Goal: Task Accomplishment & Management: Complete application form

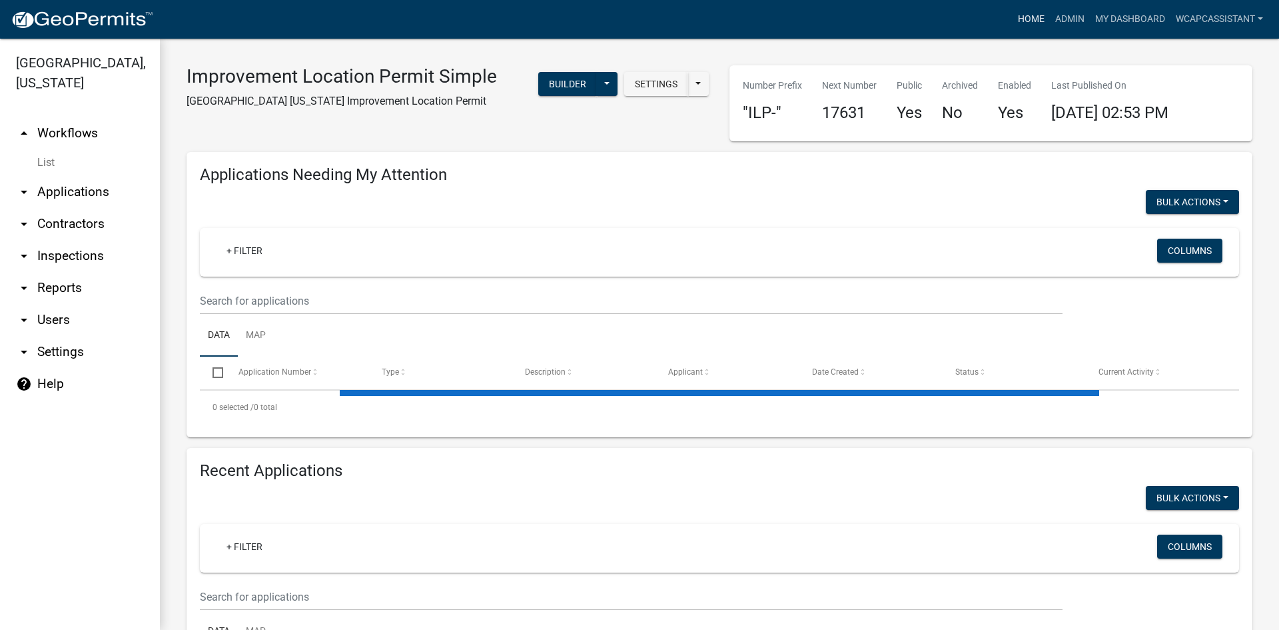
click at [1024, 19] on link "Home" at bounding box center [1031, 19] width 37 height 25
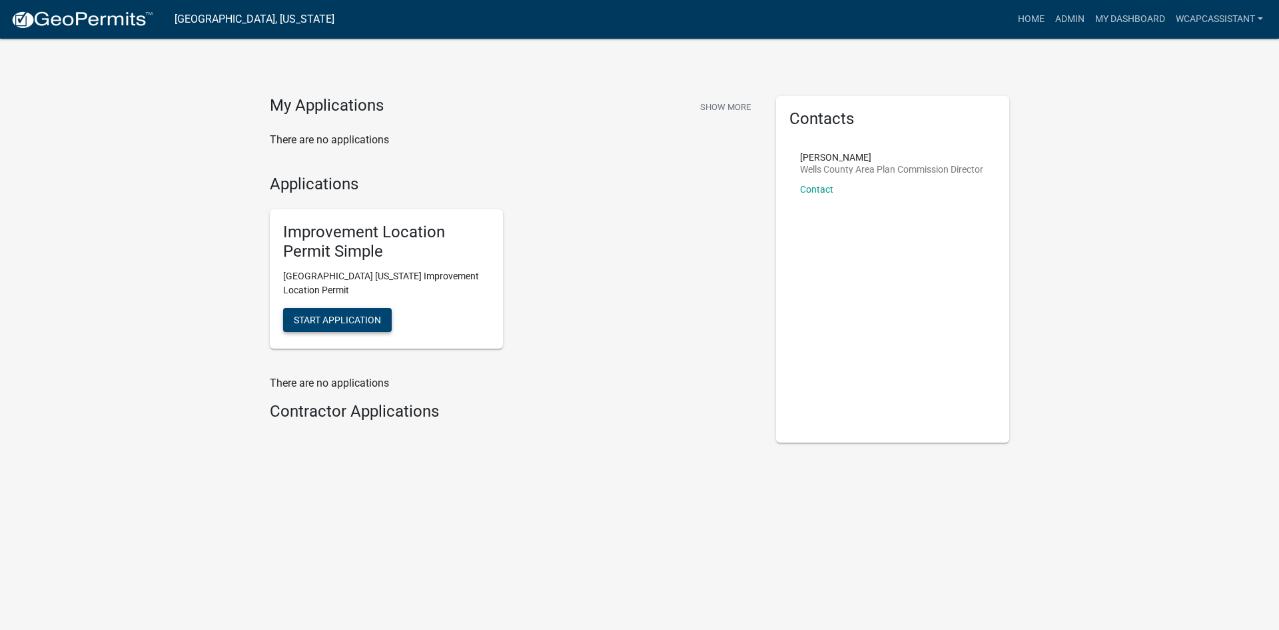
click at [337, 323] on span "Start Application" at bounding box center [337, 319] width 87 height 11
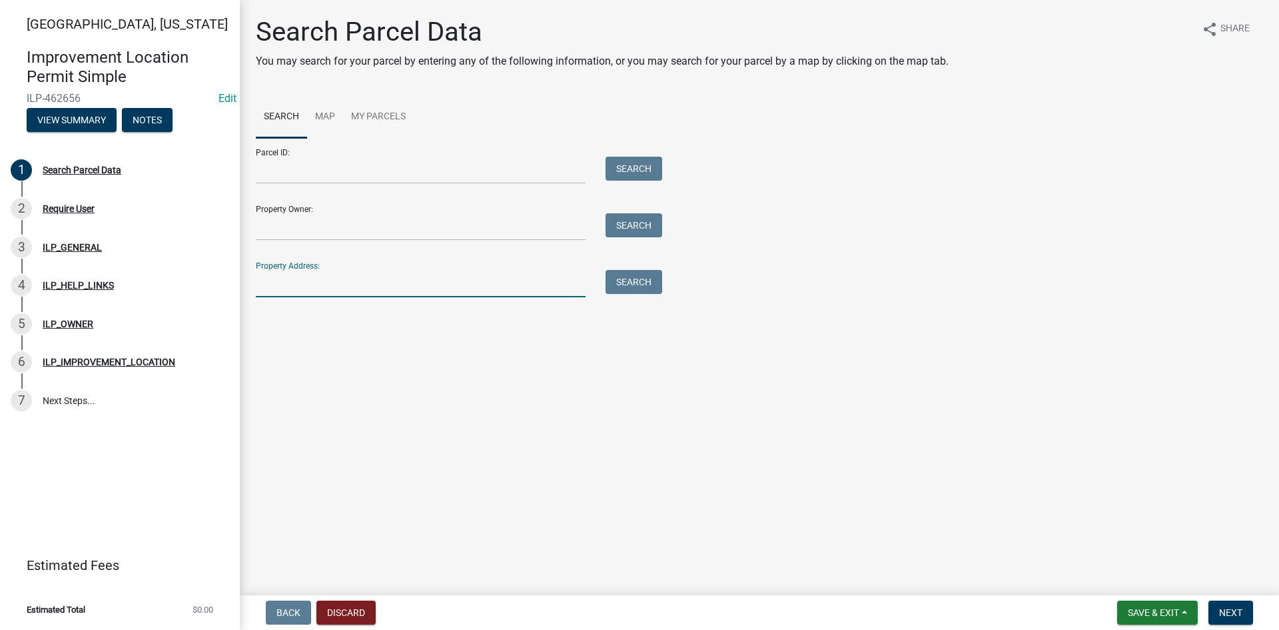
click at [304, 285] on input "Property Address:" at bounding box center [421, 283] width 330 height 27
type input "[PERSON_NAME]"
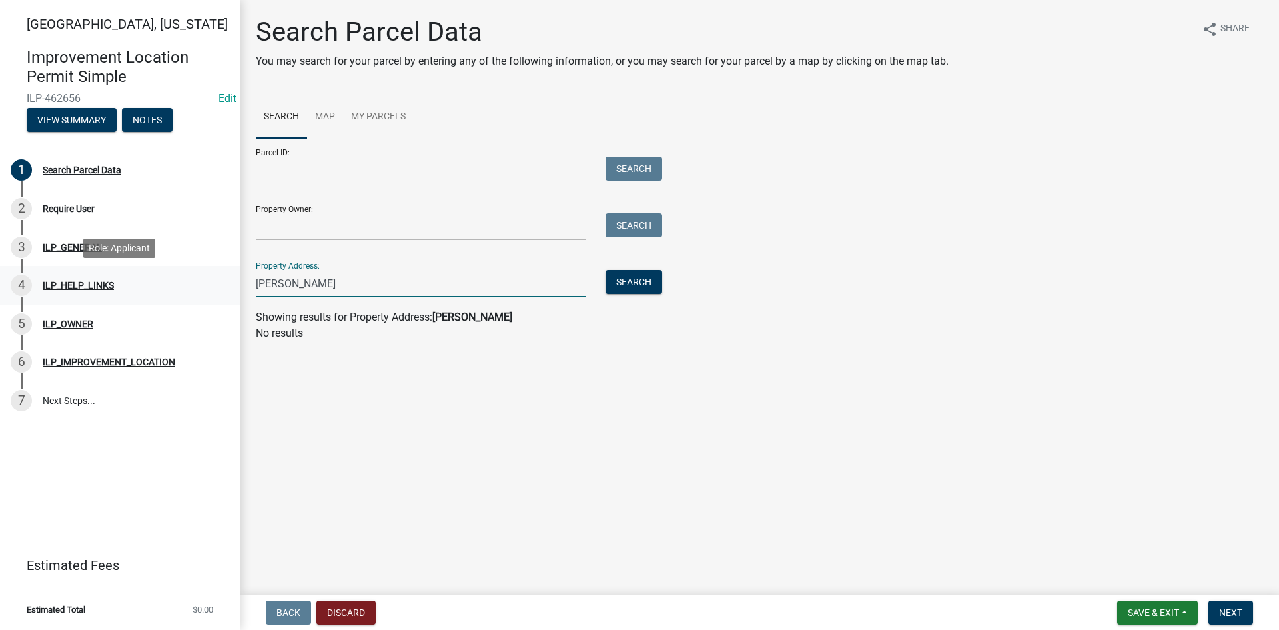
drag, startPoint x: 330, startPoint y: 282, endPoint x: 202, endPoint y: 282, distance: 127.9
click at [202, 282] on div "[GEOGRAPHIC_DATA], [US_STATE] Improvement Location Permit Simple ILP-462656 Edi…" at bounding box center [639, 315] width 1279 height 630
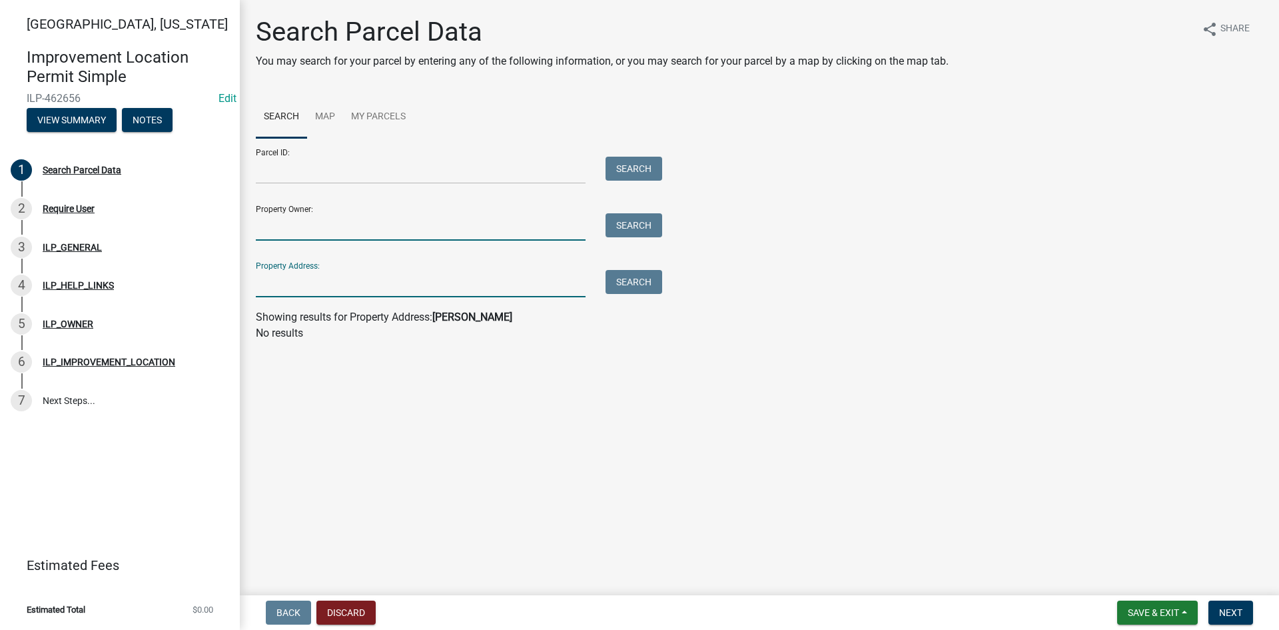
click at [306, 223] on input "Property Owner:" at bounding box center [421, 226] width 330 height 27
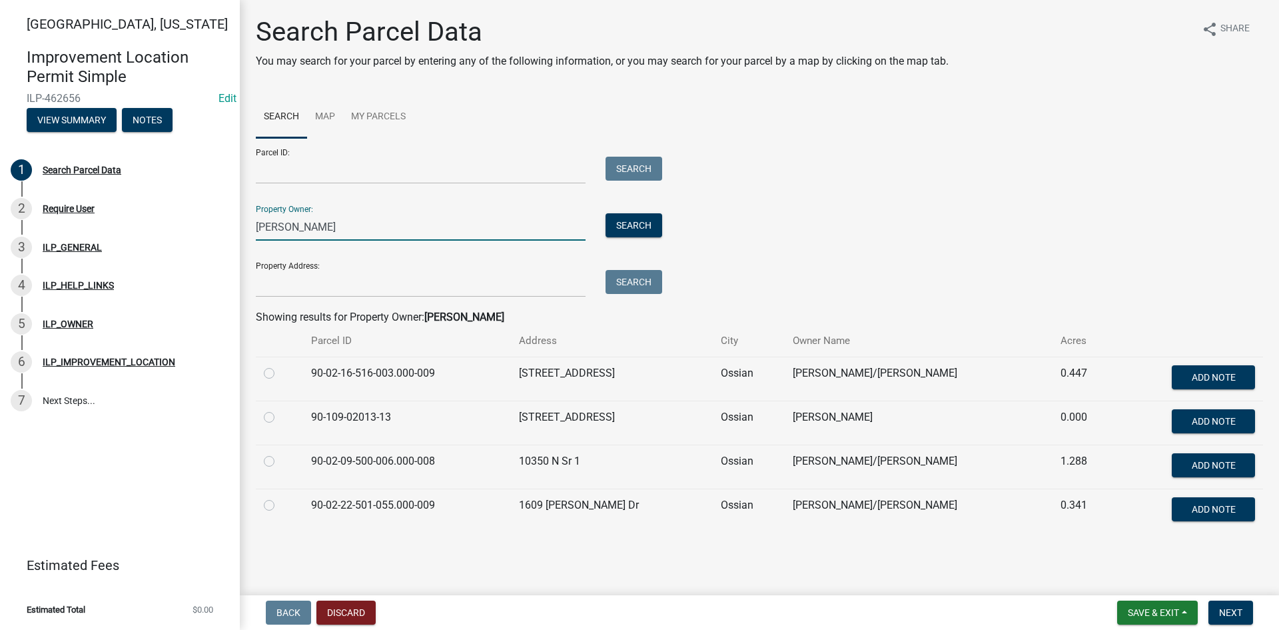
type input "[PERSON_NAME]"
click at [280, 453] on label at bounding box center [280, 453] width 0 height 0
click at [280, 458] on input "radio" at bounding box center [284, 457] width 9 height 9
radio input "true"
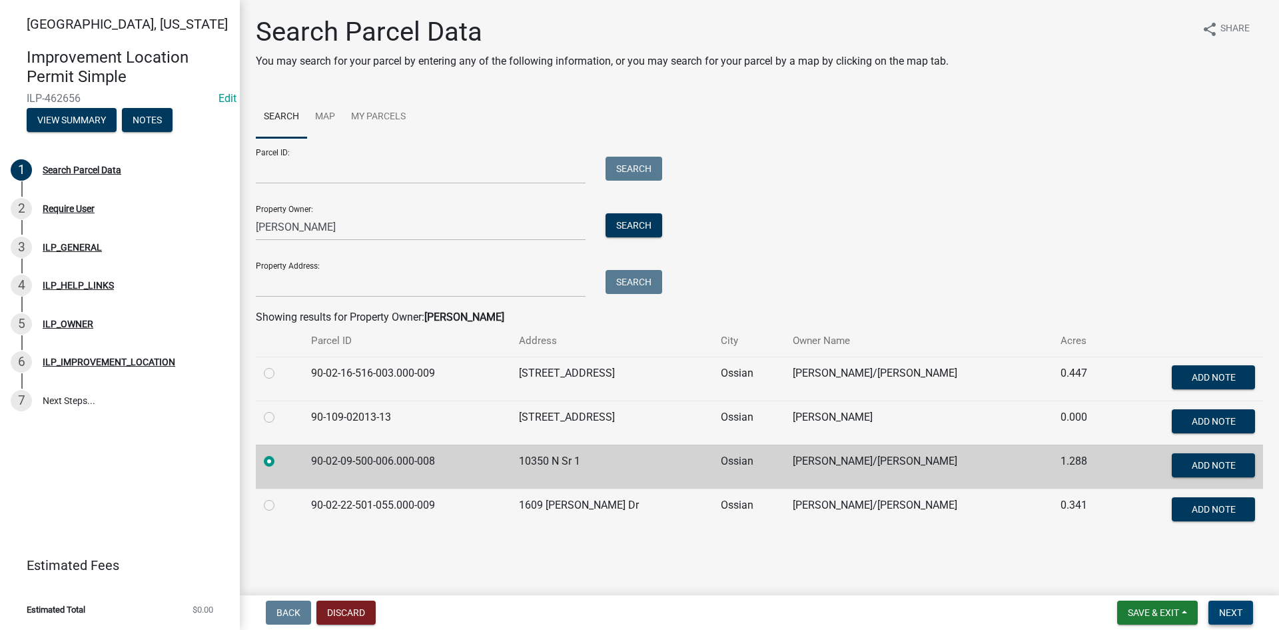
click at [1233, 613] on span "Next" at bounding box center [1230, 612] width 23 height 11
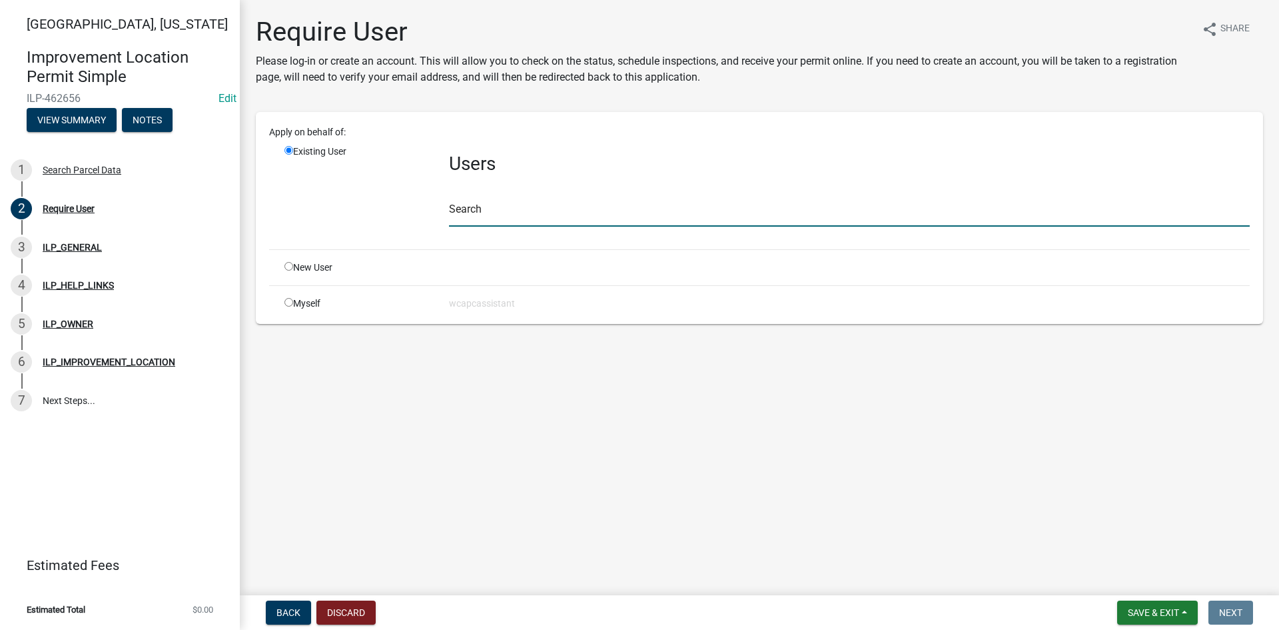
click at [573, 215] on input "text" at bounding box center [849, 212] width 801 height 27
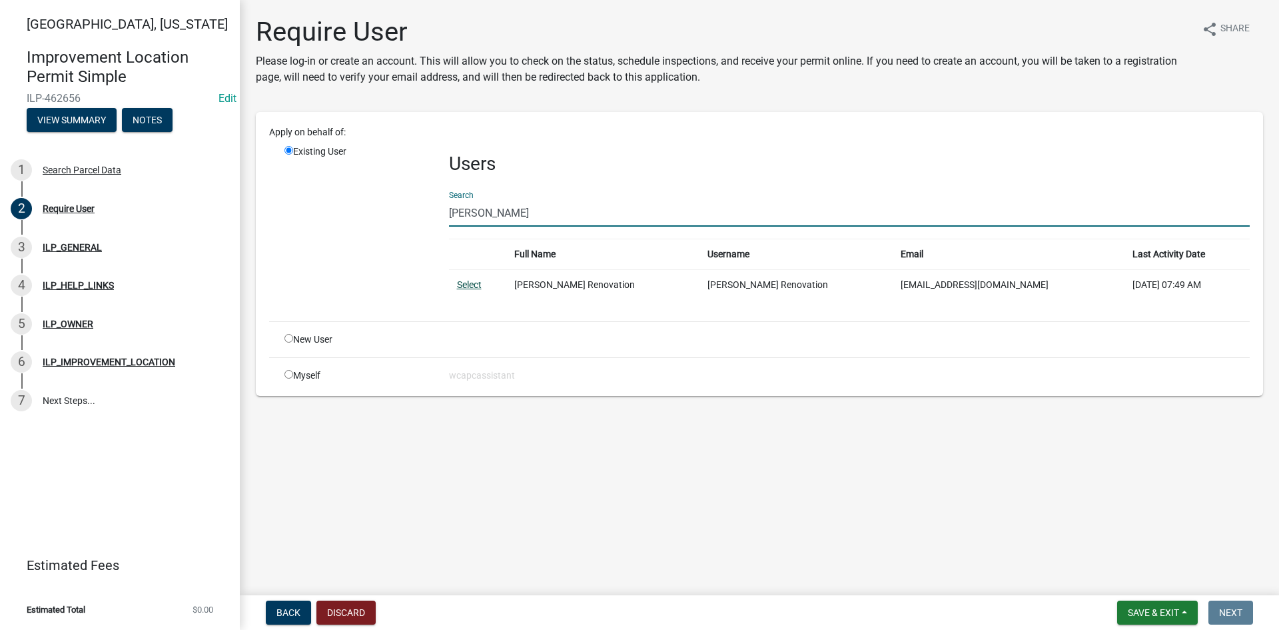
type input "[PERSON_NAME]"
click at [475, 286] on link "Select" at bounding box center [469, 284] width 25 height 11
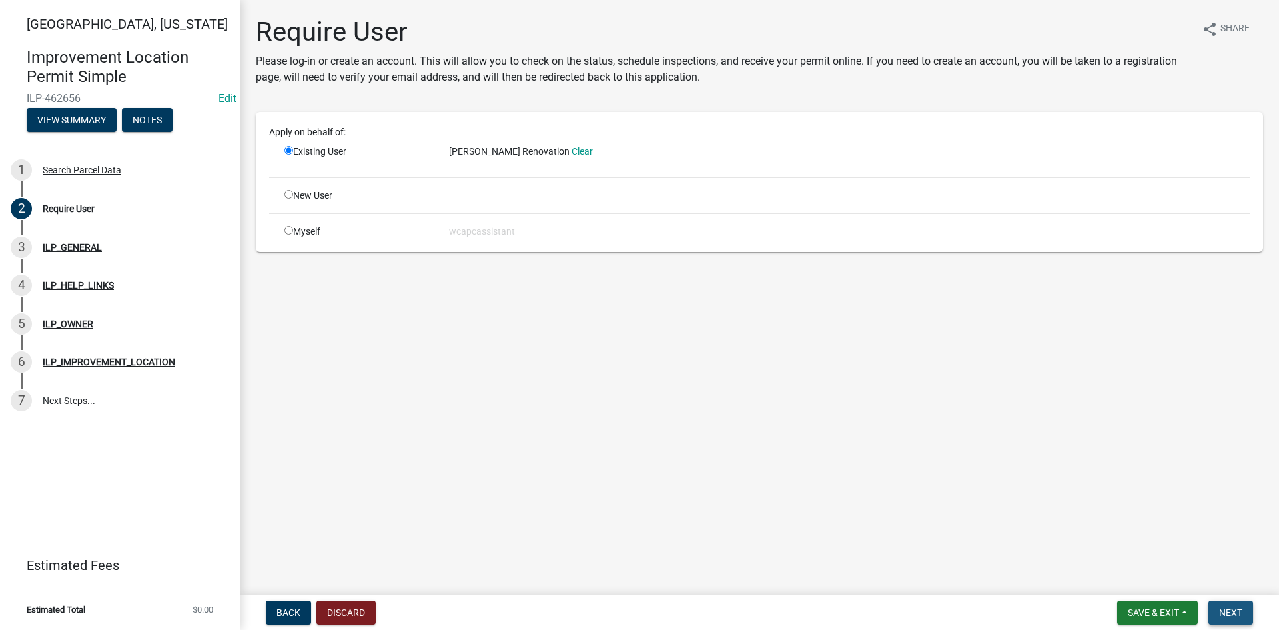
click at [1237, 609] on span "Next" at bounding box center [1230, 612] width 23 height 11
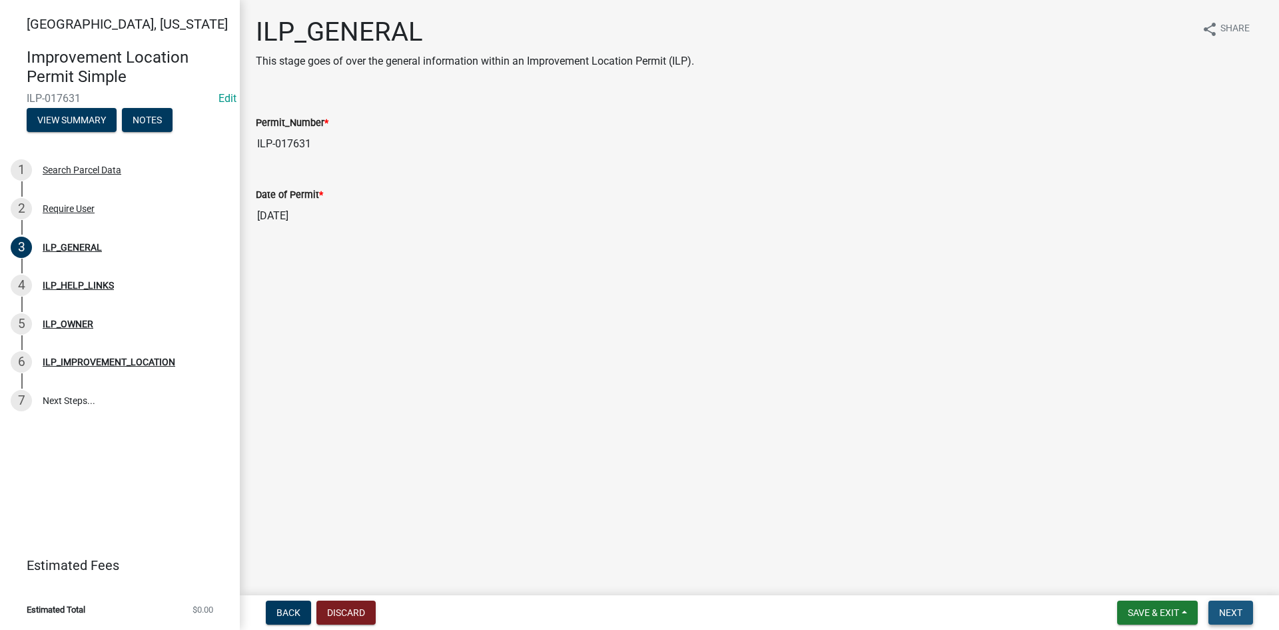
click at [1227, 610] on span "Next" at bounding box center [1230, 612] width 23 height 11
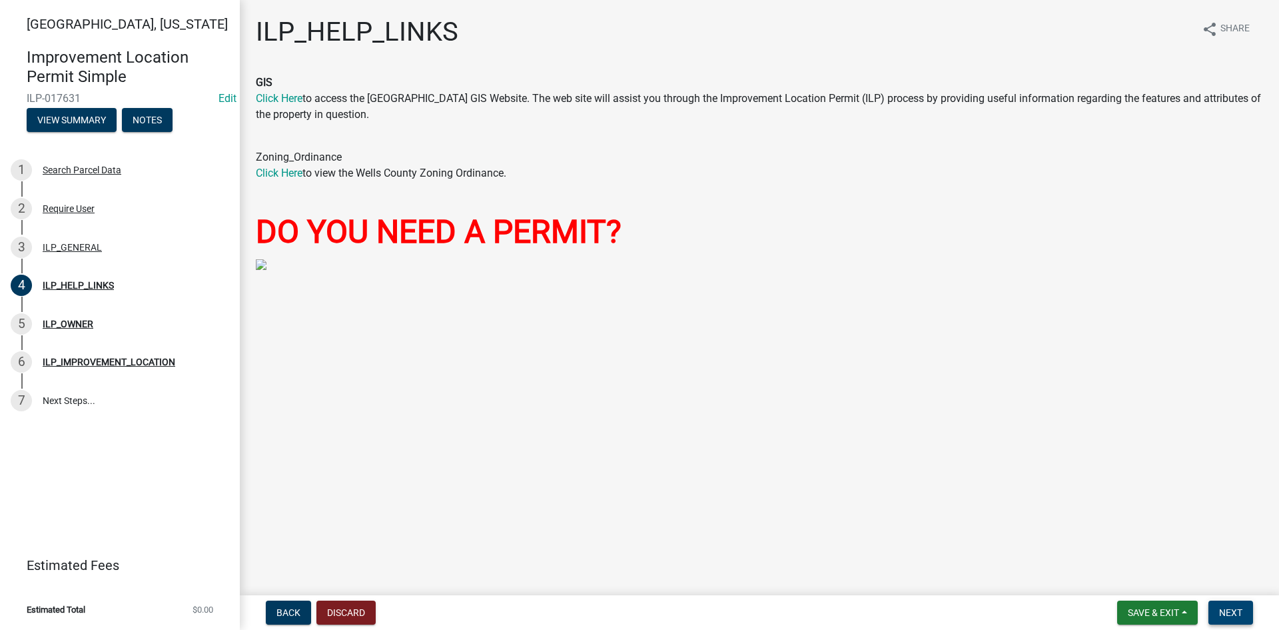
click at [1234, 611] on span "Next" at bounding box center [1230, 612] width 23 height 11
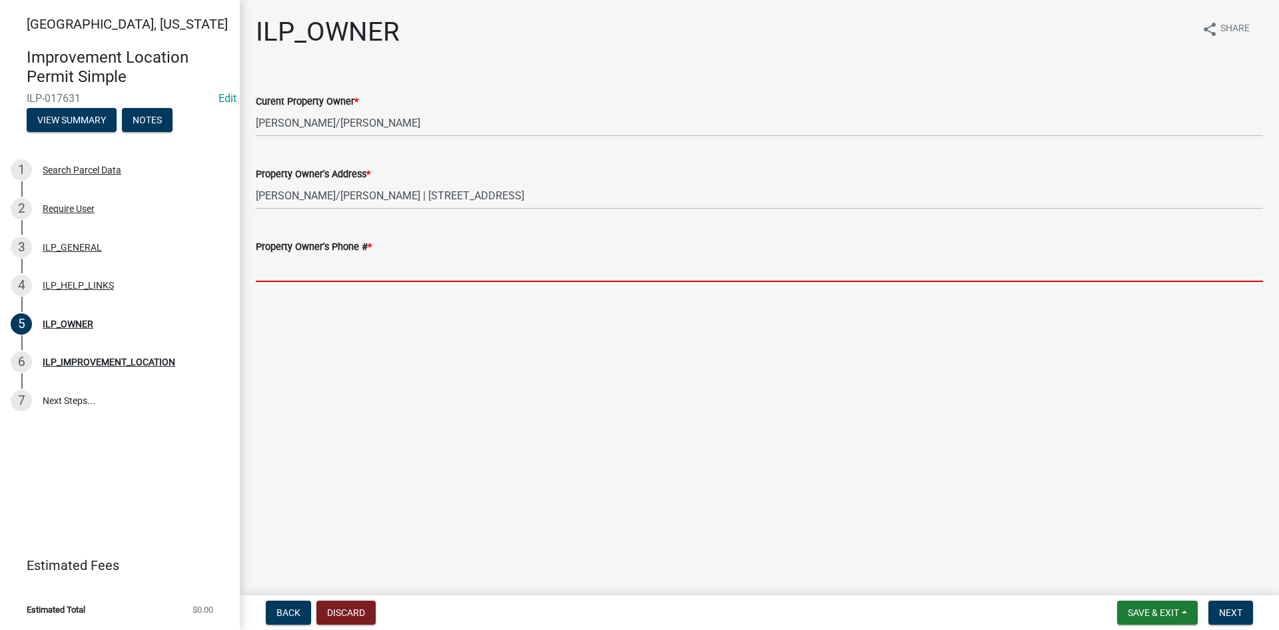
click at [300, 270] on input "Property Owner's Phone # *" at bounding box center [759, 268] width 1007 height 27
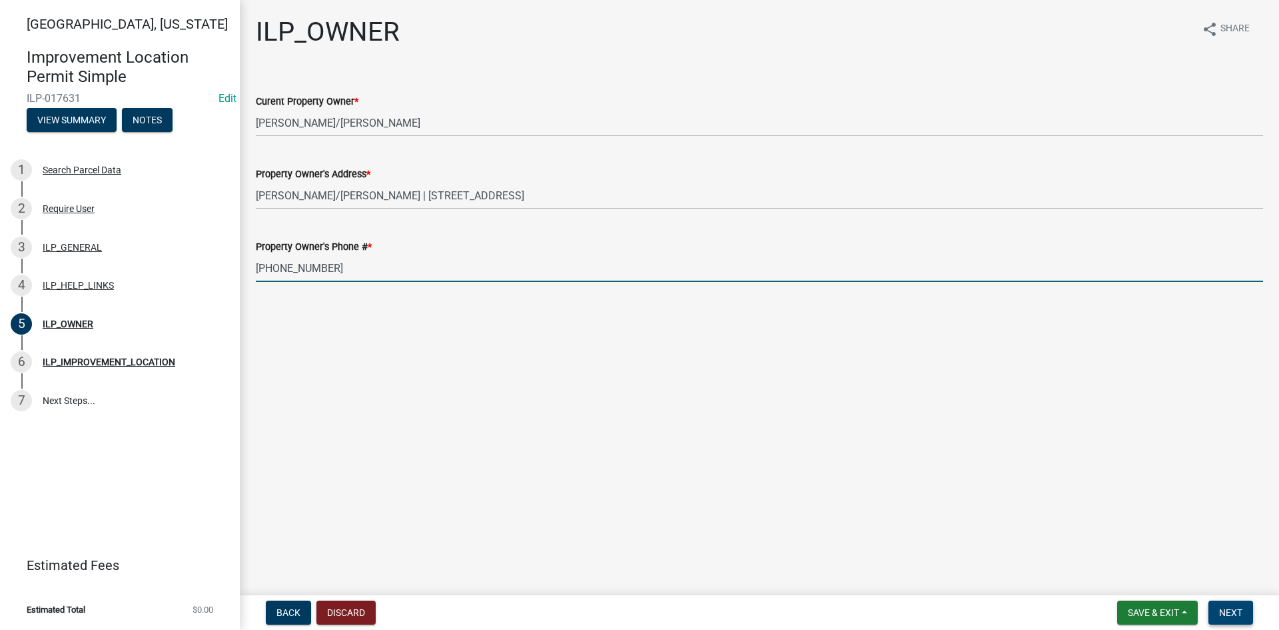
type input "[PHONE_NUMBER]"
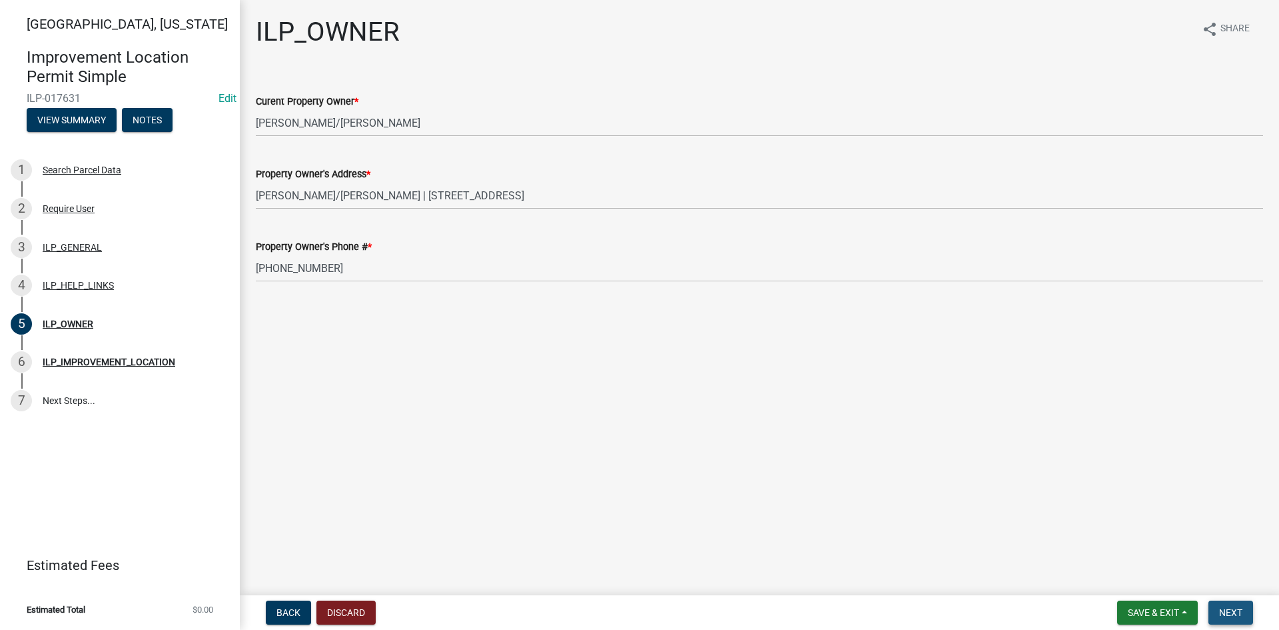
click at [1240, 611] on span "Next" at bounding box center [1230, 612] width 23 height 11
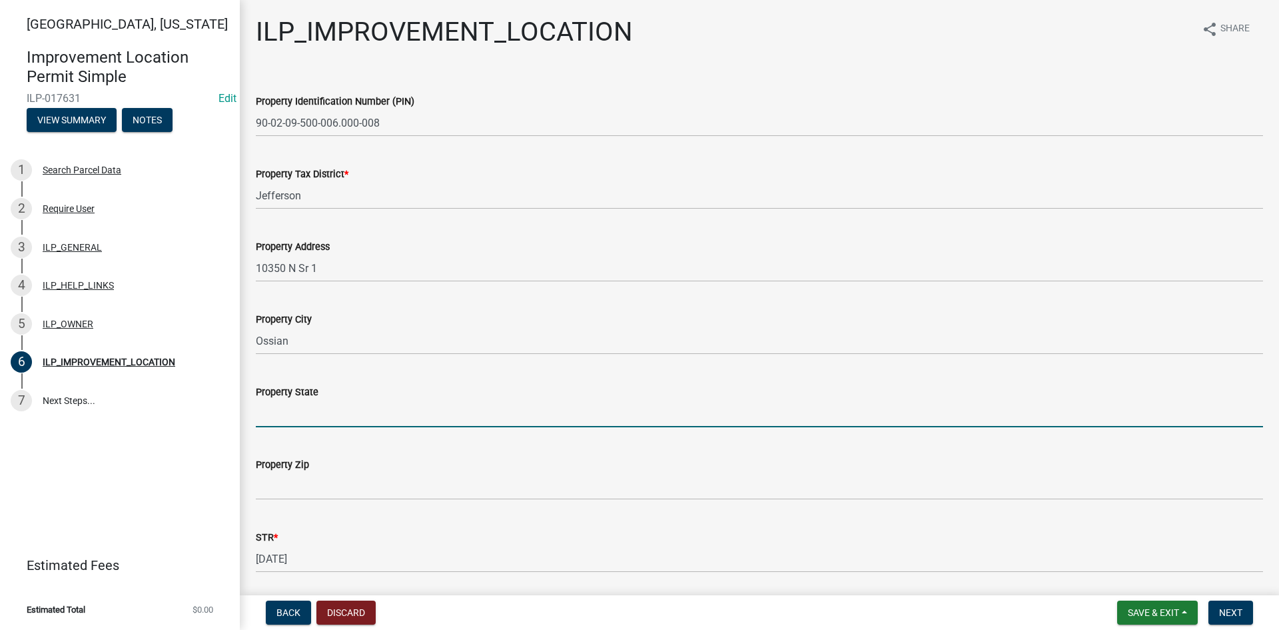
click at [350, 422] on input "Property State" at bounding box center [759, 413] width 1007 height 27
type input "IN"
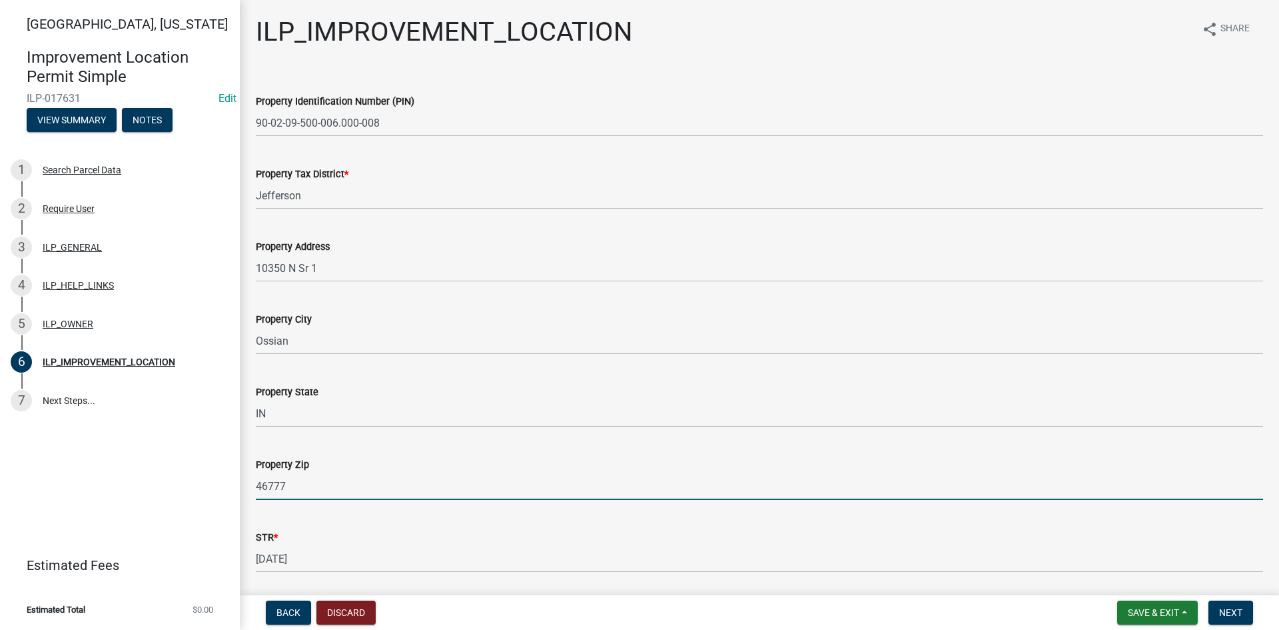
type input "46777"
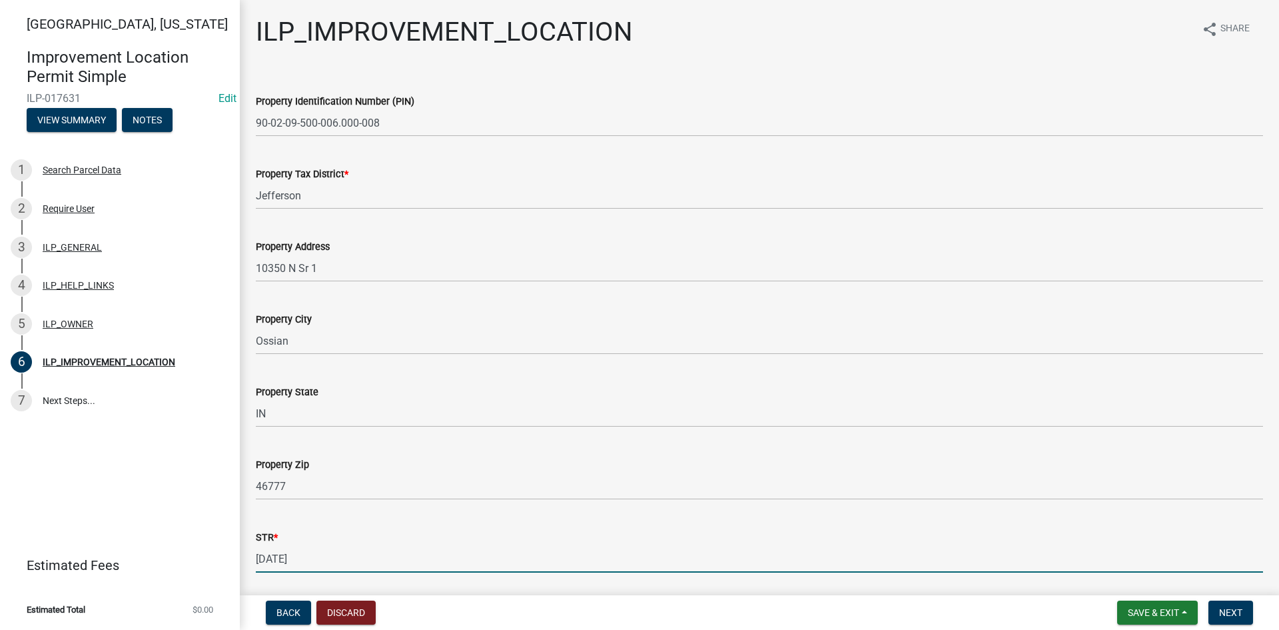
scroll to position [208, 0]
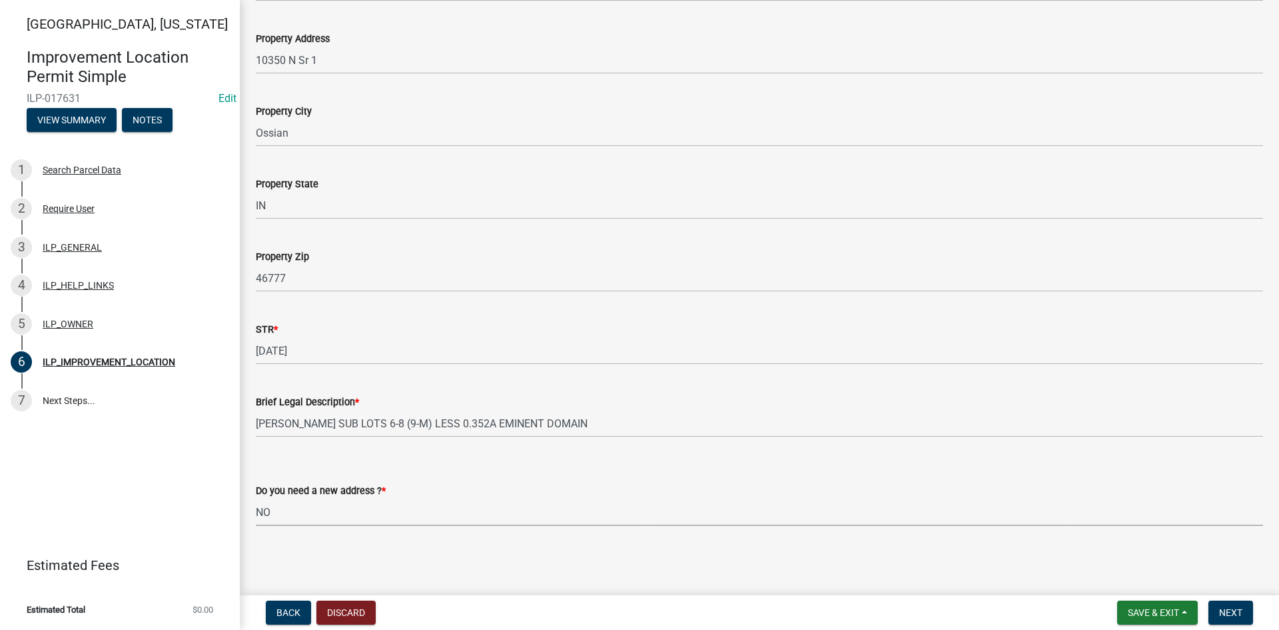
select select "03ef64e6-f0ff-43c9-aded-972c487e3507"
click at [1229, 602] on button "Next" at bounding box center [1231, 612] width 45 height 24
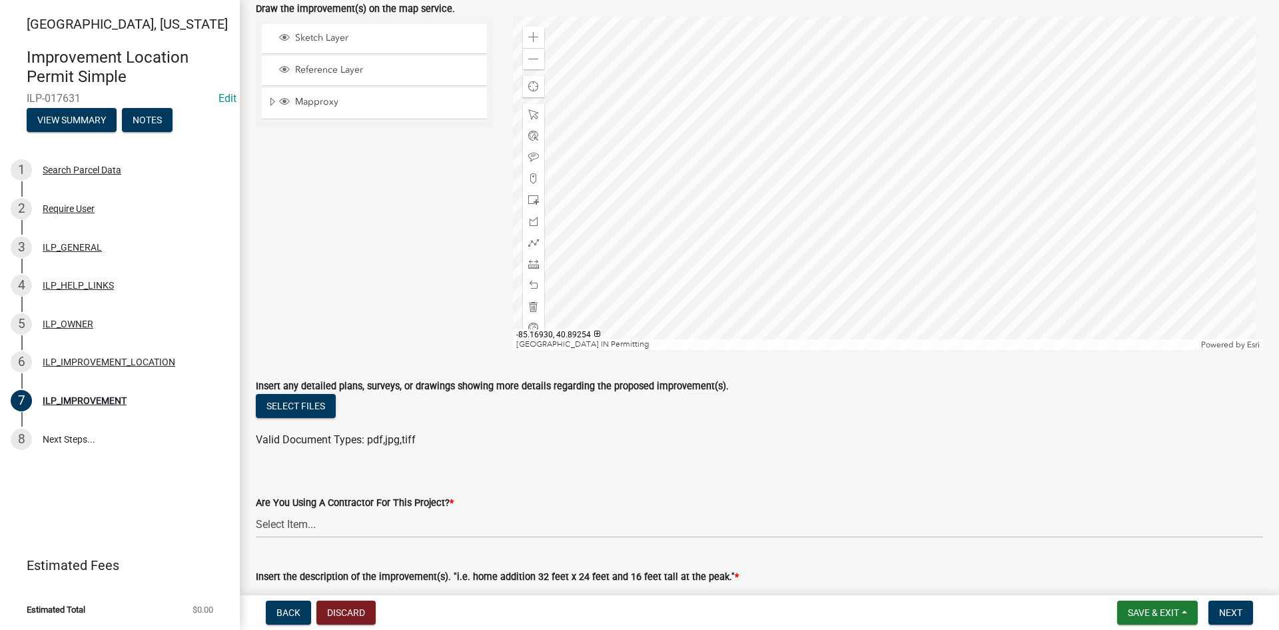
scroll to position [133, 0]
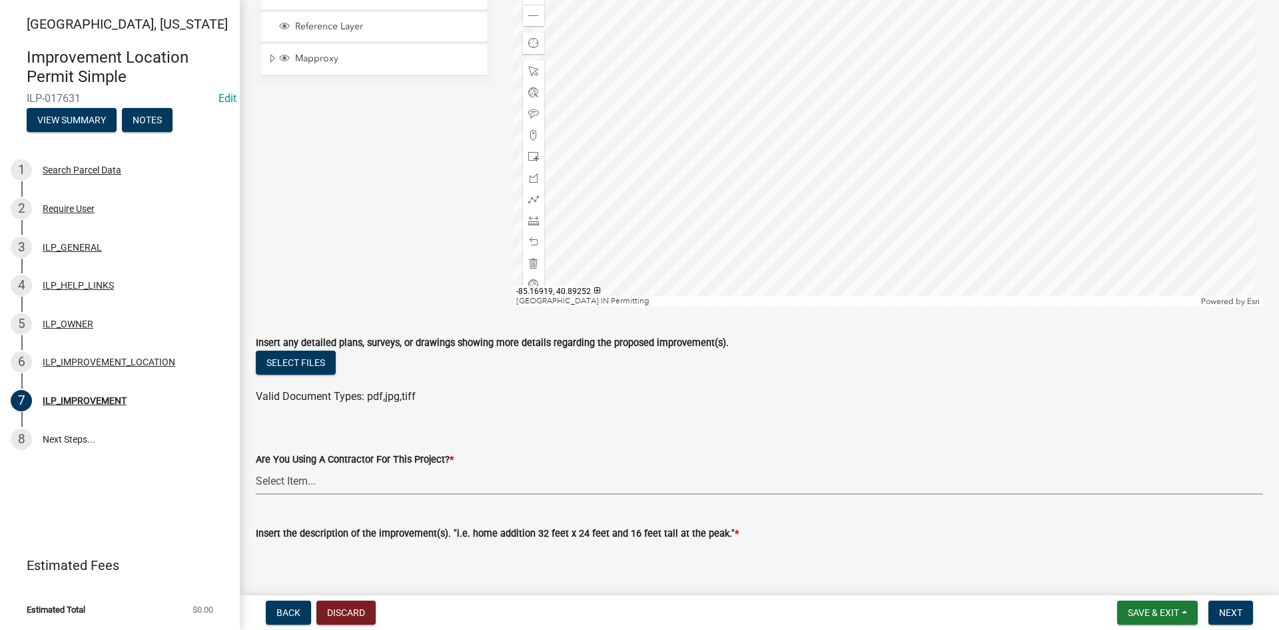
click at [340, 482] on select "Select Item... YES NO" at bounding box center [759, 480] width 1007 height 27
click at [256, 467] on select "Select Item... YES NO" at bounding box center [759, 480] width 1007 height 27
select select "71b507d0-569d-4a0a-b334-f72445909e69"
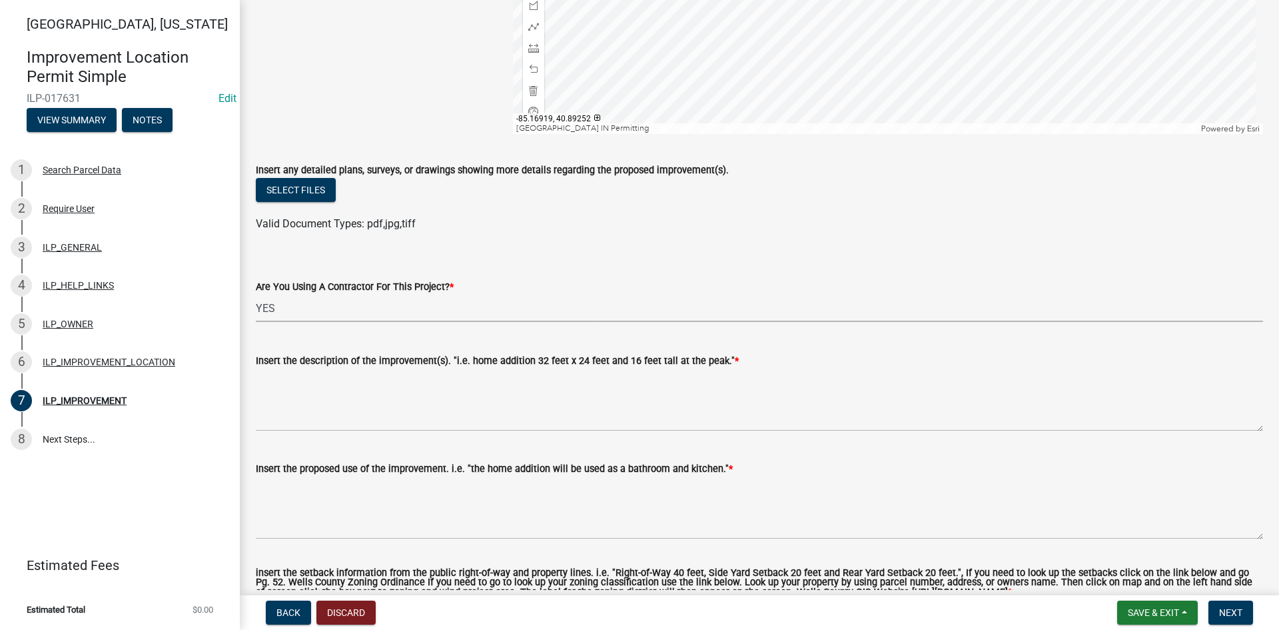
scroll to position [451, 0]
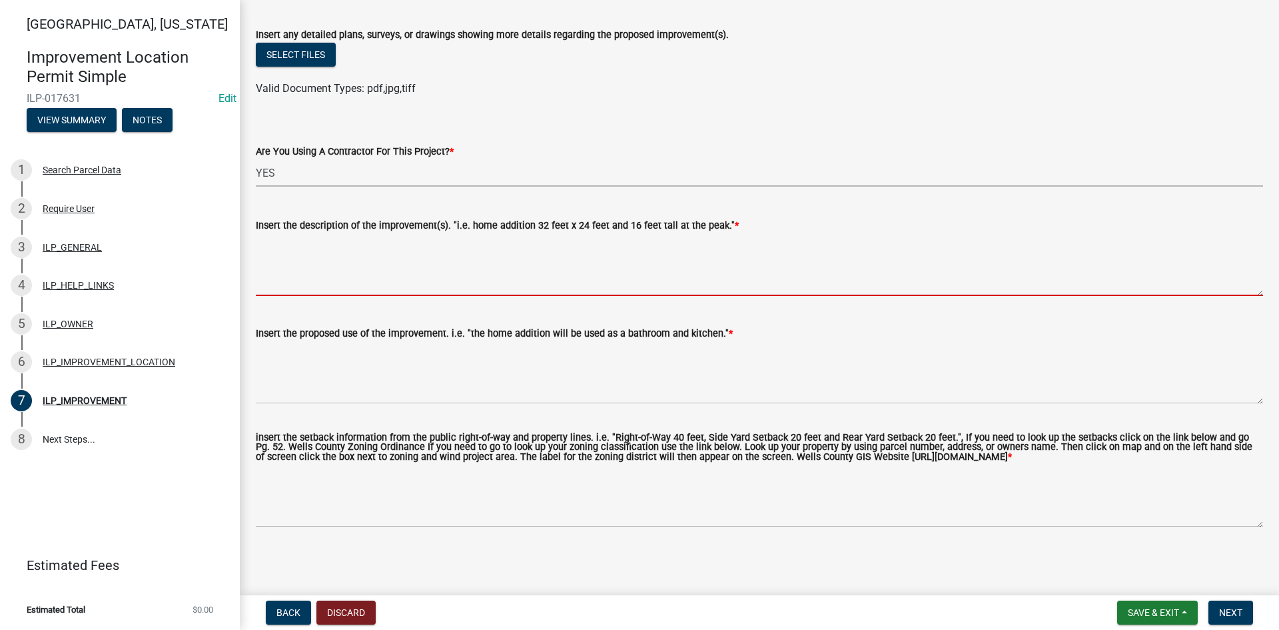
click at [322, 258] on textarea "Insert the description of the improvement(s). "i.e. home addition 32 feet x 24 …" at bounding box center [759, 264] width 1007 height 63
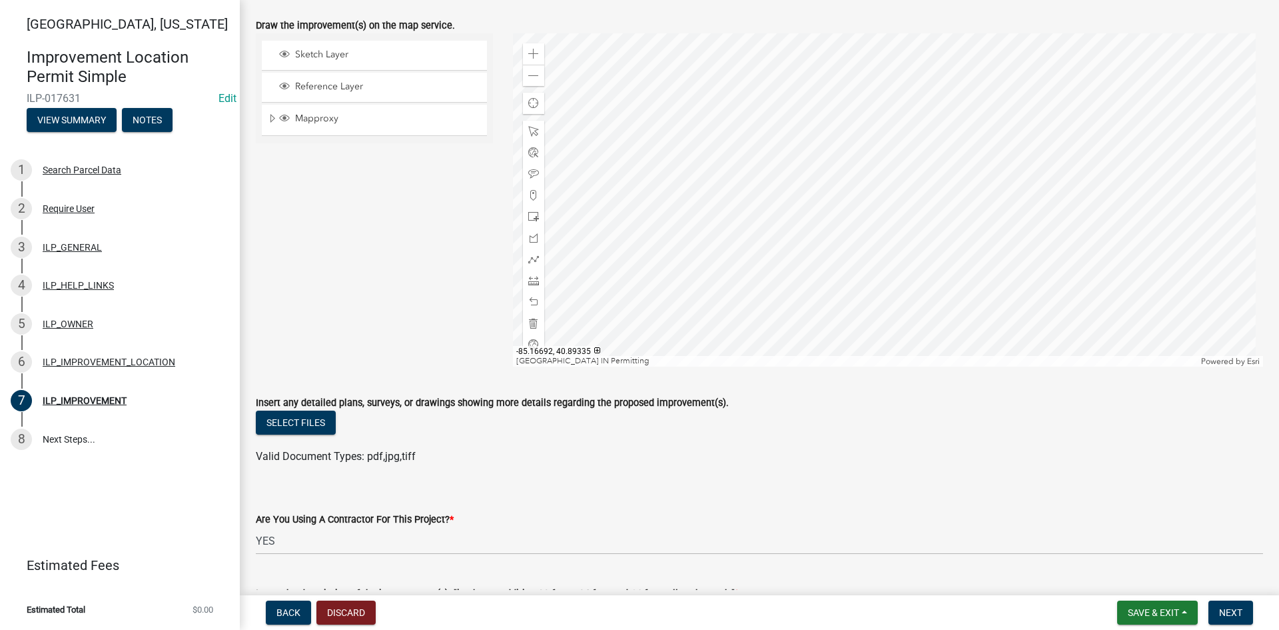
scroll to position [51, 0]
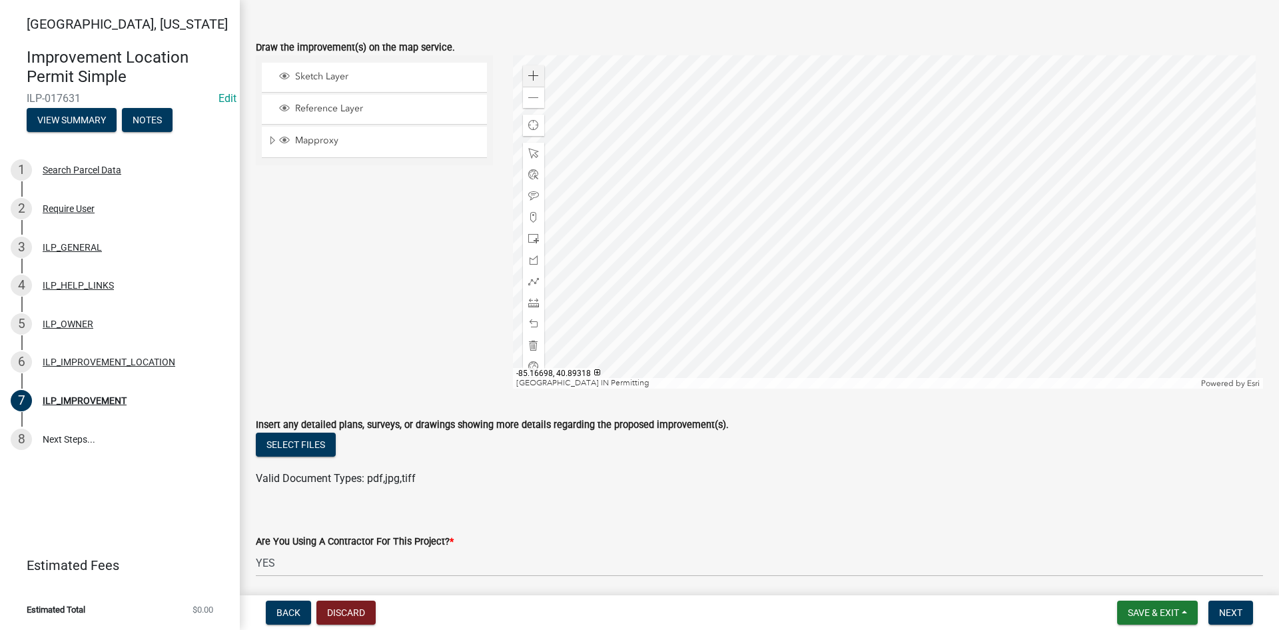
click at [895, 230] on div at bounding box center [888, 221] width 751 height 333
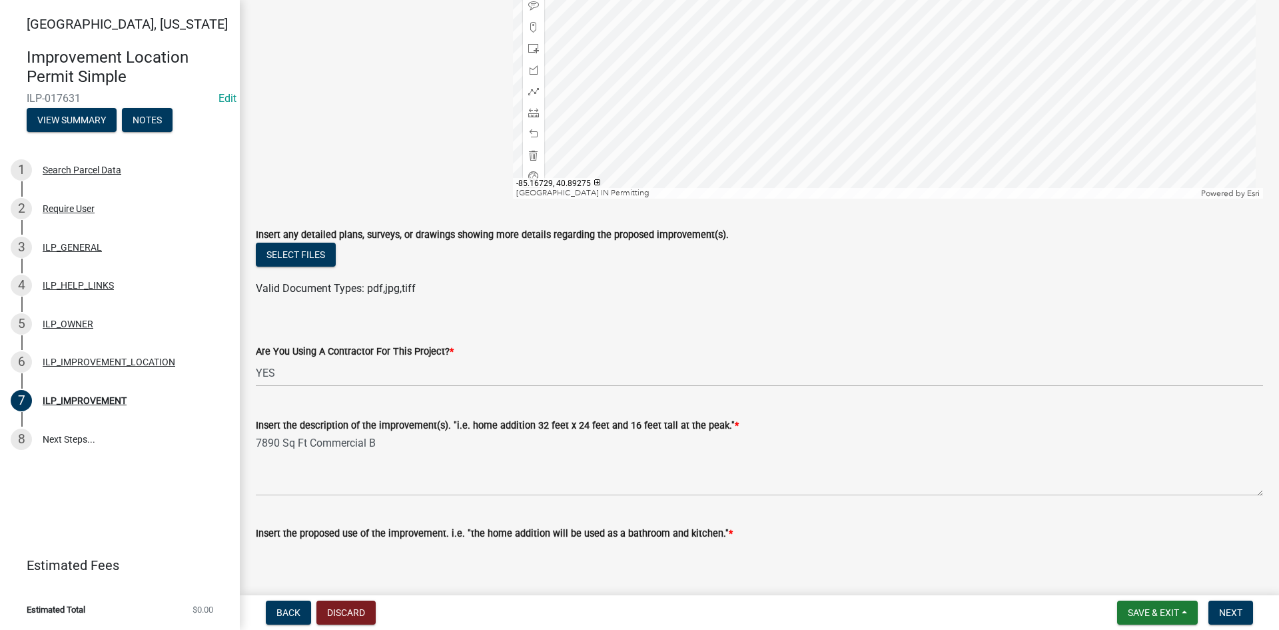
scroll to position [451, 0]
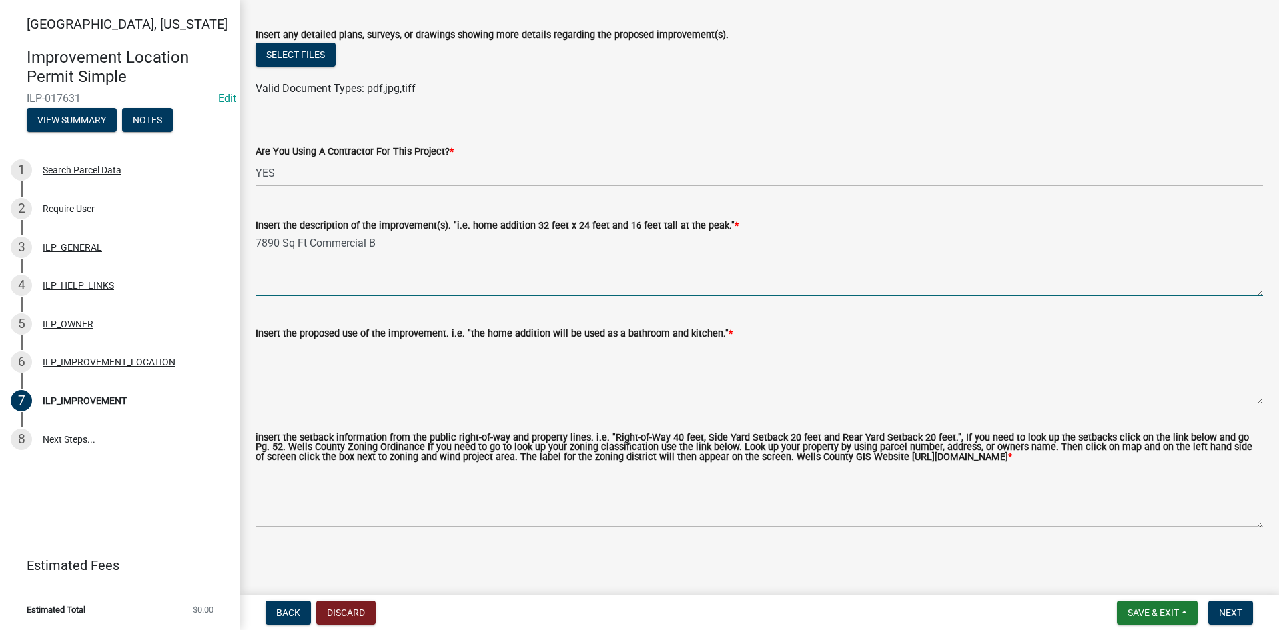
click at [386, 235] on textarea "7890 Sq Ft Commercial B" at bounding box center [759, 264] width 1007 height 63
type textarea "[GEOGRAPHIC_DATA] with"
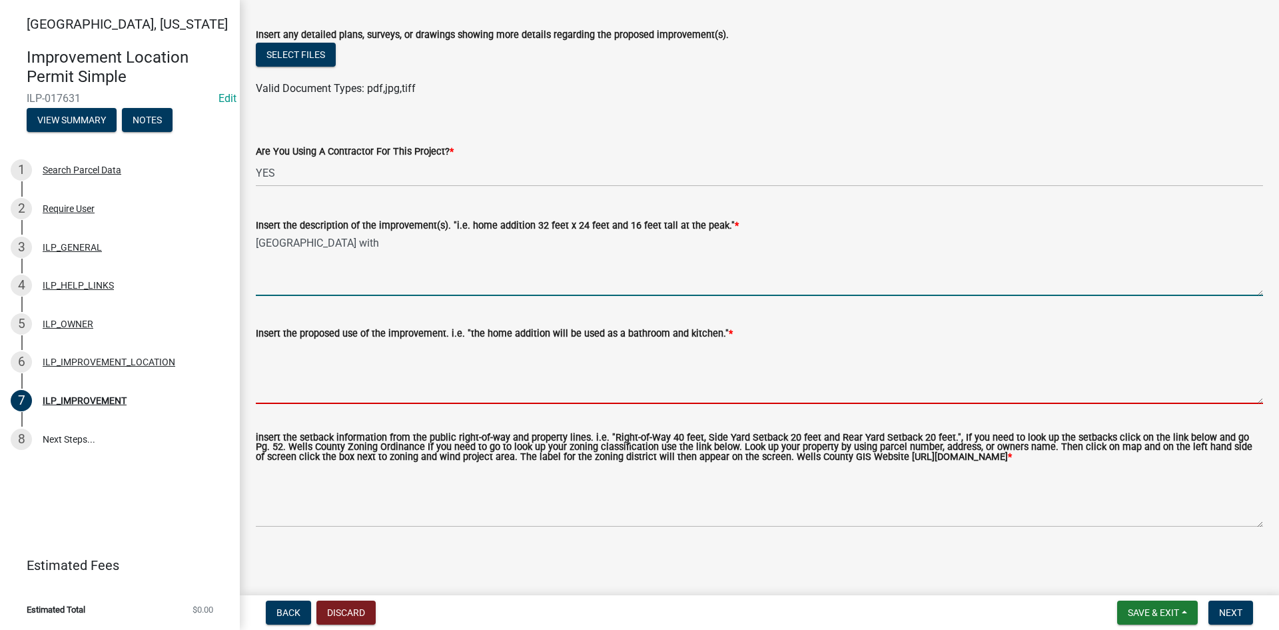
click at [467, 370] on textarea "Insert the proposed use of the improvement. i.e. "the home addition will be use…" at bounding box center [759, 372] width 1007 height 63
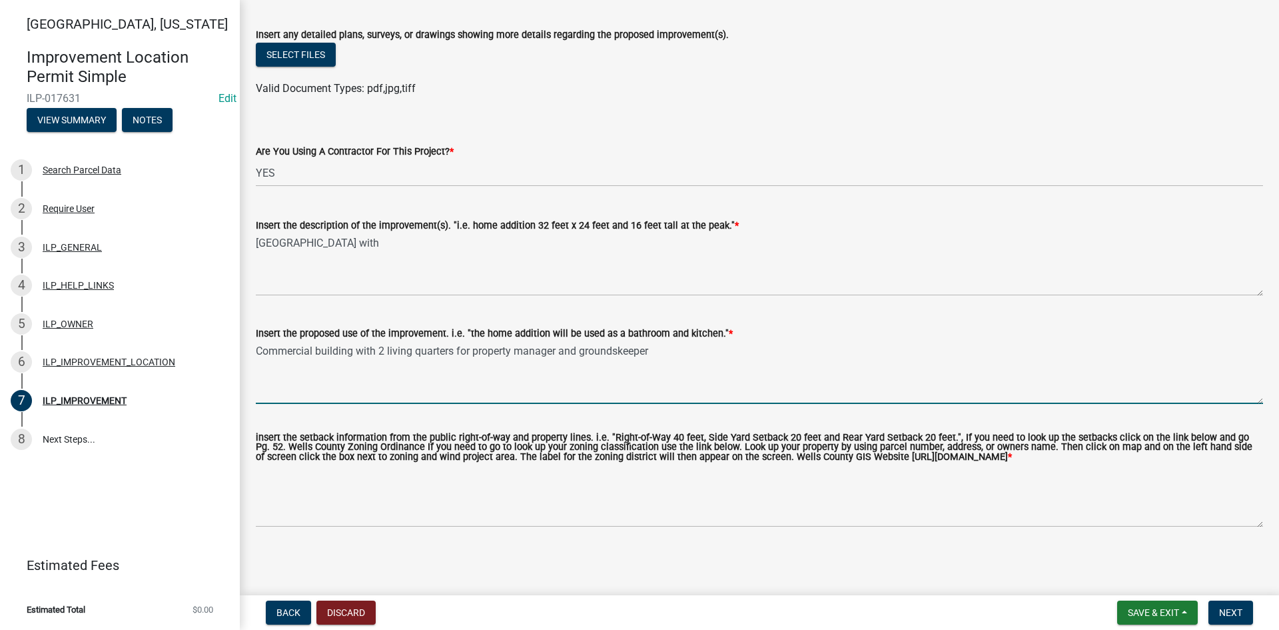
type textarea "Commercial building with 2 living quarters for property manager and groundskeep…"
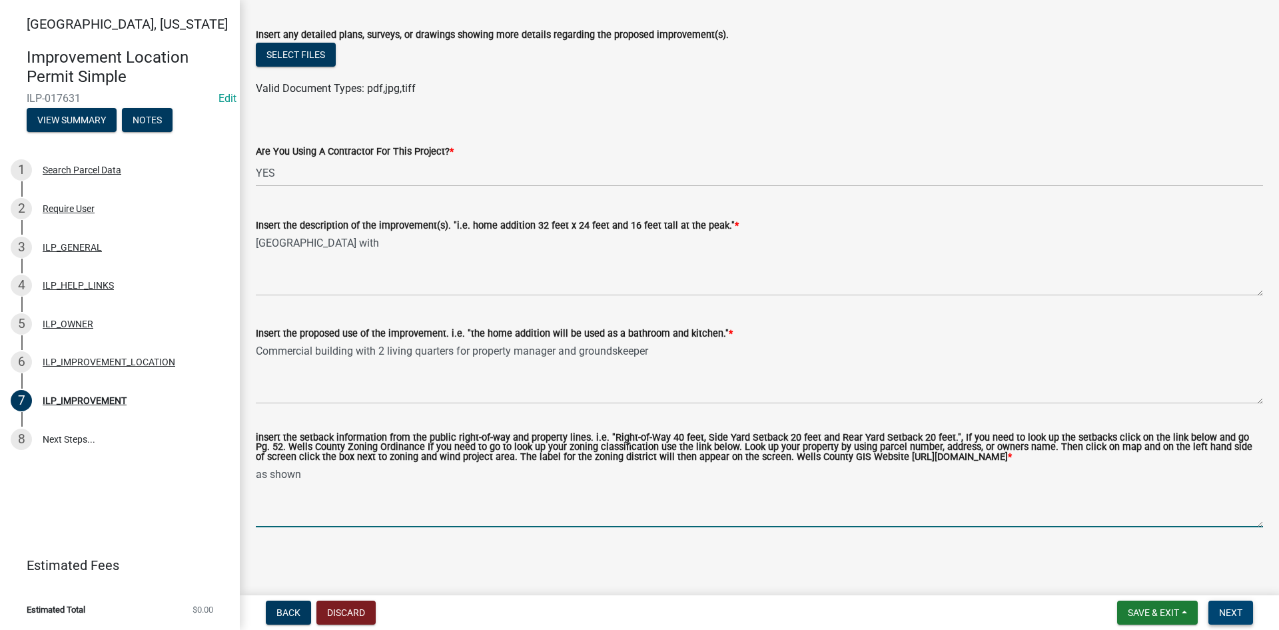
type textarea "as shown"
click at [1226, 618] on span "Next" at bounding box center [1230, 612] width 23 height 11
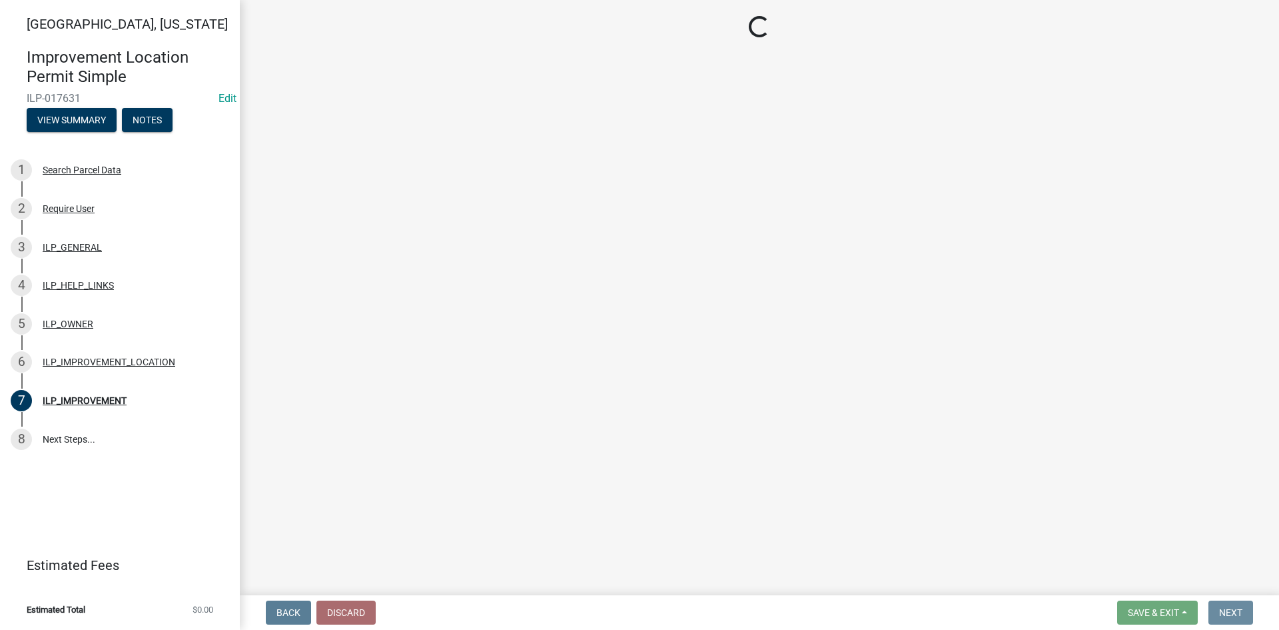
scroll to position [0, 0]
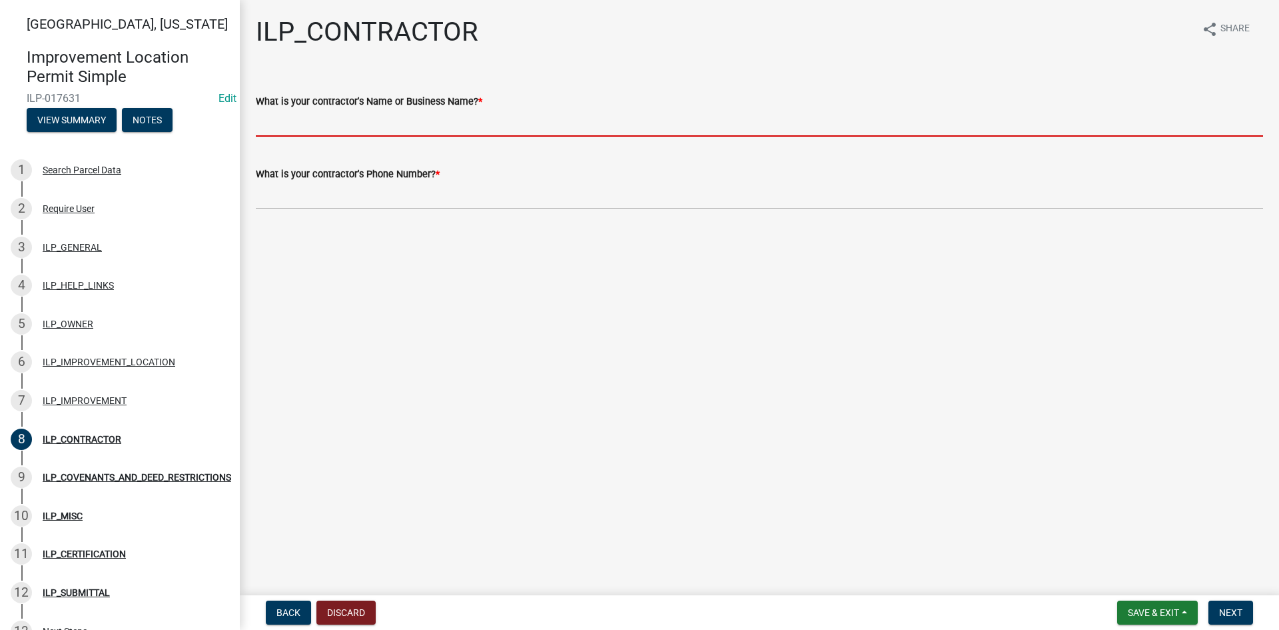
click at [606, 120] on input "What is your contractor's Name or Business Name? *" at bounding box center [759, 122] width 1007 height 27
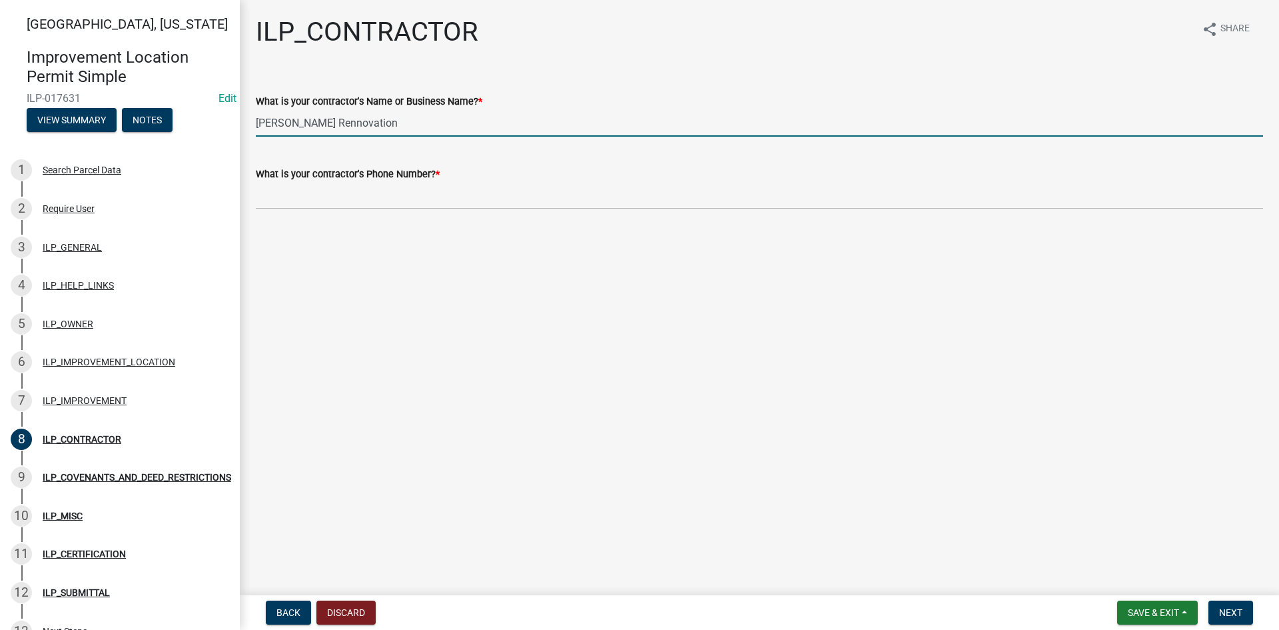
type input "[PERSON_NAME] Rennovation"
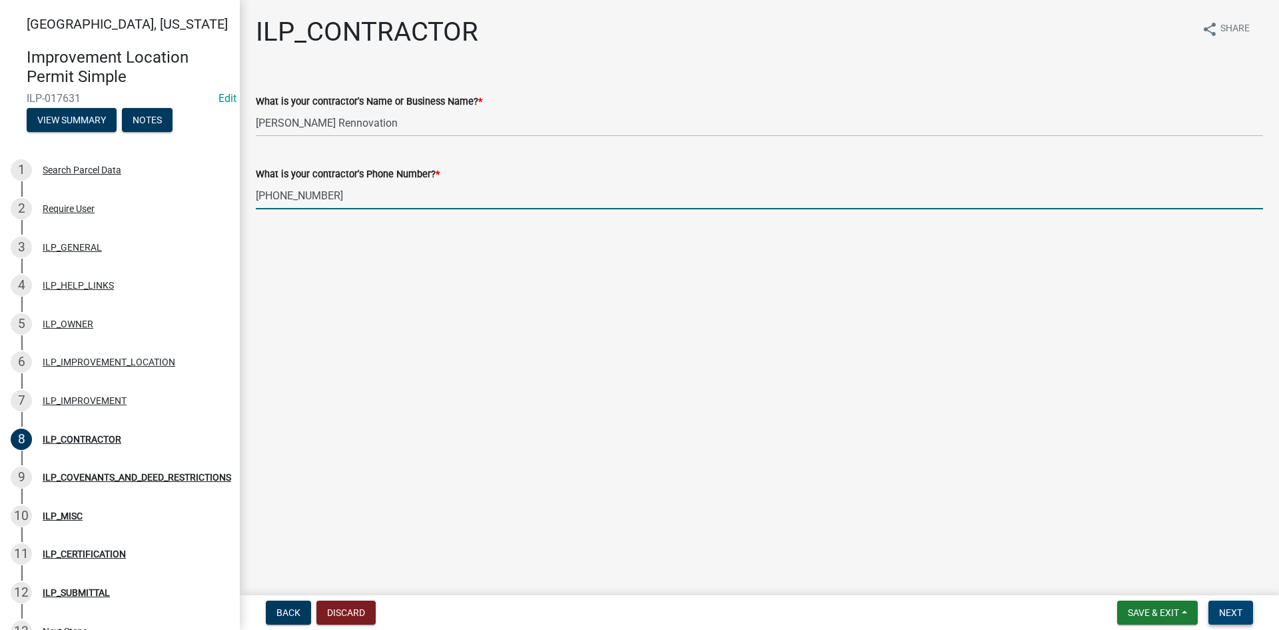
type input "[PHONE_NUMBER]"
click at [1217, 606] on button "Next" at bounding box center [1231, 612] width 45 height 24
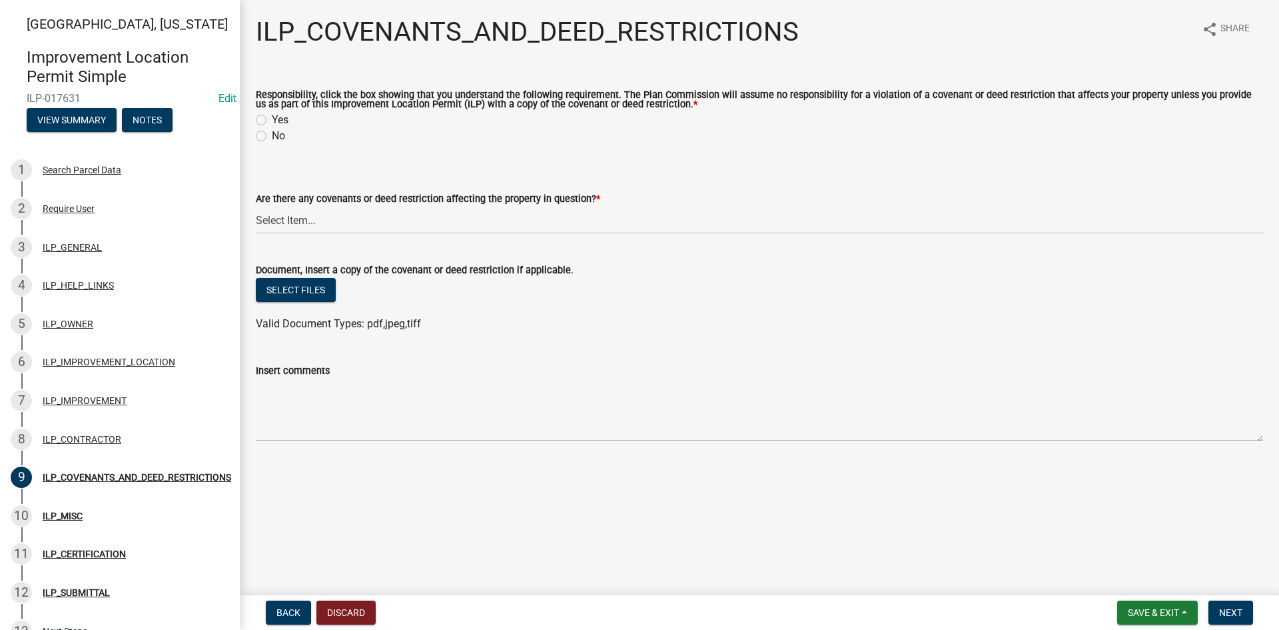
click at [272, 115] on label "Yes" at bounding box center [280, 120] width 17 height 16
click at [272, 115] on input "Yes" at bounding box center [276, 116] width 9 height 9
radio input "true"
click at [297, 223] on select "Select Item... YES NO" at bounding box center [759, 220] width 1007 height 27
click at [256, 207] on select "Select Item... YES NO" at bounding box center [759, 220] width 1007 height 27
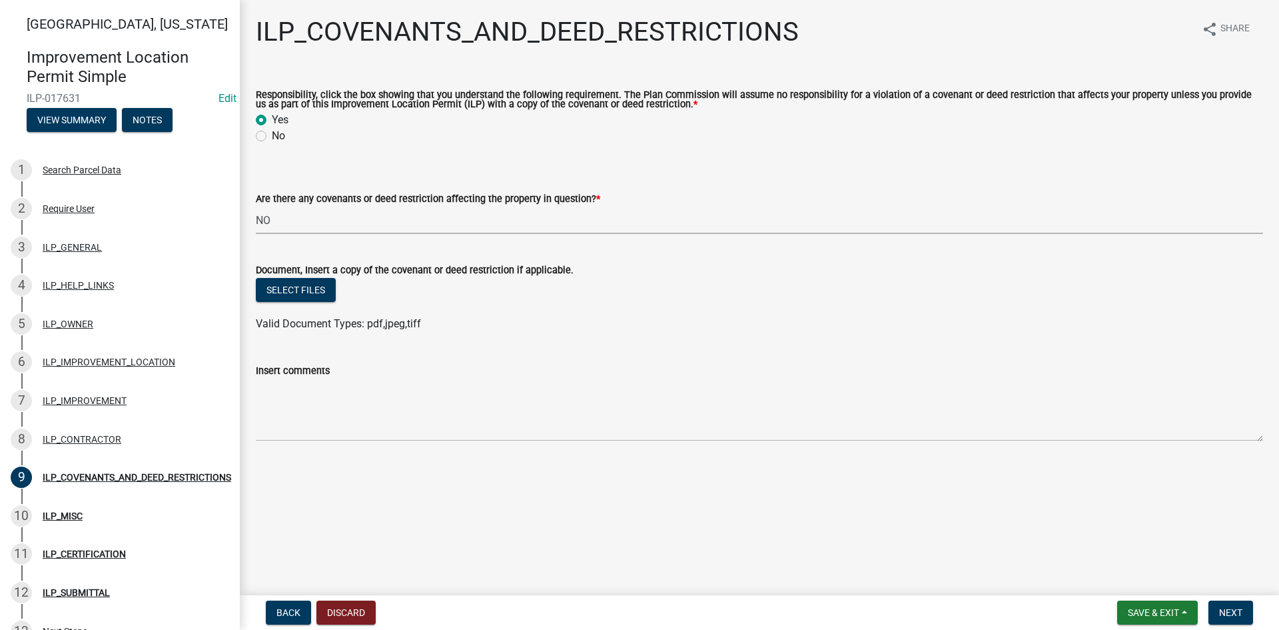
select select "8e2002f1-ace1-422c-92a0-aa7ffd64ff05"
click at [1236, 609] on span "Next" at bounding box center [1230, 612] width 23 height 11
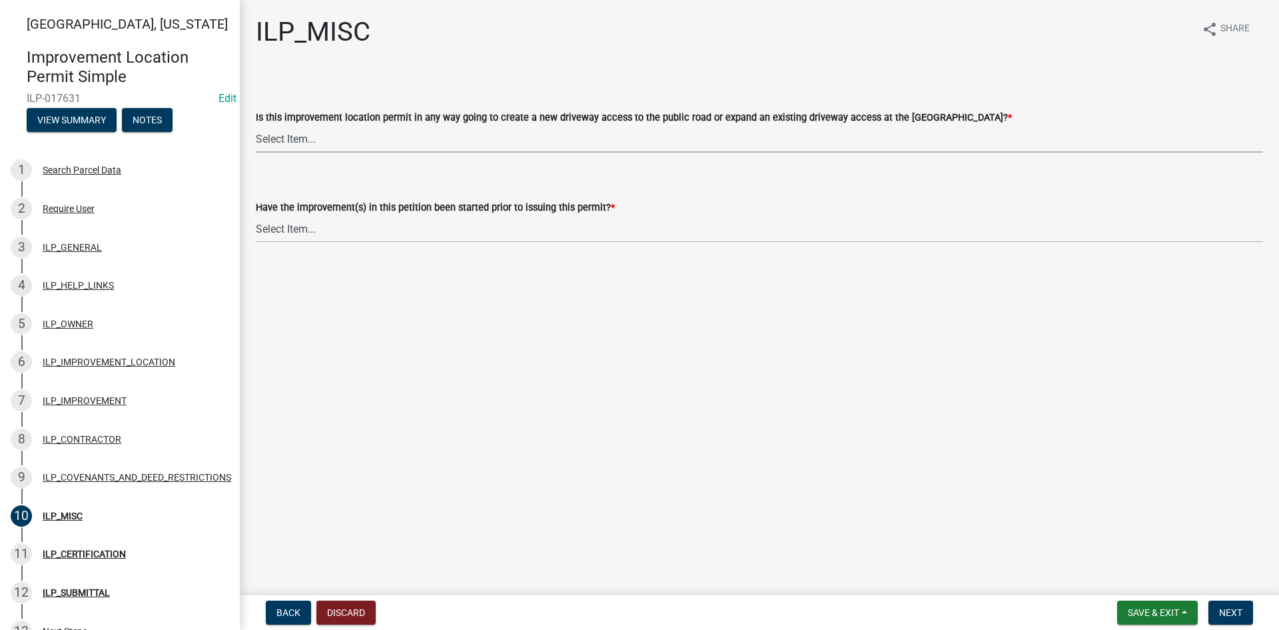
click at [354, 136] on select "Select Item... YES NO" at bounding box center [759, 138] width 1007 height 27
click at [256, 125] on select "Select Item... YES NO" at bounding box center [759, 138] width 1007 height 27
select select "efdfc372-da28-48aa-82f0-d86e80c7002d"
click at [364, 130] on select "Select Item... YES NO" at bounding box center [759, 138] width 1007 height 27
click at [256, 125] on select "Select Item... YES NO" at bounding box center [759, 138] width 1007 height 27
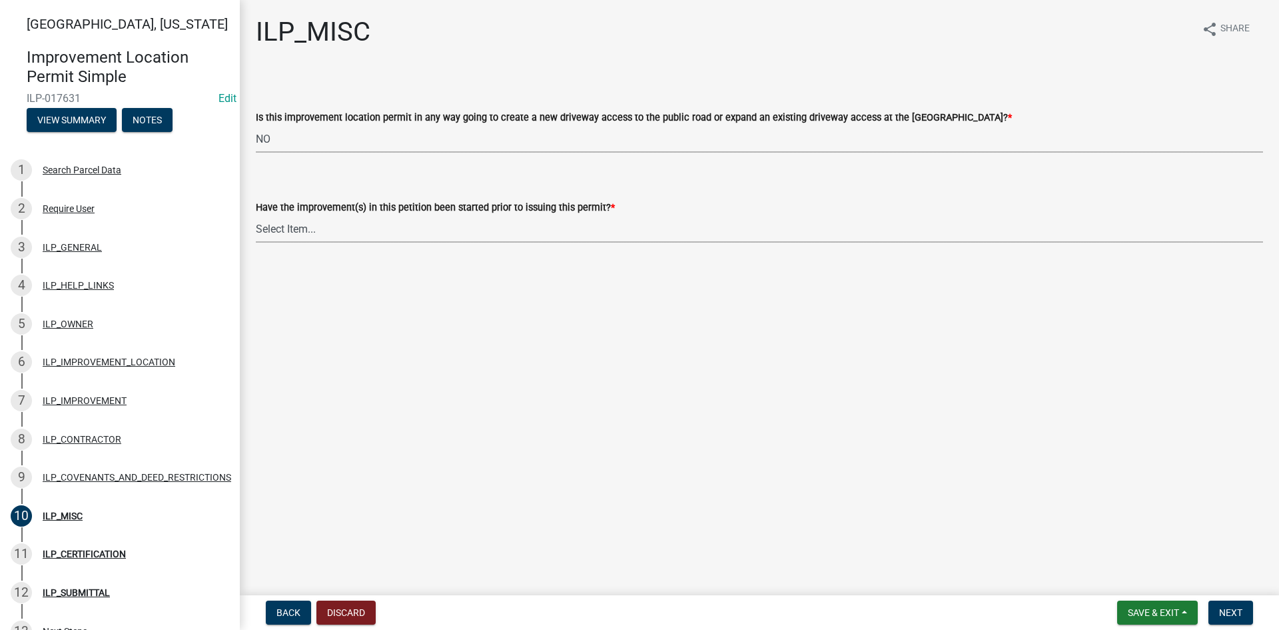
click at [353, 239] on select "Select Item... YES NO" at bounding box center [759, 228] width 1007 height 27
click at [256, 215] on select "Select Item... YES NO" at bounding box center [759, 228] width 1007 height 27
click at [375, 227] on select "Select Item... YES NO" at bounding box center [759, 228] width 1007 height 27
click at [256, 215] on select "Select Item... YES NO" at bounding box center [759, 228] width 1007 height 27
select select "60086e27-dd6d-4df5-8dee-a02b0f982067"
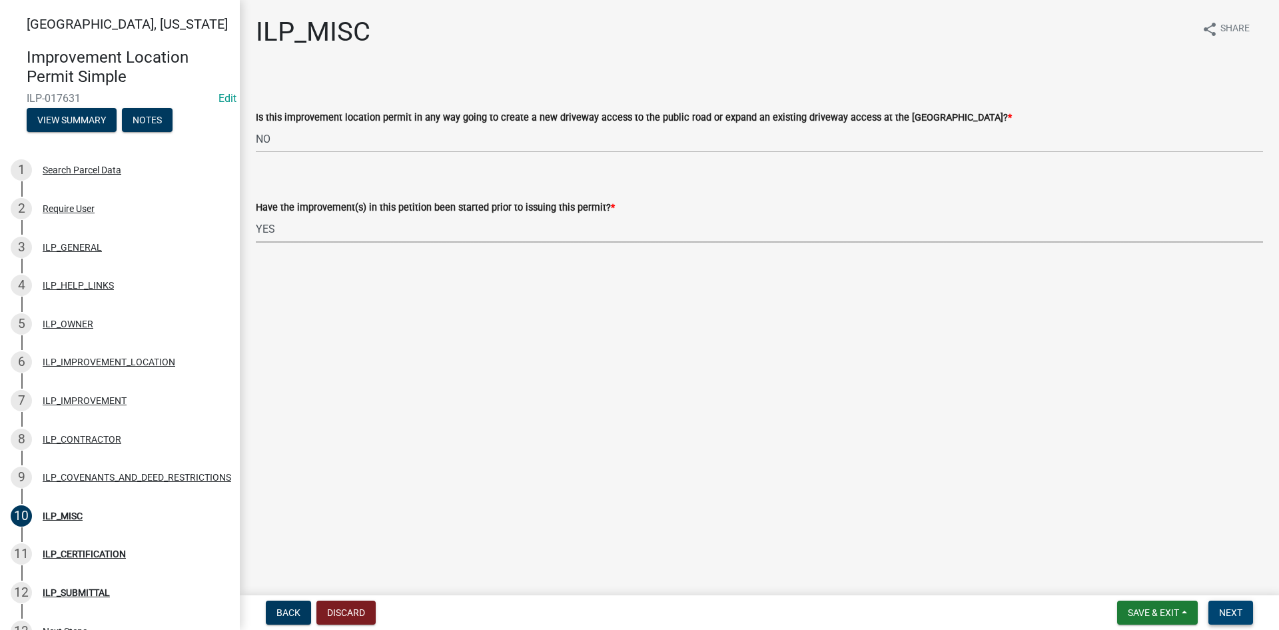
click at [1252, 622] on button "Next" at bounding box center [1231, 612] width 45 height 24
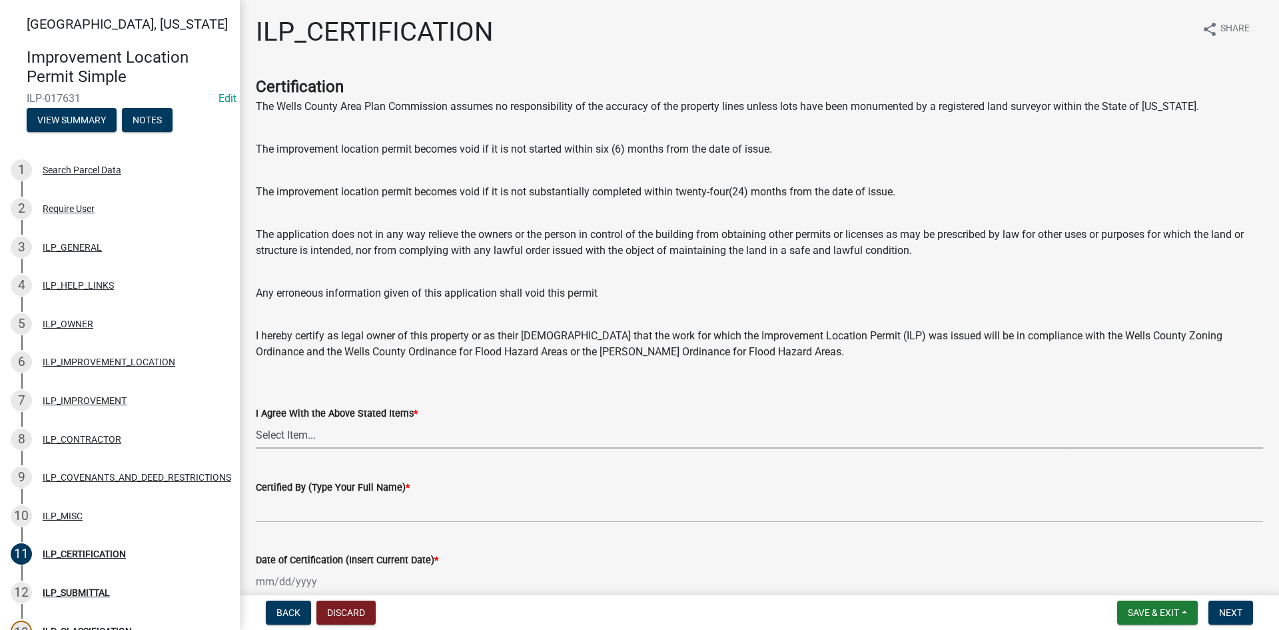
click at [535, 432] on select "Select Item... Yes" at bounding box center [759, 434] width 1007 height 27
click at [256, 421] on select "Select Item... Yes" at bounding box center [759, 434] width 1007 height 27
select select "bd96893d-fc5a-4886-96bc-c23f48f60341"
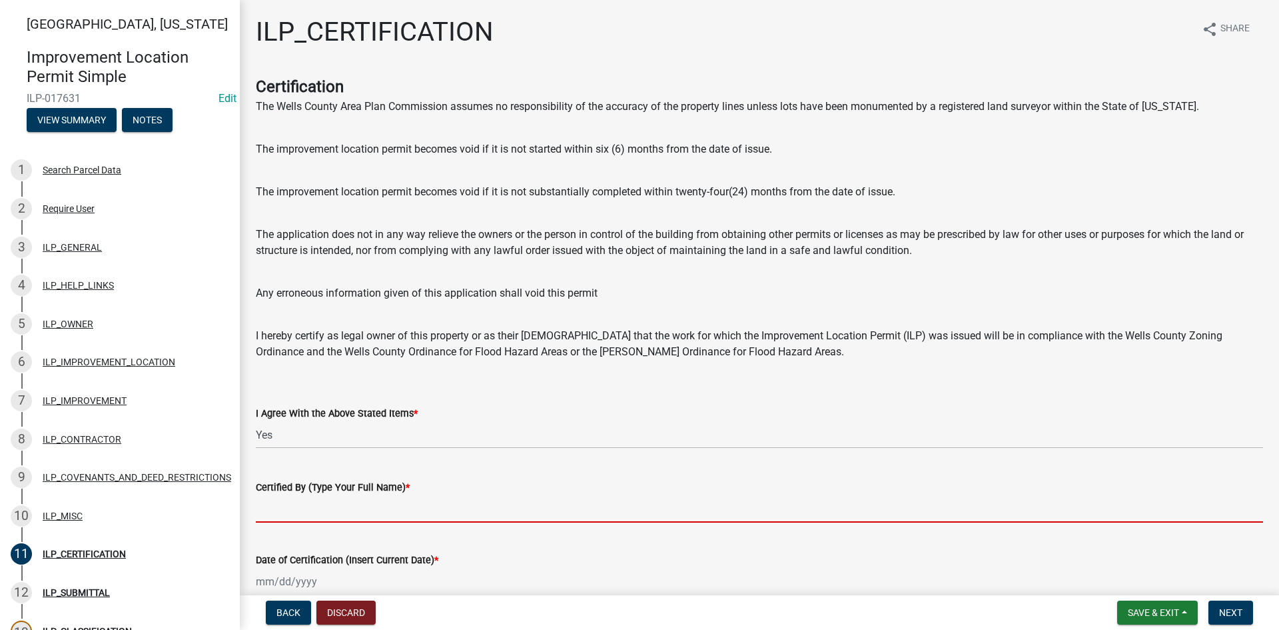
click at [533, 508] on input "Certified By (Type Your Full Name) *" at bounding box center [759, 508] width 1007 height 27
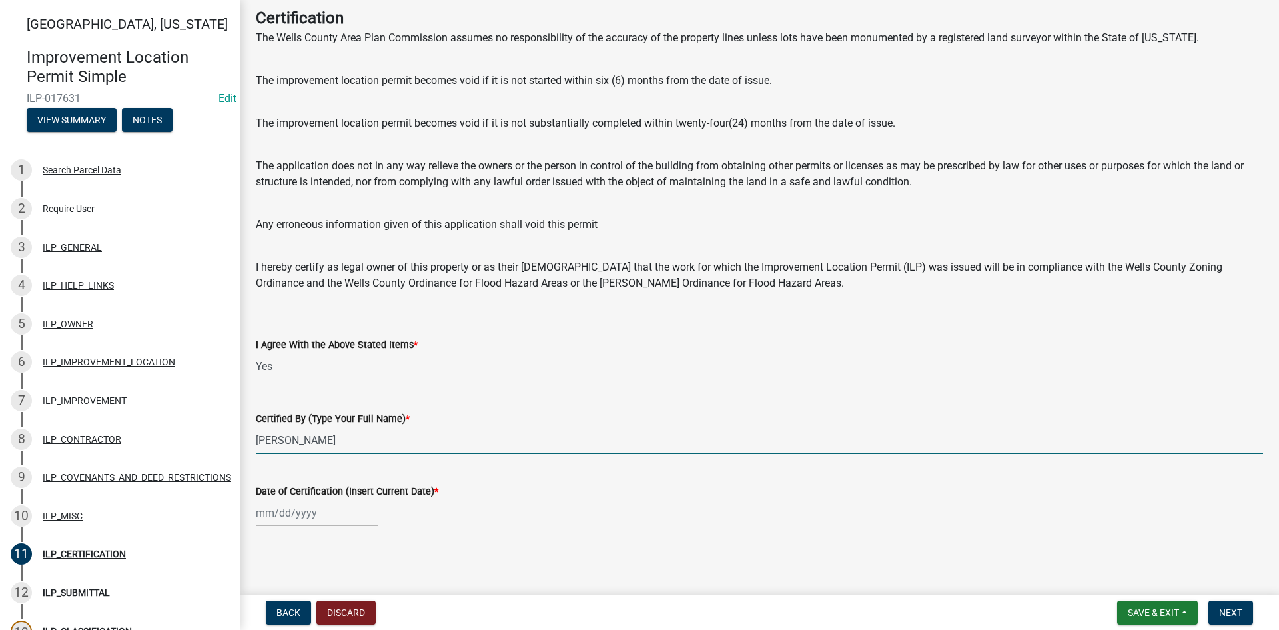
scroll to position [69, 0]
type input "[PERSON_NAME]"
click at [301, 509] on div at bounding box center [317, 511] width 122 height 27
select select "8"
select select "2025"
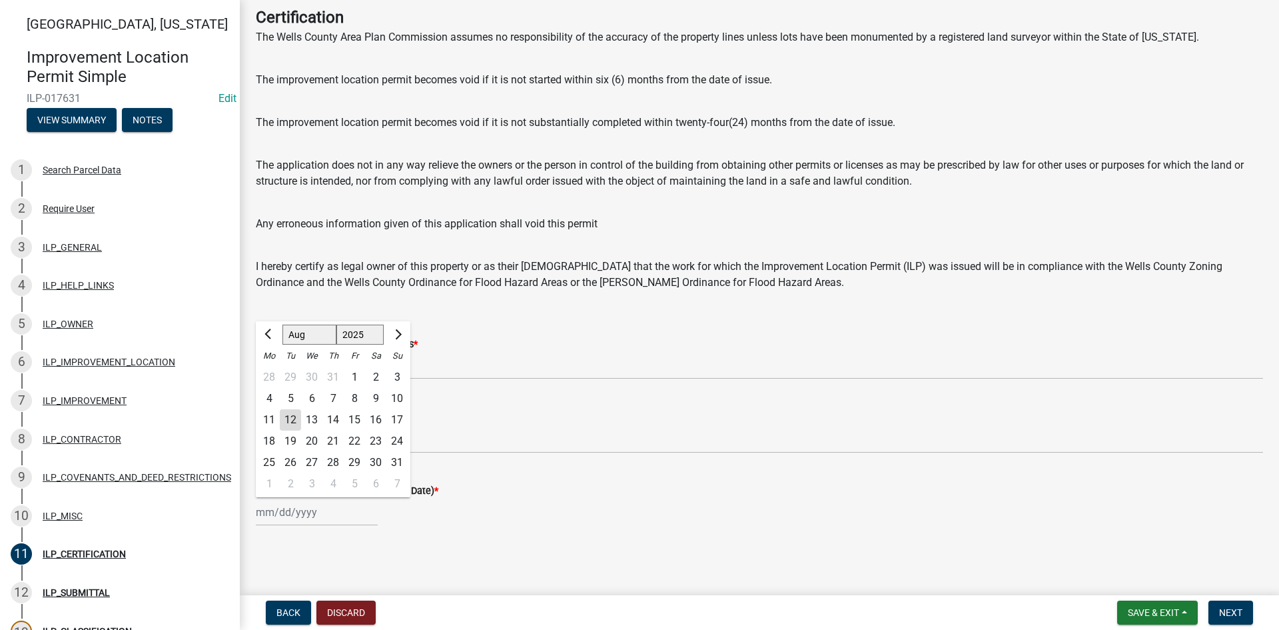
click at [286, 420] on div "12" at bounding box center [290, 419] width 21 height 21
type input "[DATE]"
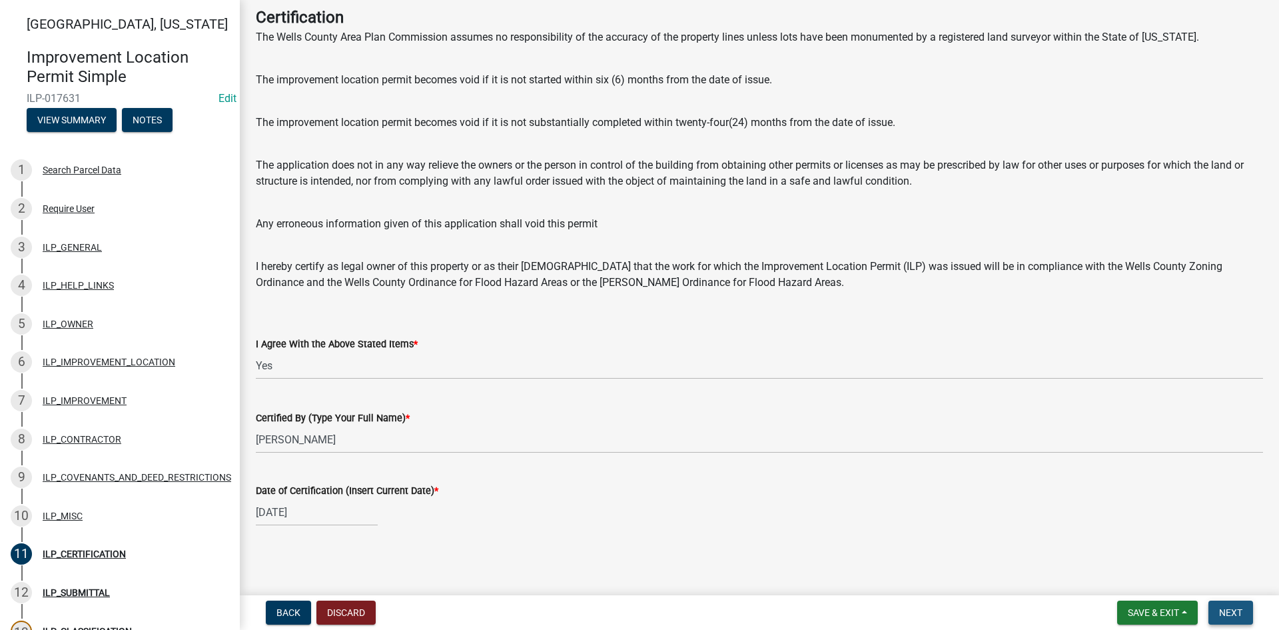
click at [1229, 606] on button "Next" at bounding box center [1231, 612] width 45 height 24
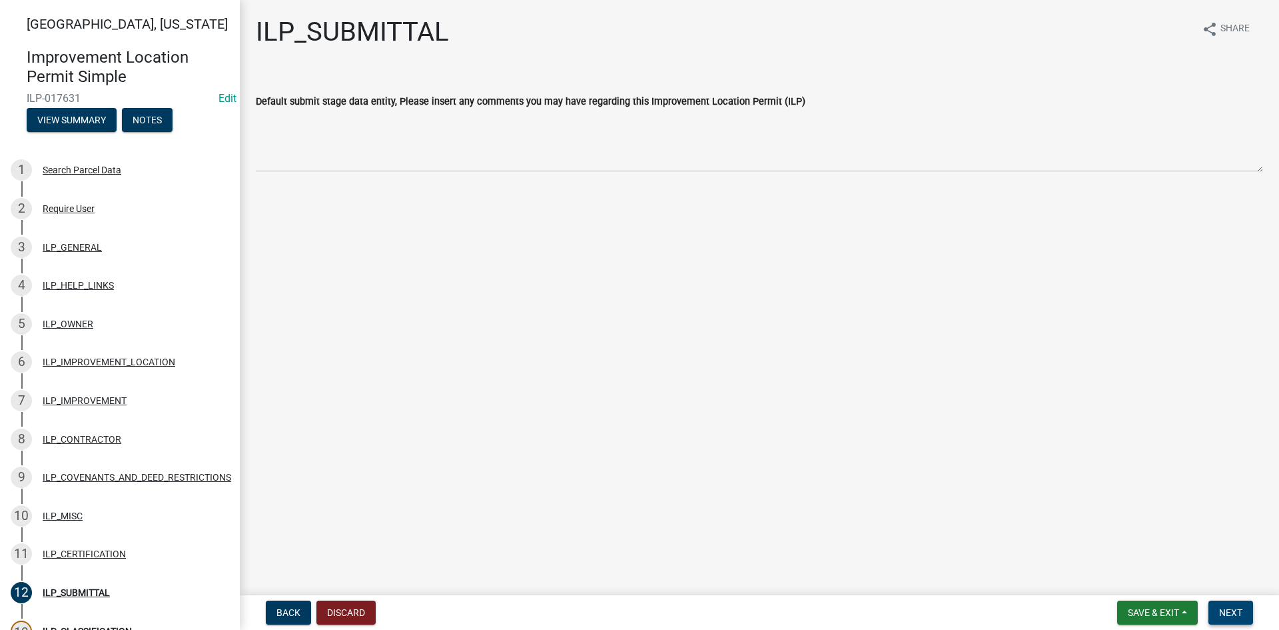
click at [1241, 610] on span "Next" at bounding box center [1230, 612] width 23 height 11
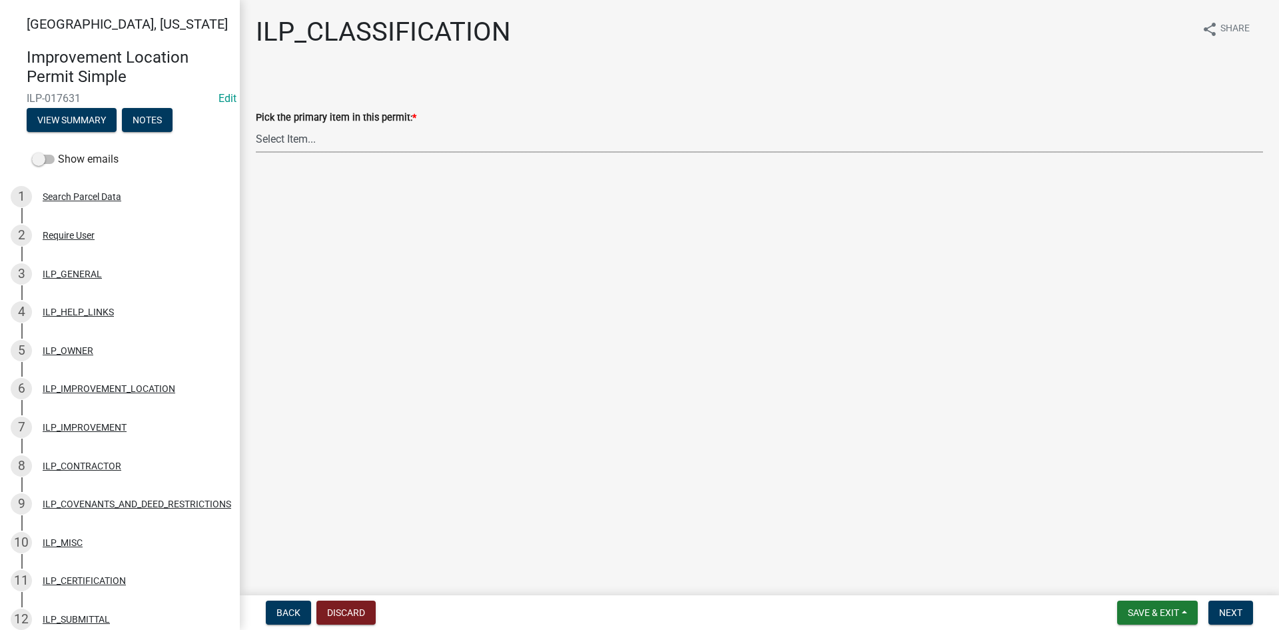
click at [344, 137] on select "Select Item... Accessory Structure (Addition) Accessory Structure (NEW) Busines…" at bounding box center [759, 138] width 1007 height 27
click at [256, 125] on select "Select Item... Accessory Structure (Addition) Accessory Structure (NEW) Busines…" at bounding box center [759, 138] width 1007 height 27
select select "a038e904-f3be-418b-9cd8-041b4c8ca1fa"
click at [1228, 612] on span "Next" at bounding box center [1230, 612] width 23 height 11
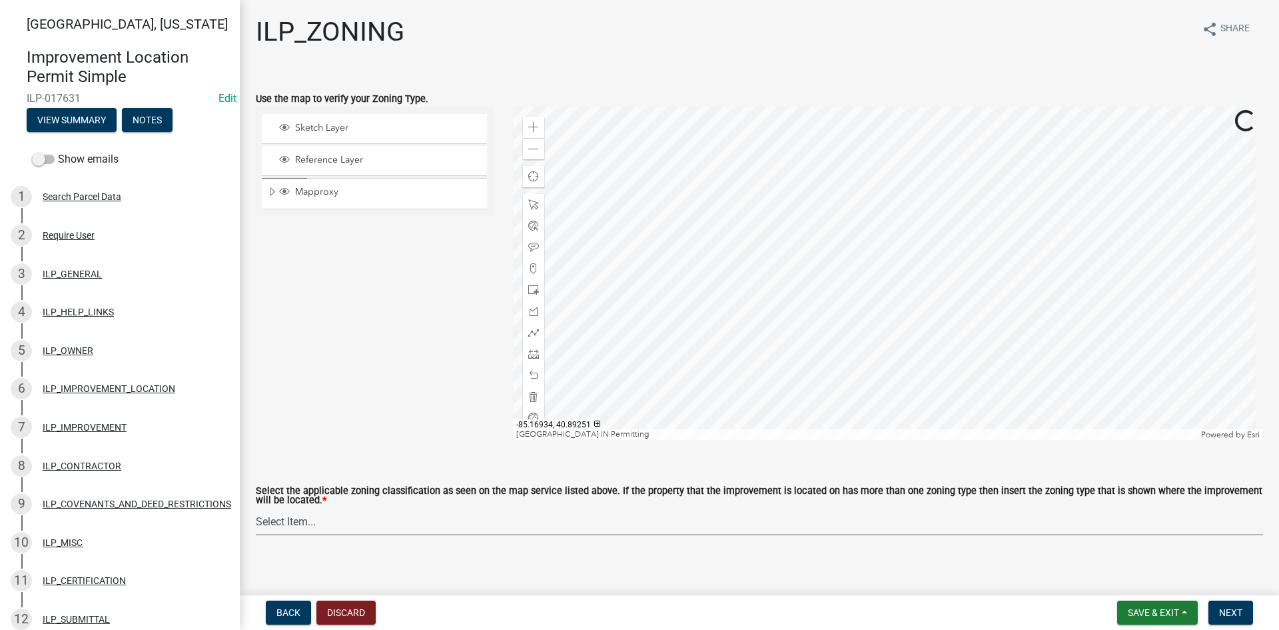
click at [460, 526] on select "Select Item... A-1 "Agricultural Intensive" A-R "Agricultural Residential" S-1 …" at bounding box center [759, 521] width 1007 height 27
click at [256, 508] on select "Select Item... A-1 "Agricultural Intensive" A-R "Agricultural Residential" S-1 …" at bounding box center [759, 521] width 1007 height 27
select select "e4ef5d3f-8359-409b-bb5e-4aecf2628bc7"
click at [1227, 602] on button "Next" at bounding box center [1231, 612] width 45 height 24
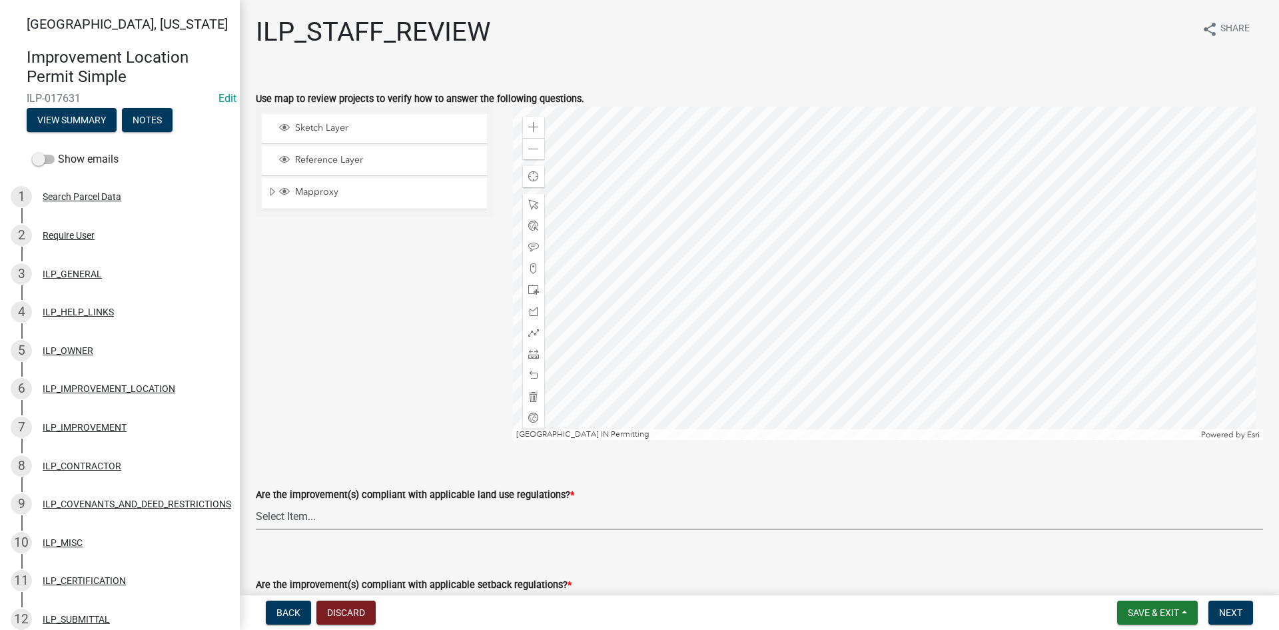
click at [372, 514] on select "Select Item... YES NO" at bounding box center [759, 515] width 1007 height 27
click at [256, 502] on select "Select Item... YES NO" at bounding box center [759, 515] width 1007 height 27
select select "83ffa5df-1258-41bd-a108-9f2370541ef9"
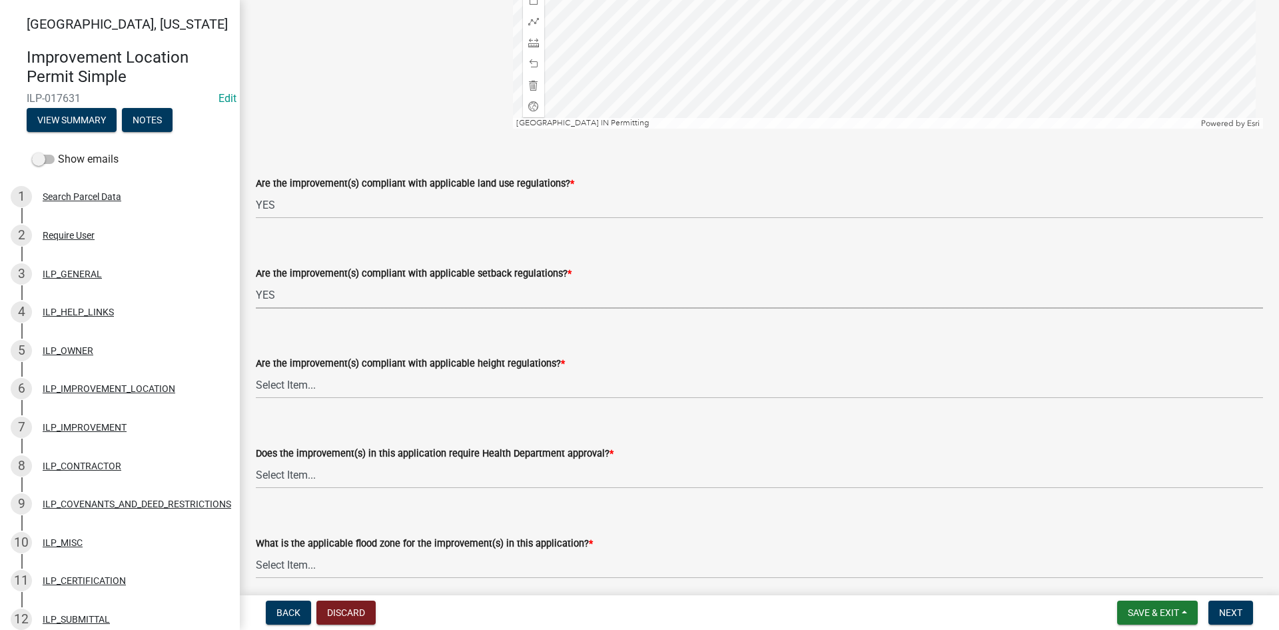
select select "e76e6c03-c199-4125-95d7-daca193c3739"
select select "b2795382-5a5c-496e-8f40-9eac2bba8e54"
select select "2cf99e9a-fd48-429a-ab01-6241dd9ef86f"
select select "546a9c8a-0bf2-4128-b2a0-21aece03a164"
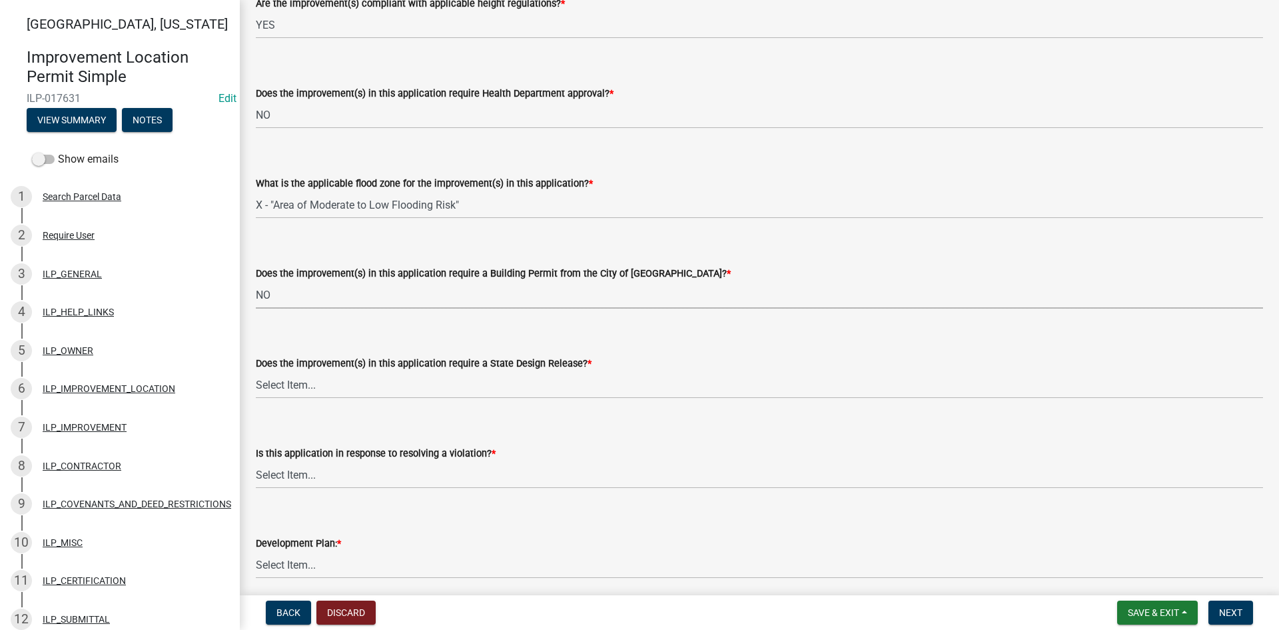
select select "3dde91a6-95a6-42fe-ae60-c75c292f8dd0"
select select "41ab7596-7724-4acb-bc0e-86d45c1447fb"
click at [374, 468] on select "Select Item... YES NO" at bounding box center [759, 474] width 1007 height 27
click at [256, 461] on select "Select Item... YES NO" at bounding box center [759, 474] width 1007 height 27
select select "f5d3445d-dc8d-415c-bd31-63d3acb7699a"
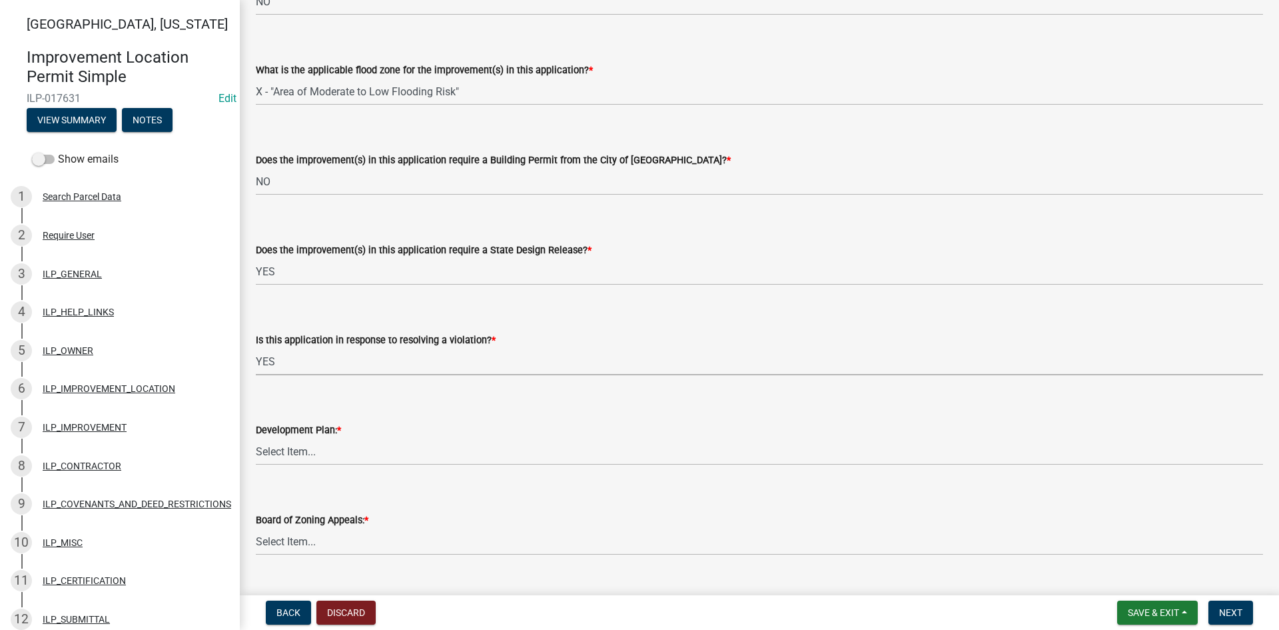
scroll to position [871, 0]
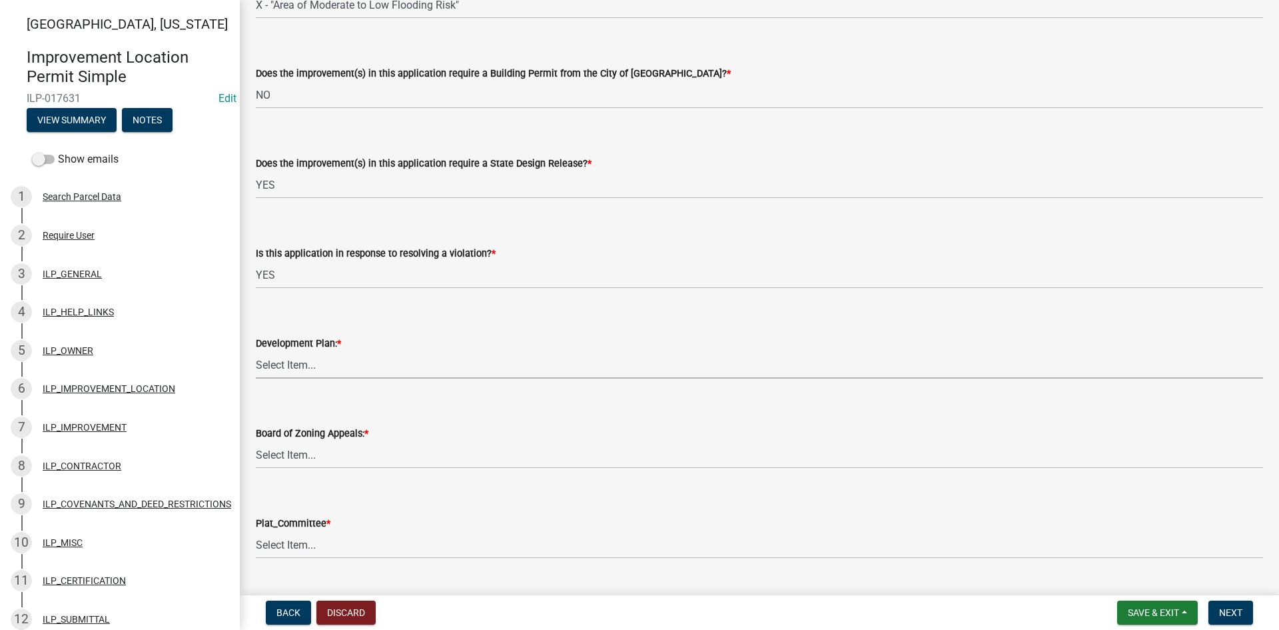
click at [327, 365] on select "Select Item... YES NO" at bounding box center [759, 364] width 1007 height 27
click at [256, 351] on select "Select Item... YES NO" at bounding box center [759, 364] width 1007 height 27
select select "24b6448b-6a59-44ac-a491-a864469d491a"
click at [328, 448] on select "Select Item... YES NO" at bounding box center [759, 454] width 1007 height 27
click at [256, 441] on select "Select Item... YES NO" at bounding box center [759, 454] width 1007 height 27
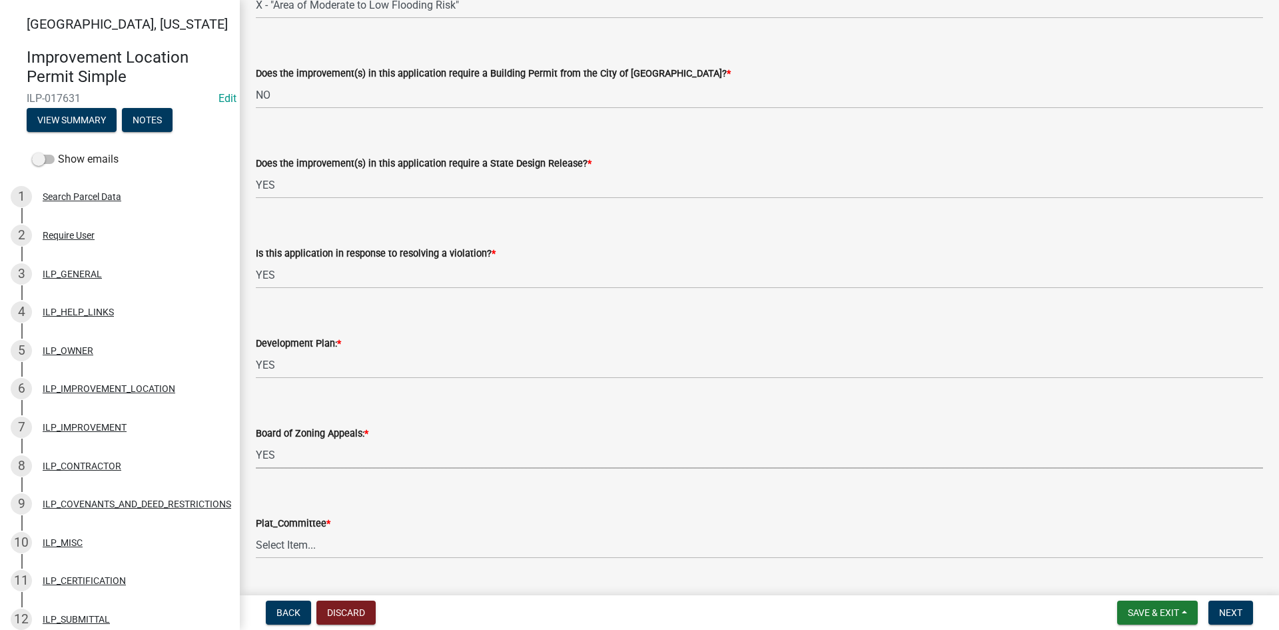
select select "29337761-b9b3-4400-b788-66940fbac6f4"
click at [315, 545] on select "Select Item... YES NO" at bounding box center [759, 544] width 1007 height 27
click at [256, 531] on select "Select Item... YES NO" at bounding box center [759, 544] width 1007 height 27
select select "63238f16-a362-487f-83af-24d0c8cf3edd"
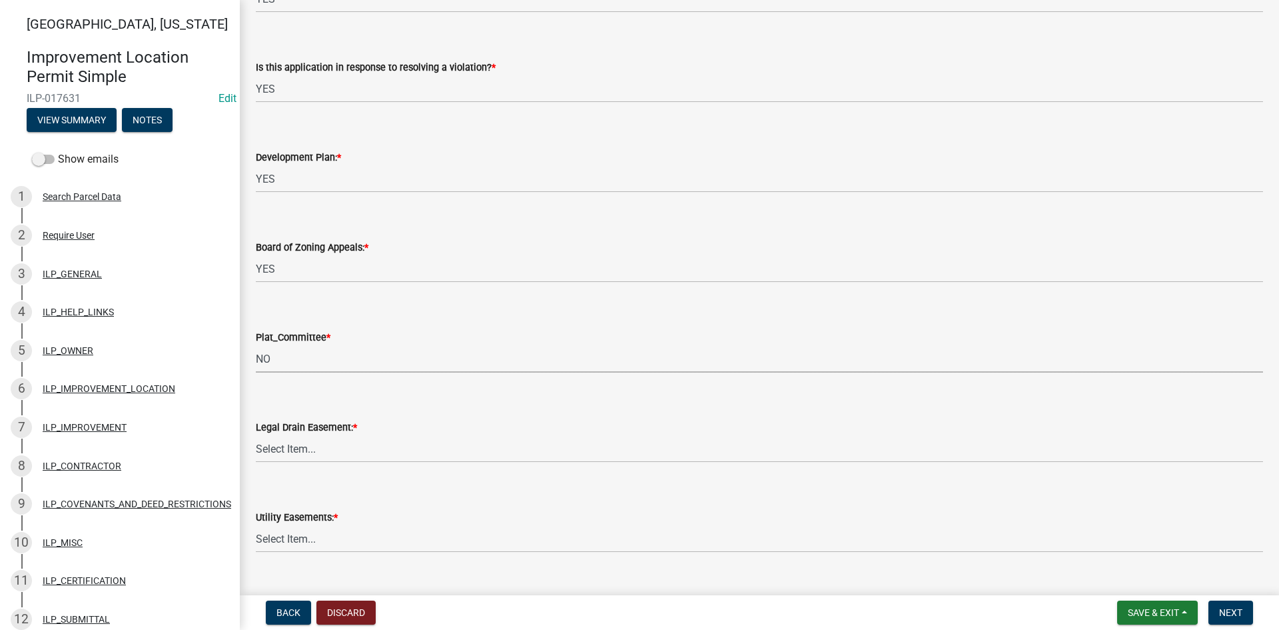
scroll to position [1137, 0]
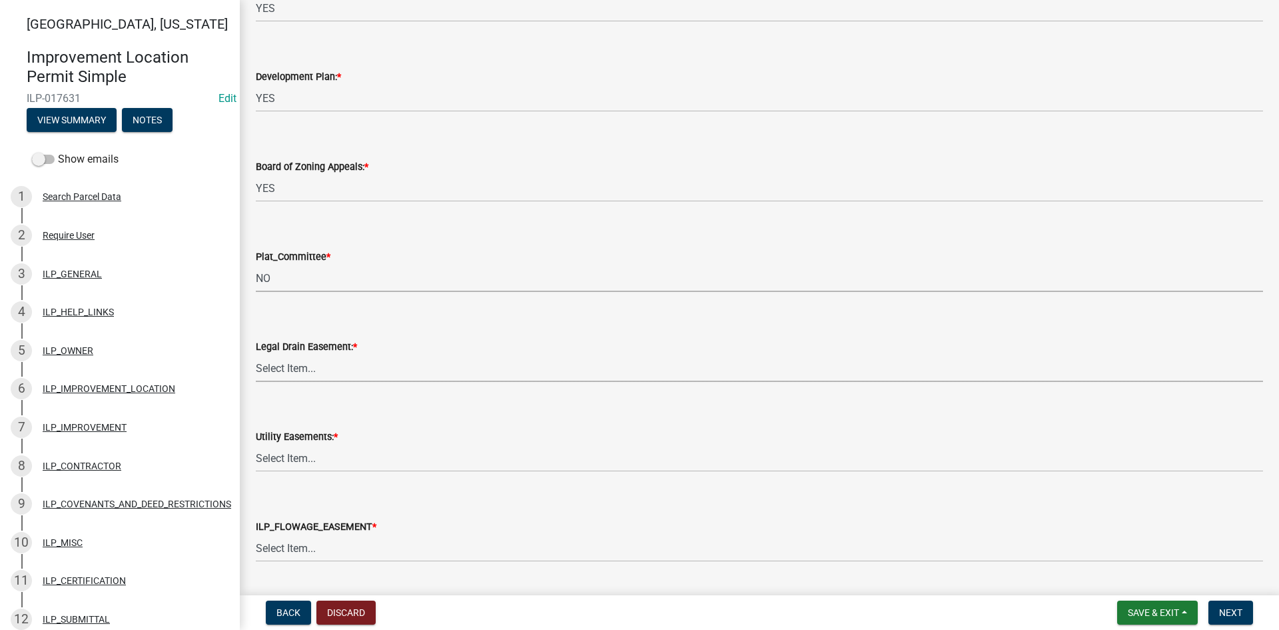
click at [306, 368] on select "Select Item... YES NO" at bounding box center [759, 367] width 1007 height 27
click at [256, 354] on select "Select Item... YES NO" at bounding box center [759, 367] width 1007 height 27
select select "a2a79b7a-06ce-4eab-b777-0182ef9b47ef"
click at [306, 459] on select "Select Item... YES NO" at bounding box center [759, 457] width 1007 height 27
click at [256, 444] on select "Select Item... YES NO" at bounding box center [759, 457] width 1007 height 27
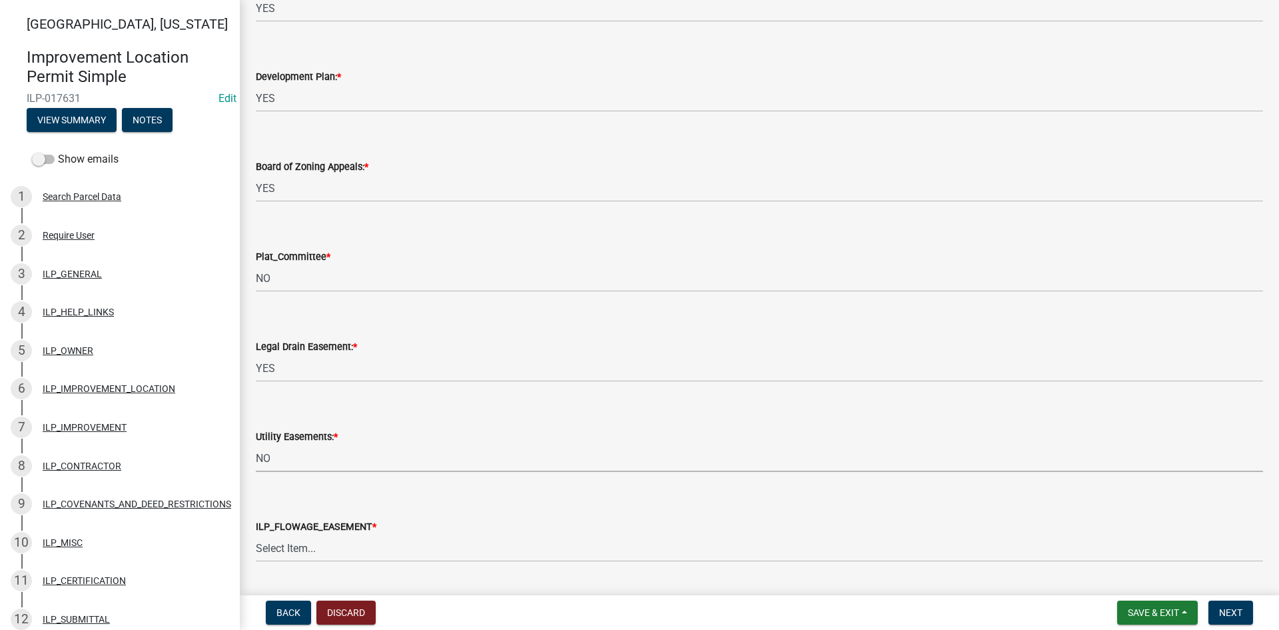
select select "8e424161-7bf1-4e33-adf9-a347c03eff2b"
click at [302, 557] on select "Select Item... Not in or near the Army Corp of Engineers Flowage Easement. Proj…" at bounding box center [759, 547] width 1007 height 27
click at [256, 534] on select "Select Item... Not in or near the Army Corp of Engineers Flowage Easement. Proj…" at bounding box center [759, 547] width 1007 height 27
select select "bdd9c930-c7fe-4770-81ee-2c29cf953f8b"
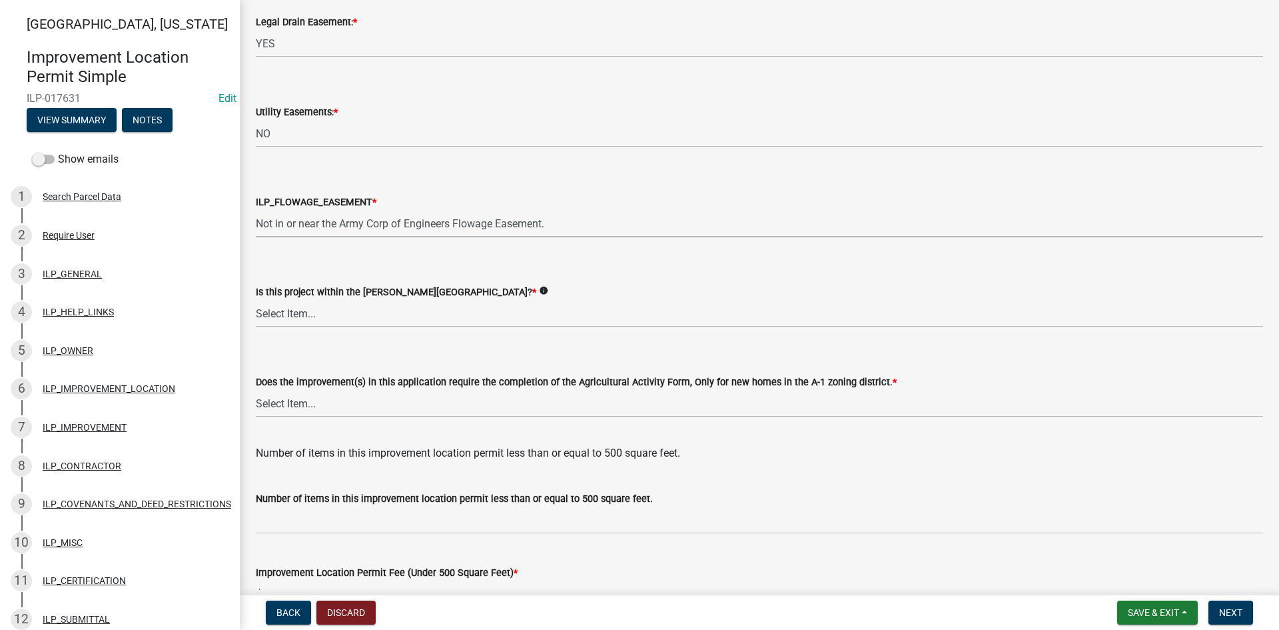
scroll to position [1470, 0]
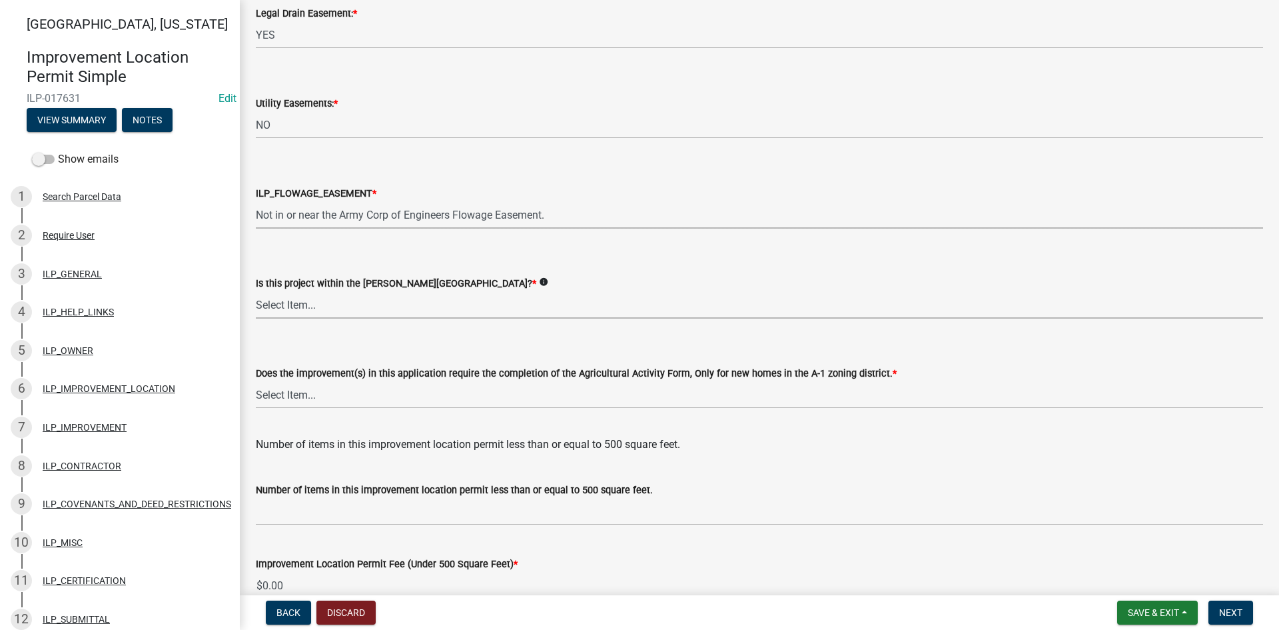
click at [332, 310] on select "Select Item... Yes No" at bounding box center [759, 304] width 1007 height 27
click at [256, 291] on select "Select Item... Yes No" at bounding box center [759, 304] width 1007 height 27
select select "c22a6da1-a4b9-4a20-9552-3c4da3c32bc7"
click at [316, 393] on select "Select Item... YES NO" at bounding box center [759, 394] width 1007 height 27
click at [256, 381] on select "Select Item... YES NO" at bounding box center [759, 394] width 1007 height 27
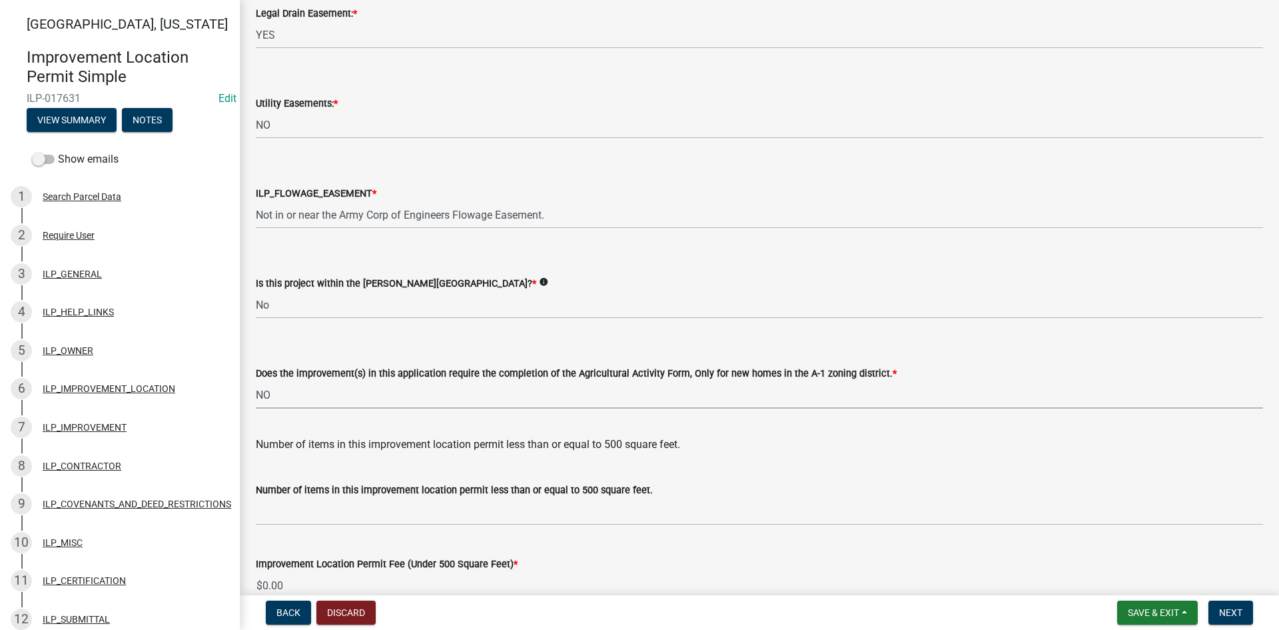
select select "b8432f74-40d2-4ff6-ba31-770d91760c6e"
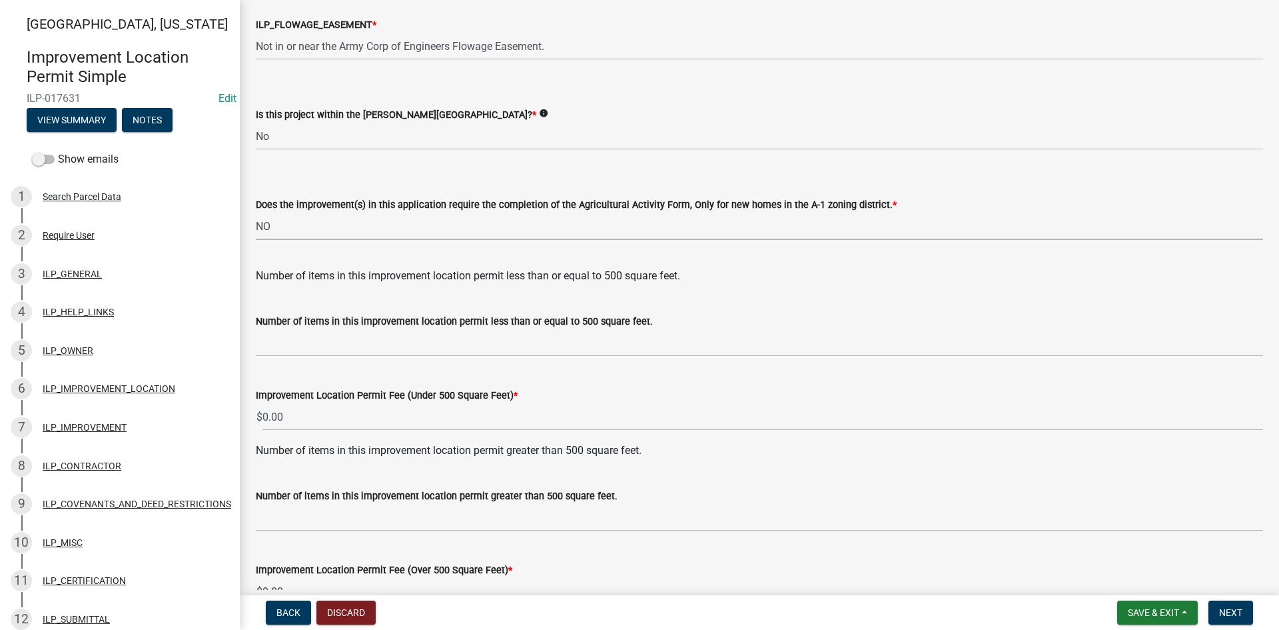
scroll to position [1718, 0]
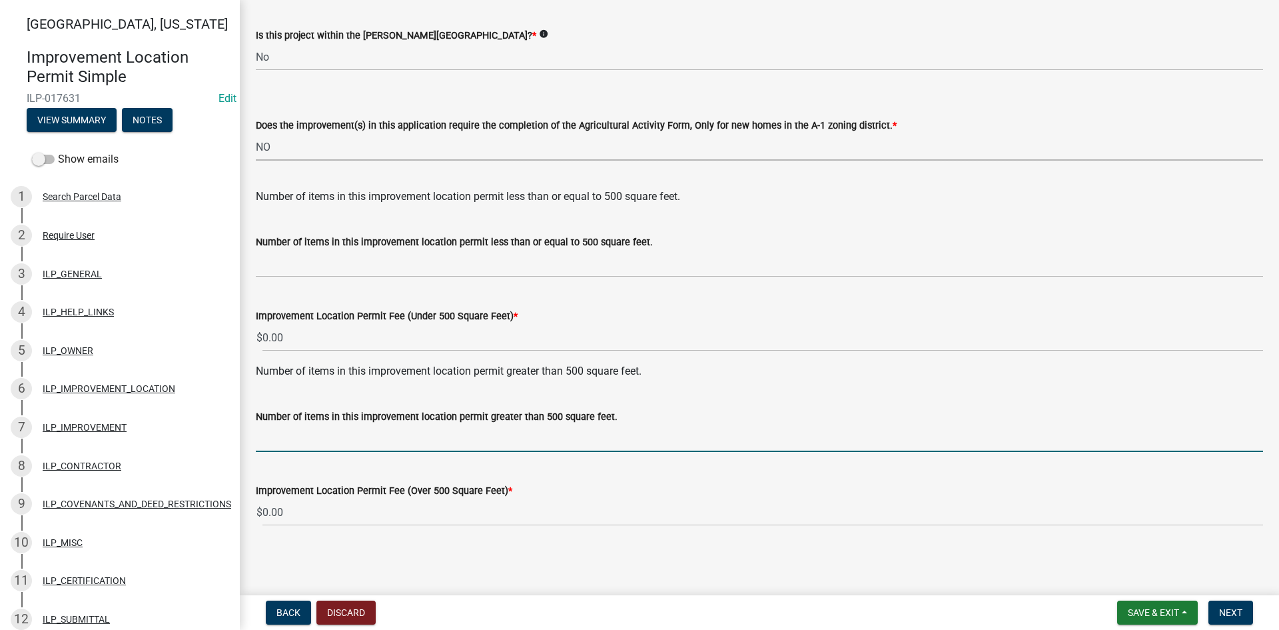
click at [288, 442] on input "text" at bounding box center [759, 437] width 1007 height 27
type input "1"
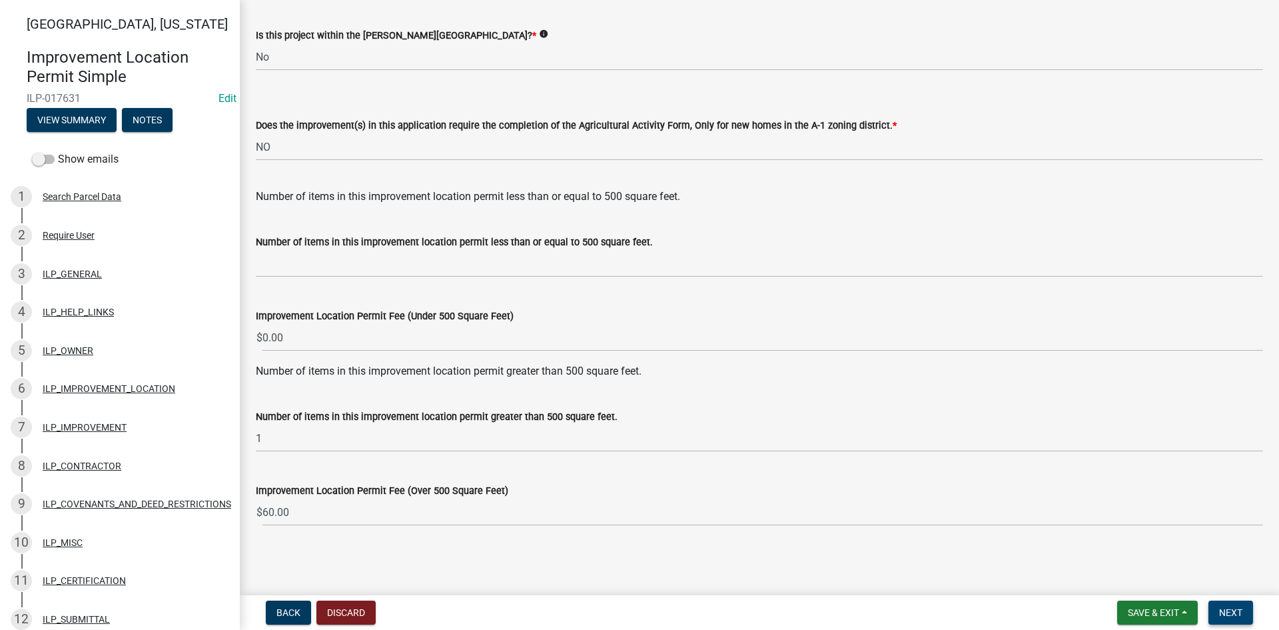
click at [1235, 610] on span "Next" at bounding box center [1230, 612] width 23 height 11
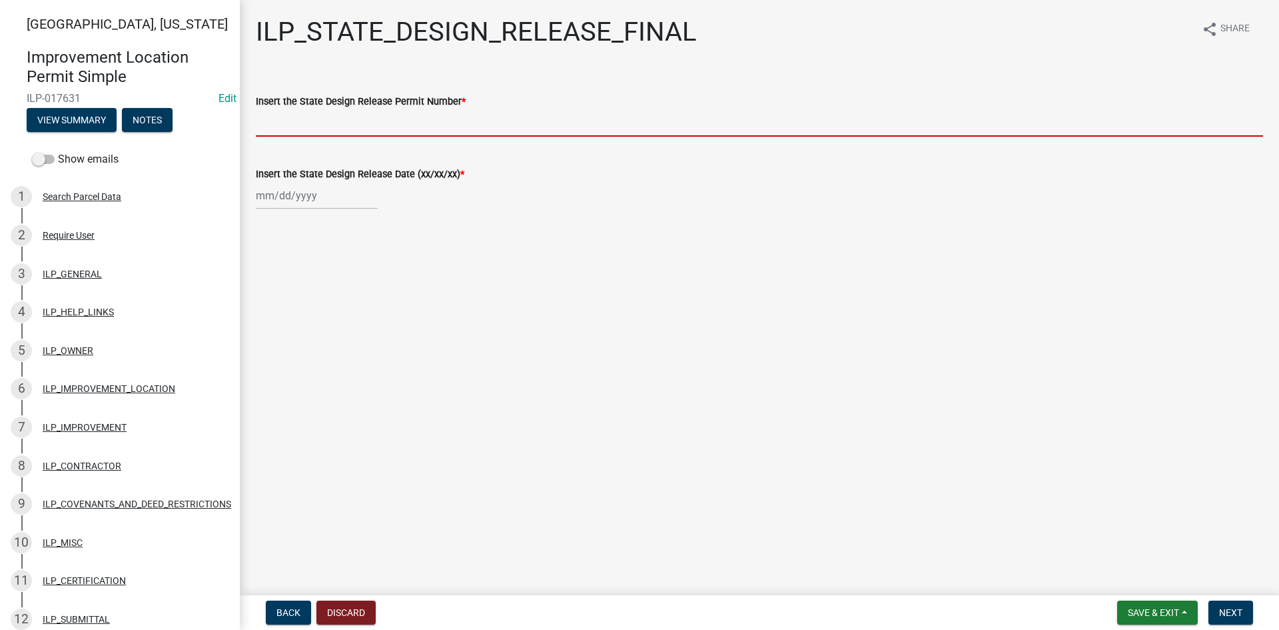
click at [409, 127] on input "Insert the State Design Release Permit Number *" at bounding box center [759, 122] width 1007 height 27
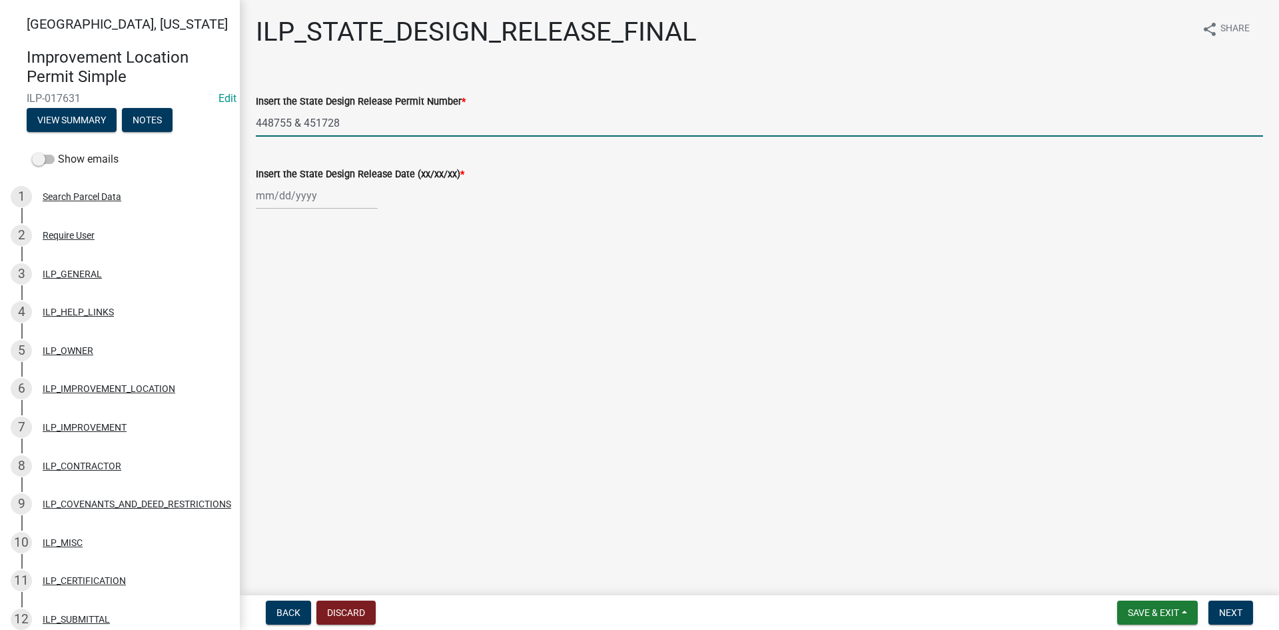
type input "448755 & 451728"
click at [340, 196] on div at bounding box center [317, 195] width 122 height 27
select select "8"
select select "2025"
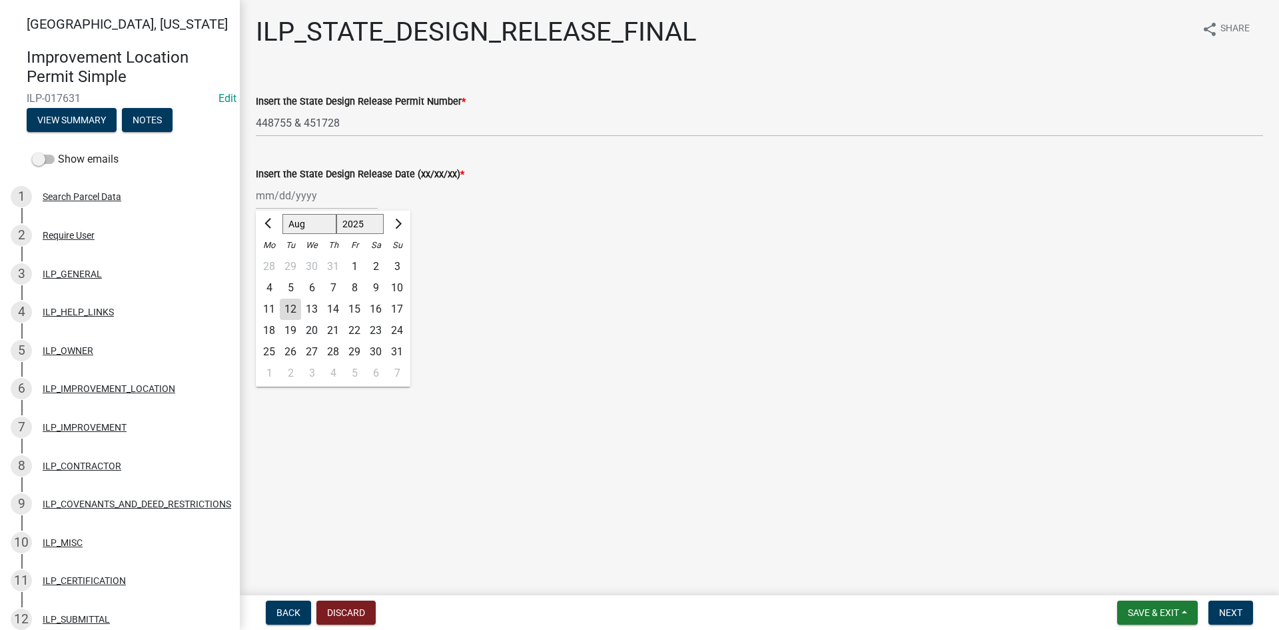
click at [249, 218] on div "ILP_STATE_DESIGN_RELEASE_FINAL share Share Insert the State Design Release Perm…" at bounding box center [759, 124] width 1027 height 217
click at [274, 199] on div at bounding box center [317, 195] width 122 height 27
select select "8"
select select "2025"
click at [270, 219] on span "Previous month" at bounding box center [269, 224] width 10 height 10
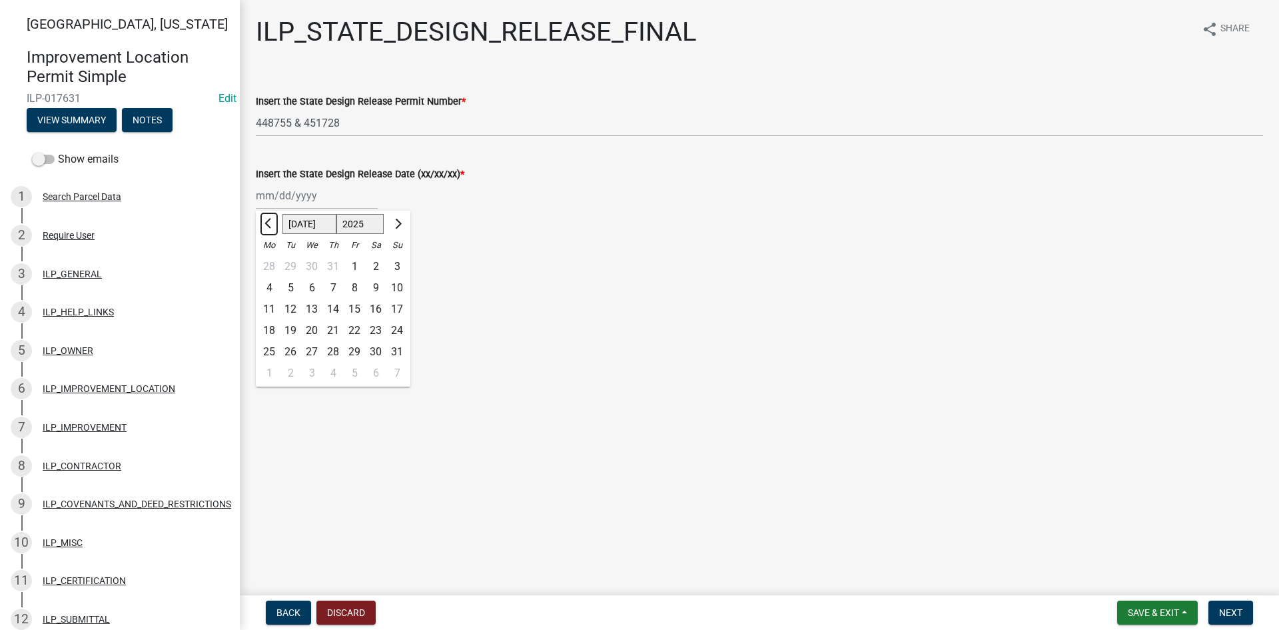
click at [270, 219] on span "Previous month" at bounding box center [269, 224] width 10 height 10
click at [280, 197] on input "Insert the State Design Release Date (xx/xx/xx) *" at bounding box center [317, 195] width 122 height 27
click at [270, 226] on span "Previous month" at bounding box center [269, 224] width 10 height 10
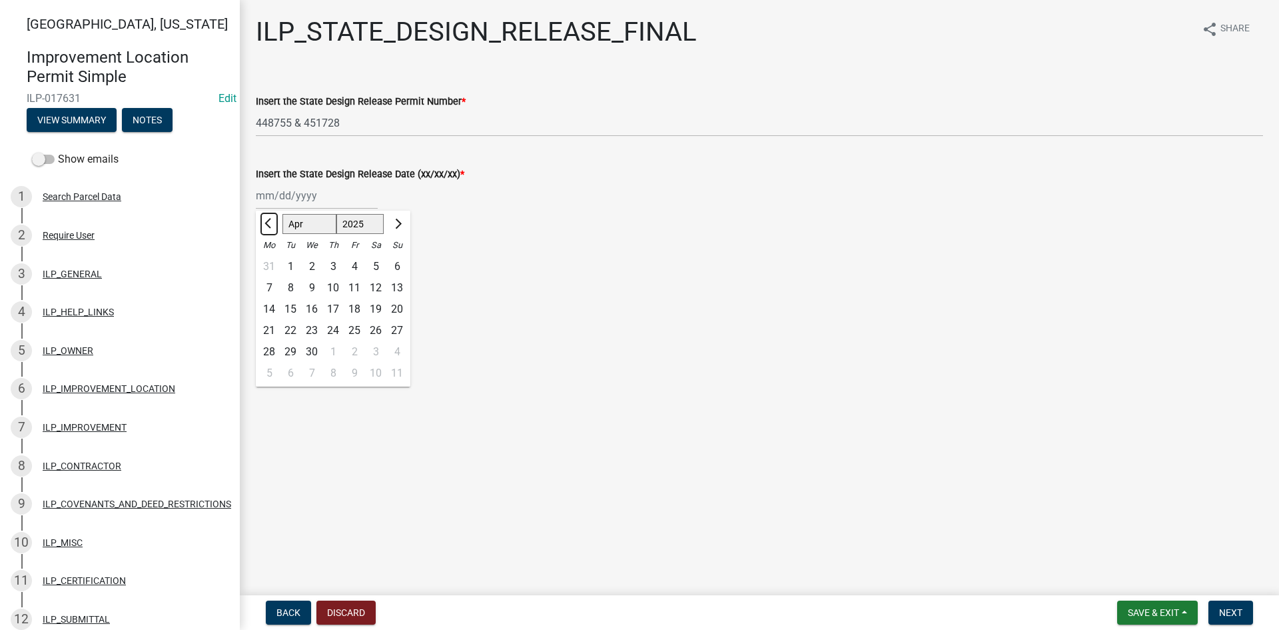
select select "3"
click at [358, 286] on div "7" at bounding box center [354, 287] width 21 height 21
type input "[DATE]"
click at [1235, 614] on span "Next" at bounding box center [1230, 612] width 23 height 11
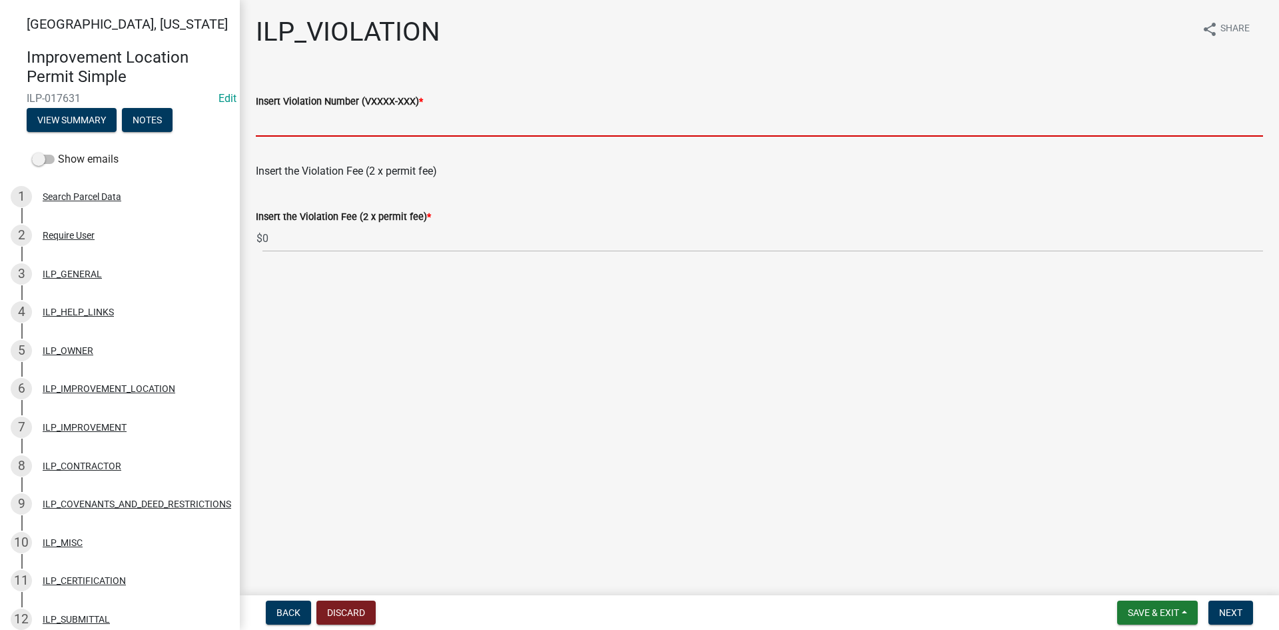
click at [419, 123] on input "Insert Violation Number (VXXXX-XXX) *" at bounding box center [759, 122] width 1007 height 27
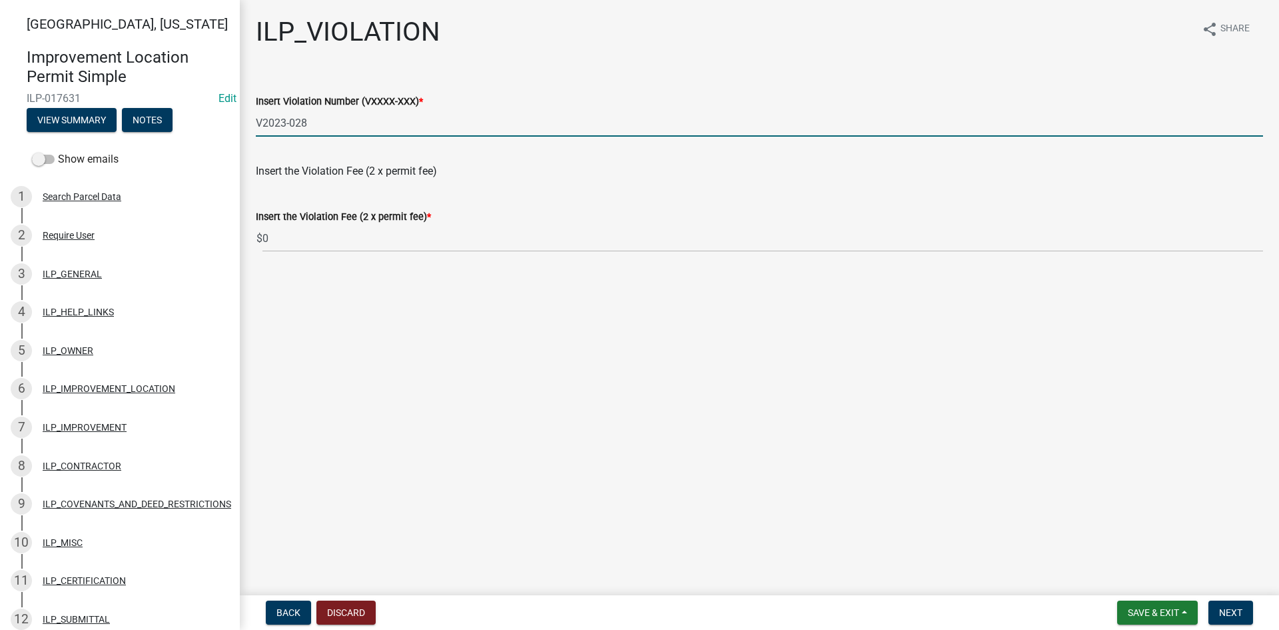
type input "V2023-028"
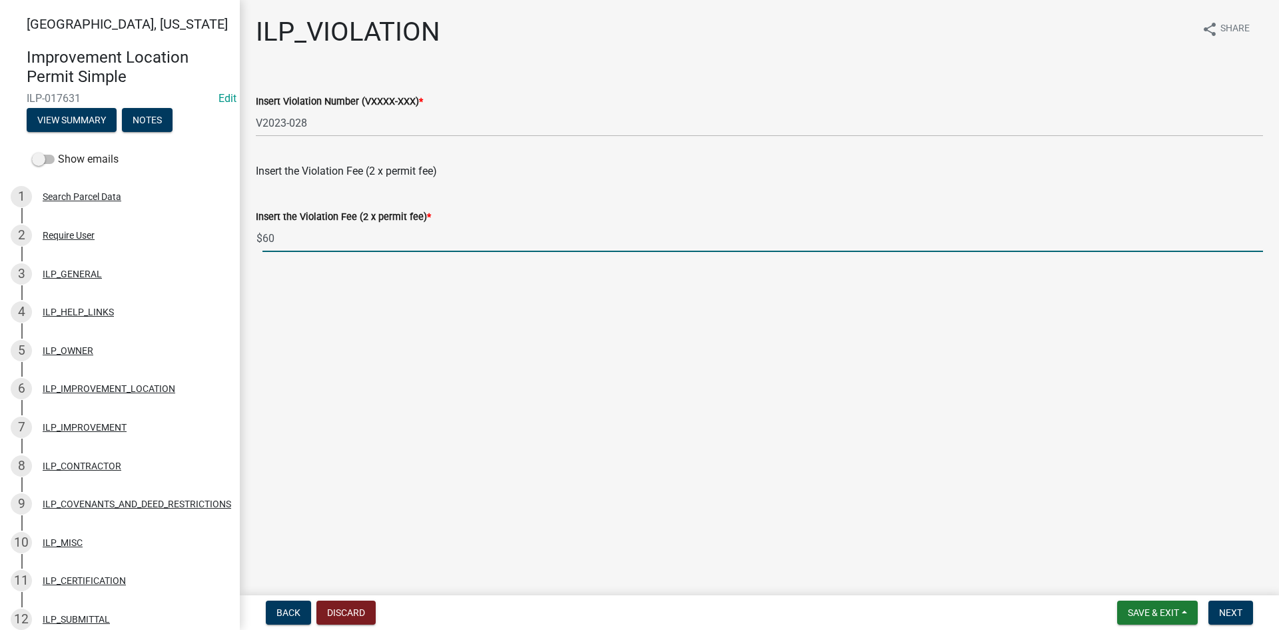
type input "60"
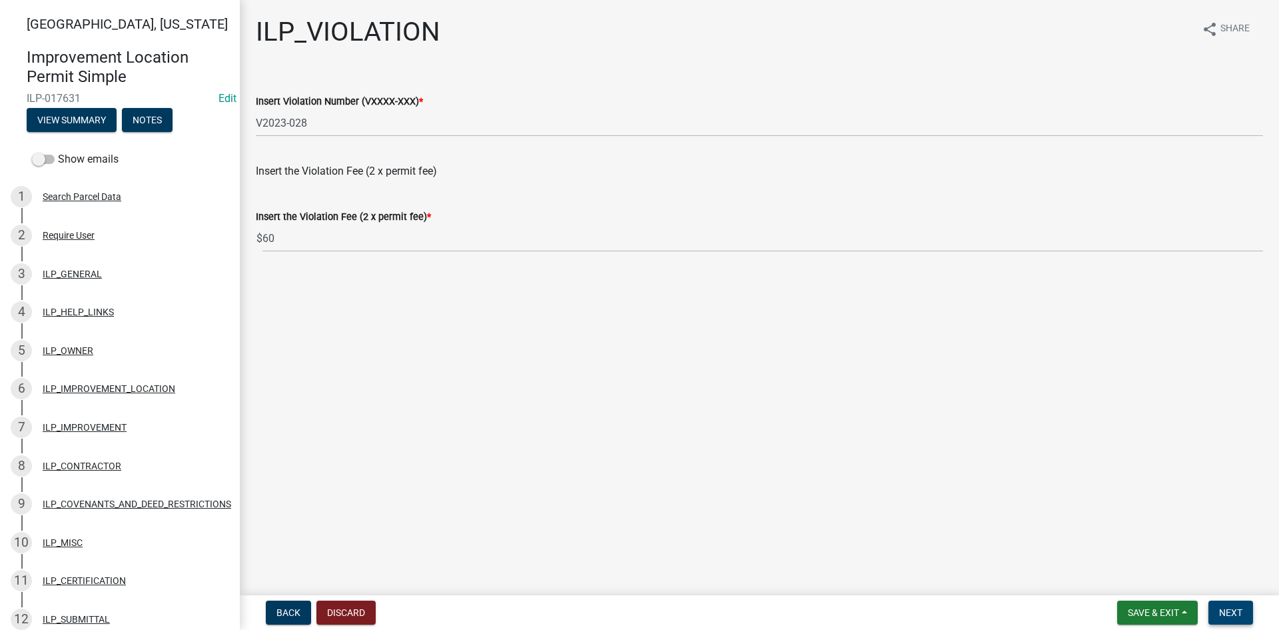
click at [1217, 616] on button "Next" at bounding box center [1231, 612] width 45 height 24
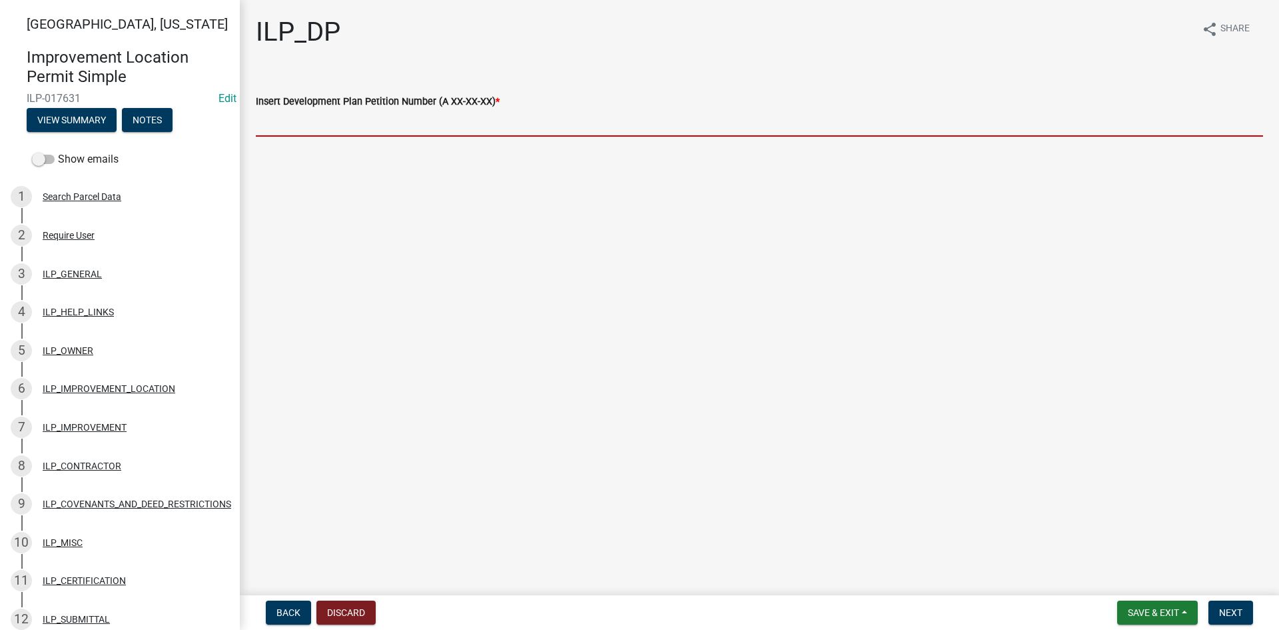
click at [361, 125] on input "Insert Development Plan Petition Number (A XX-XX-XX) *" at bounding box center [759, 122] width 1007 height 27
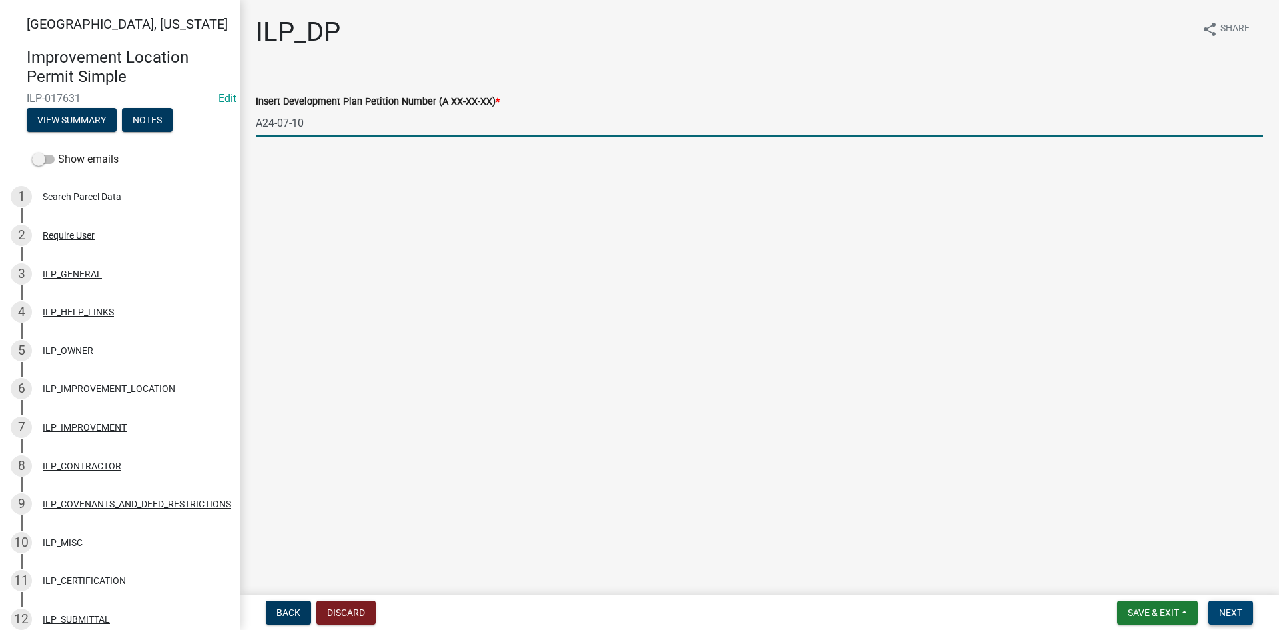
type input "A24-07-10"
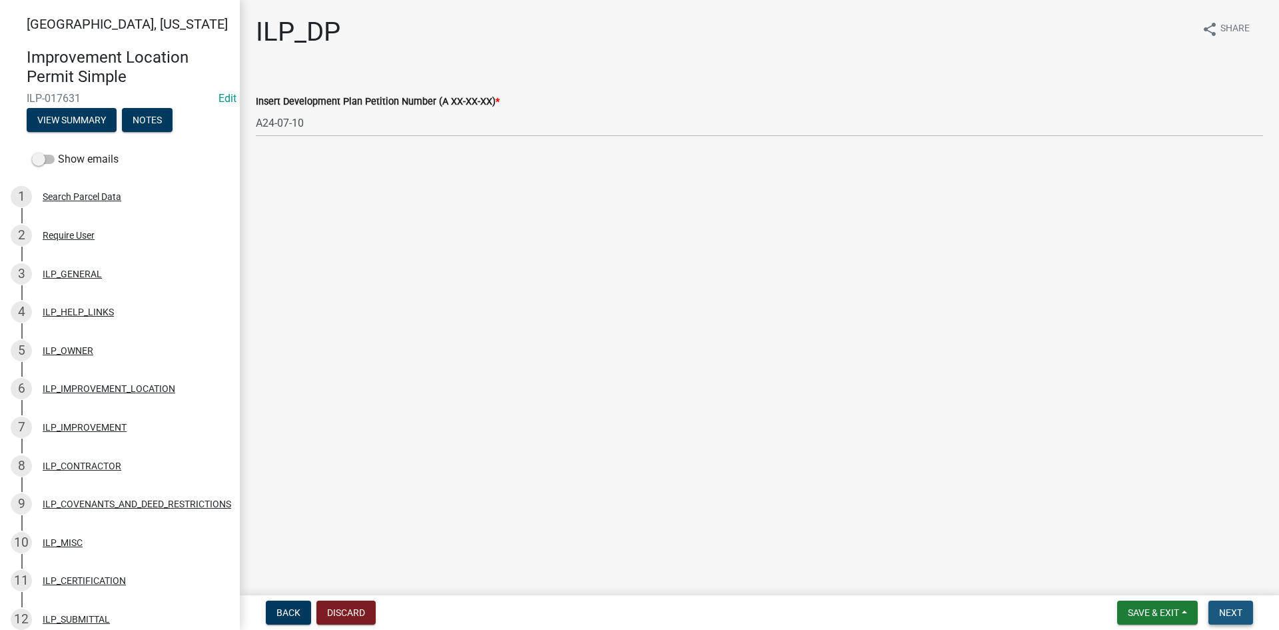
click at [1241, 607] on span "Next" at bounding box center [1230, 612] width 23 height 11
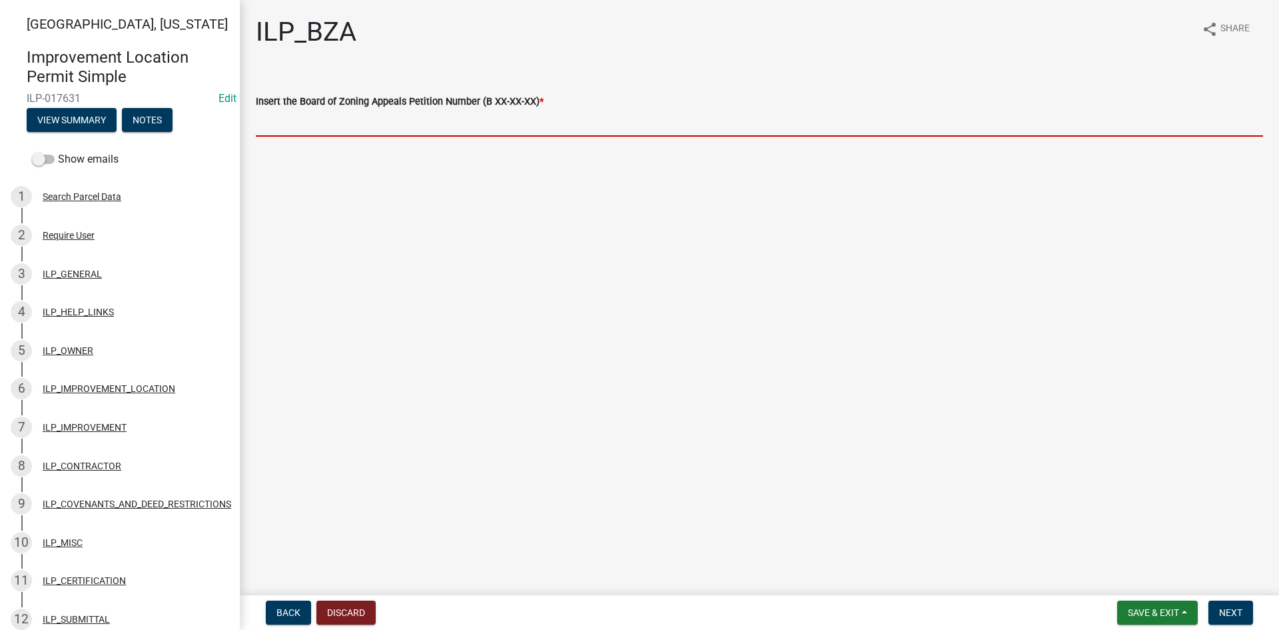
click at [300, 126] on input "Insert the Board of Zoning Appeals Petition Number (B XX-XX-XX) *" at bounding box center [759, 122] width 1007 height 27
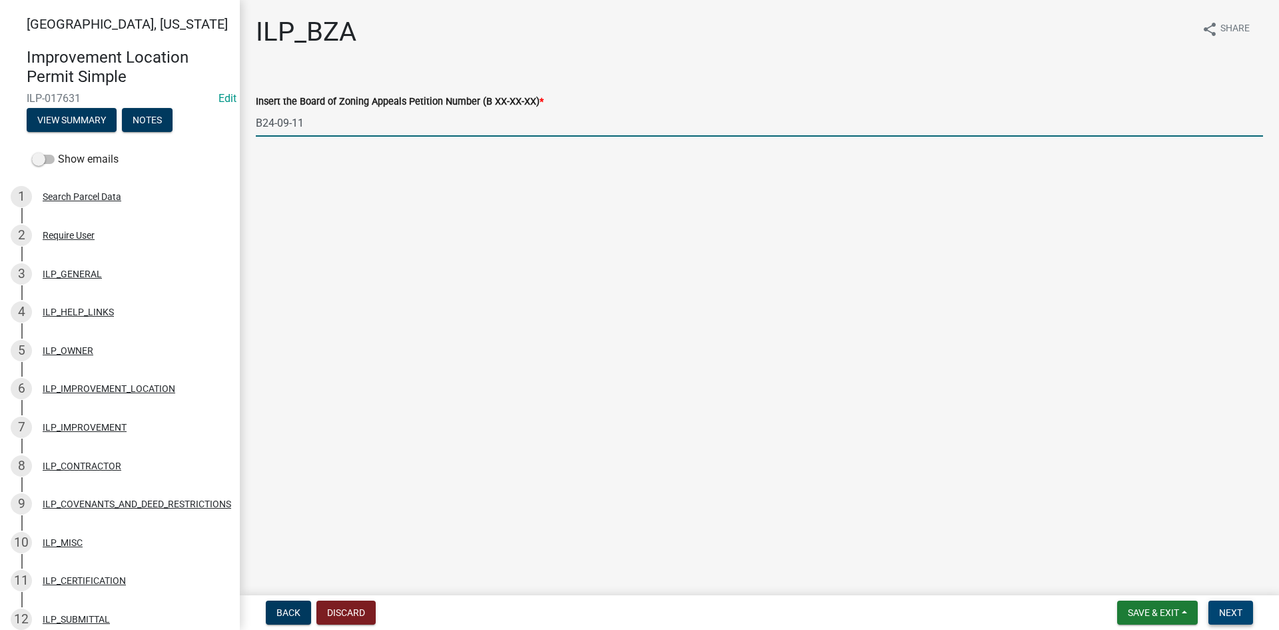
type input "B24-09-11"
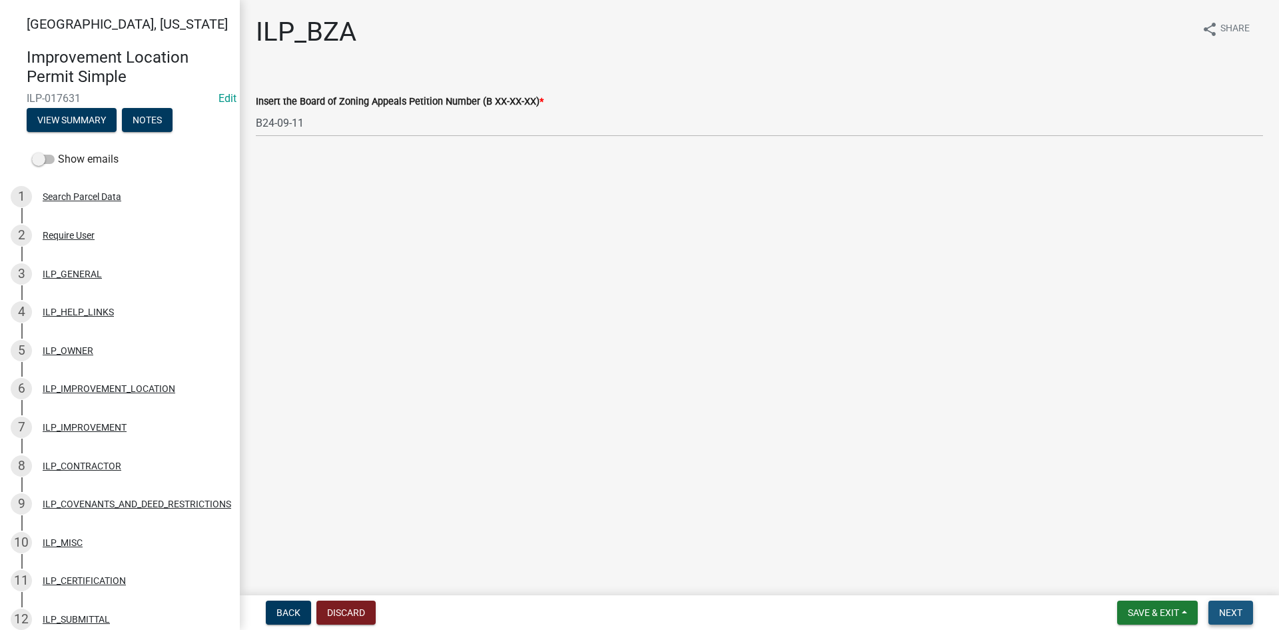
click at [1225, 612] on span "Next" at bounding box center [1230, 612] width 23 height 11
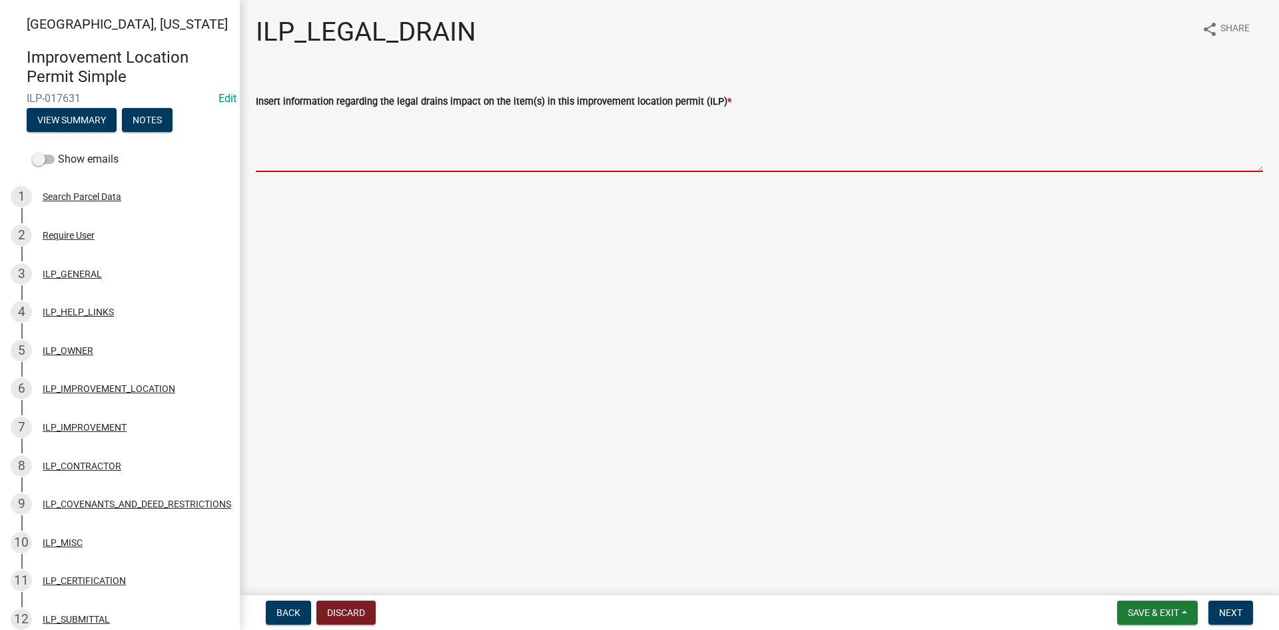
click at [534, 162] on textarea "Insert information regarding the legal drains impact on the item(s) in this imp…" at bounding box center [759, 140] width 1007 height 63
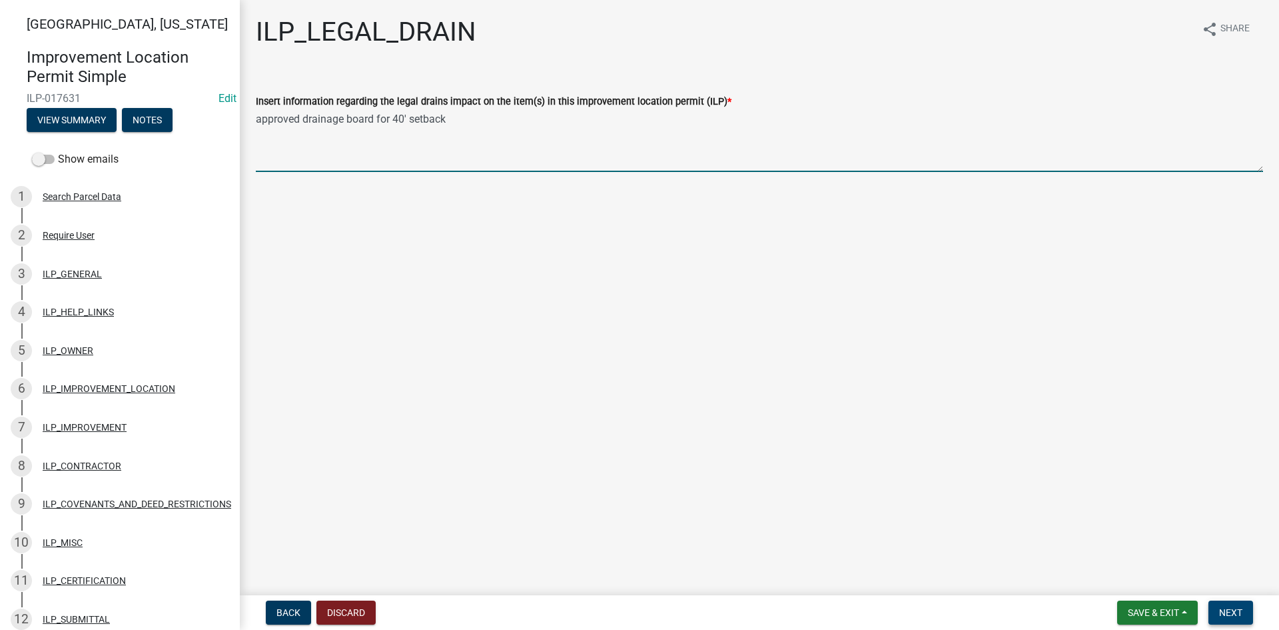
type textarea "approved drainage board for 40' setback"
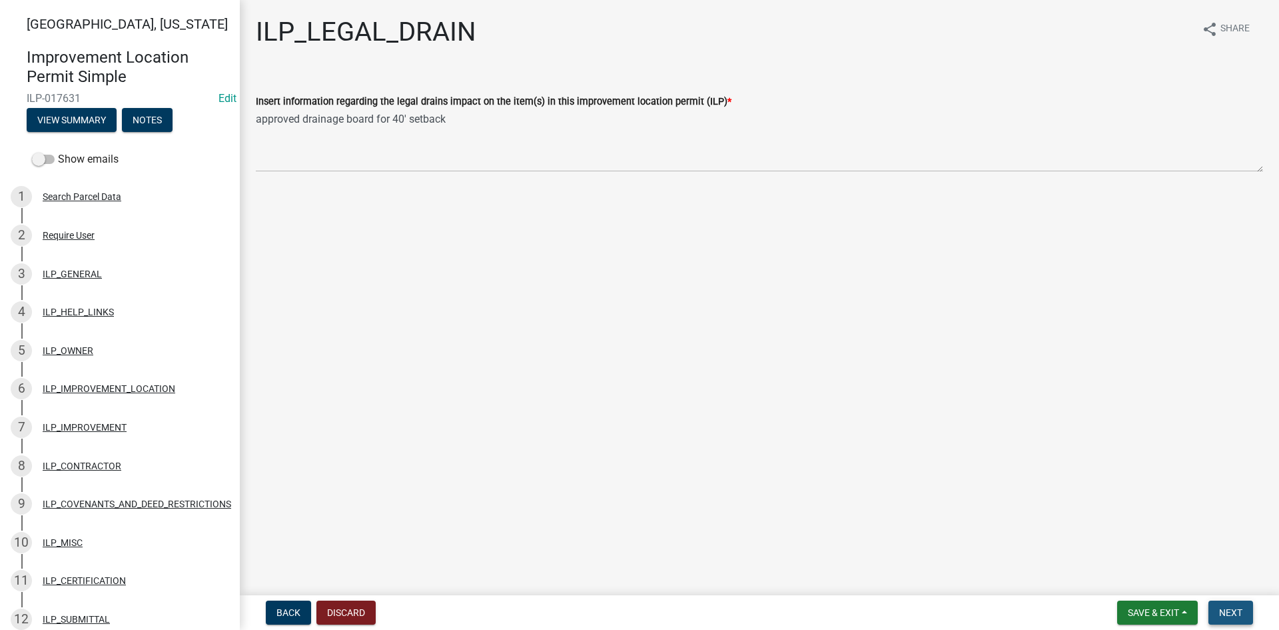
click at [1239, 612] on span "Next" at bounding box center [1230, 612] width 23 height 11
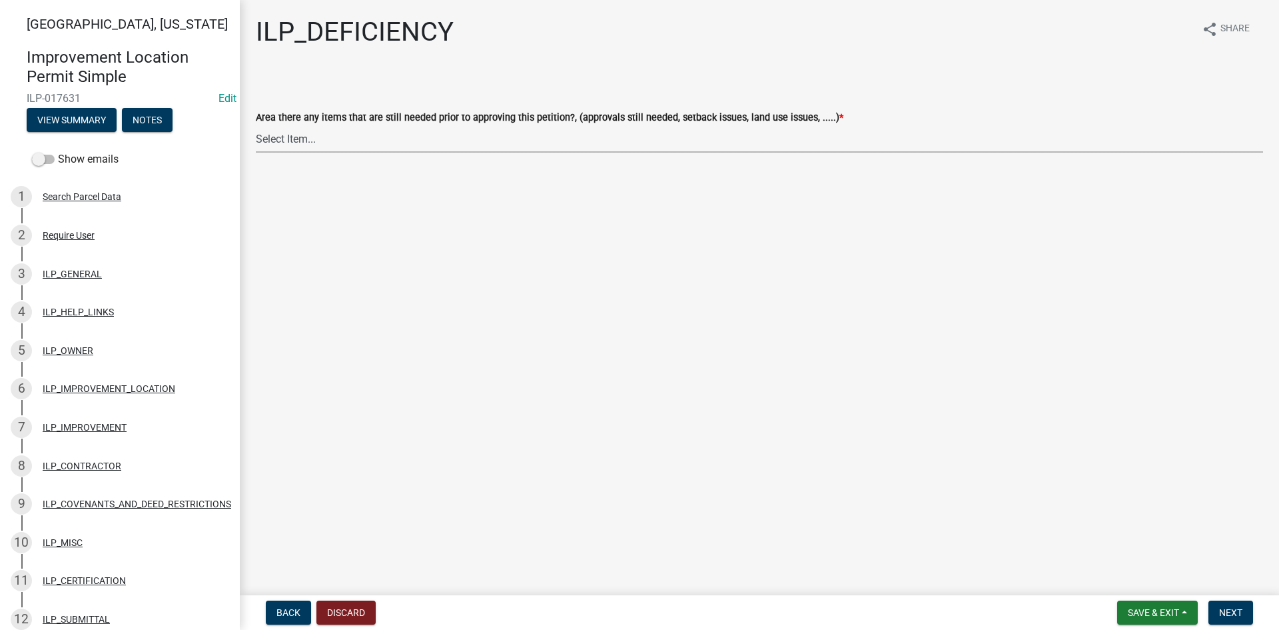
click at [371, 150] on select "Select Item... YES NO" at bounding box center [759, 138] width 1007 height 27
click at [256, 125] on select "Select Item... YES NO" at bounding box center [759, 138] width 1007 height 27
select select "88f51f67-ad00-412f-ad25-d9a24cd42bdb"
click at [1227, 607] on span "Next" at bounding box center [1230, 612] width 23 height 11
click at [410, 139] on select "Select Item... Denied Approved" at bounding box center [759, 138] width 1007 height 27
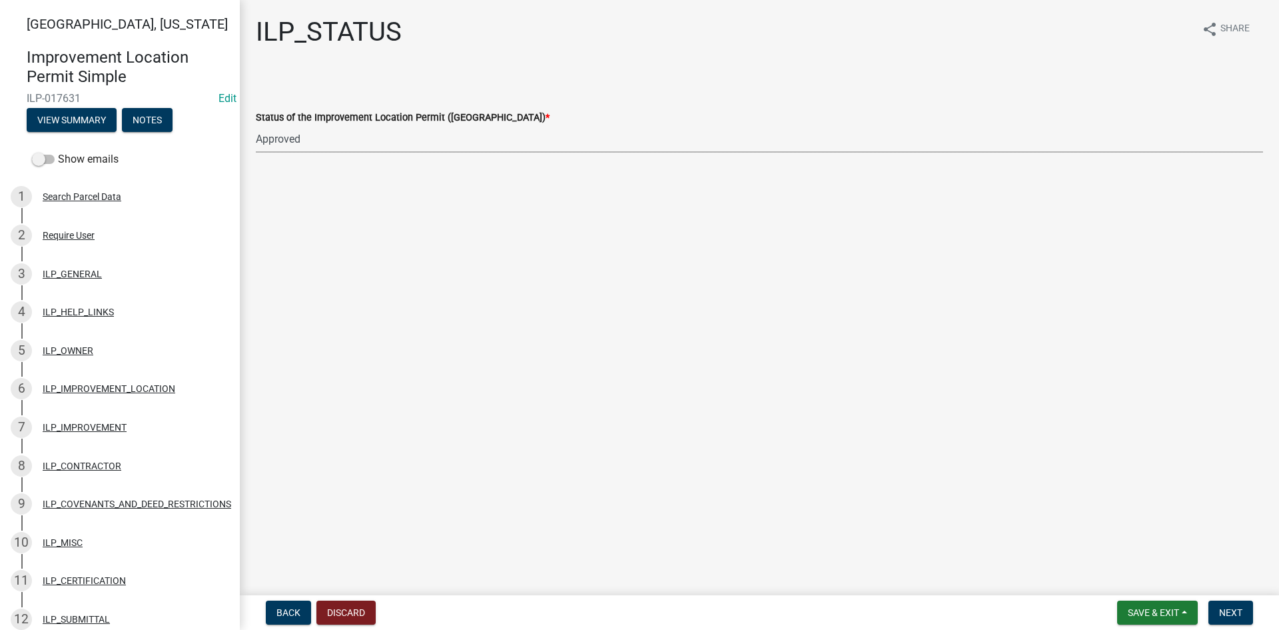
click at [256, 125] on select "Select Item... Denied Approved" at bounding box center [759, 138] width 1007 height 27
select select "676ca0ef-d742-4b5a-a79e-763cf2a28fc9"
click at [1227, 614] on span "Next" at bounding box center [1230, 612] width 23 height 11
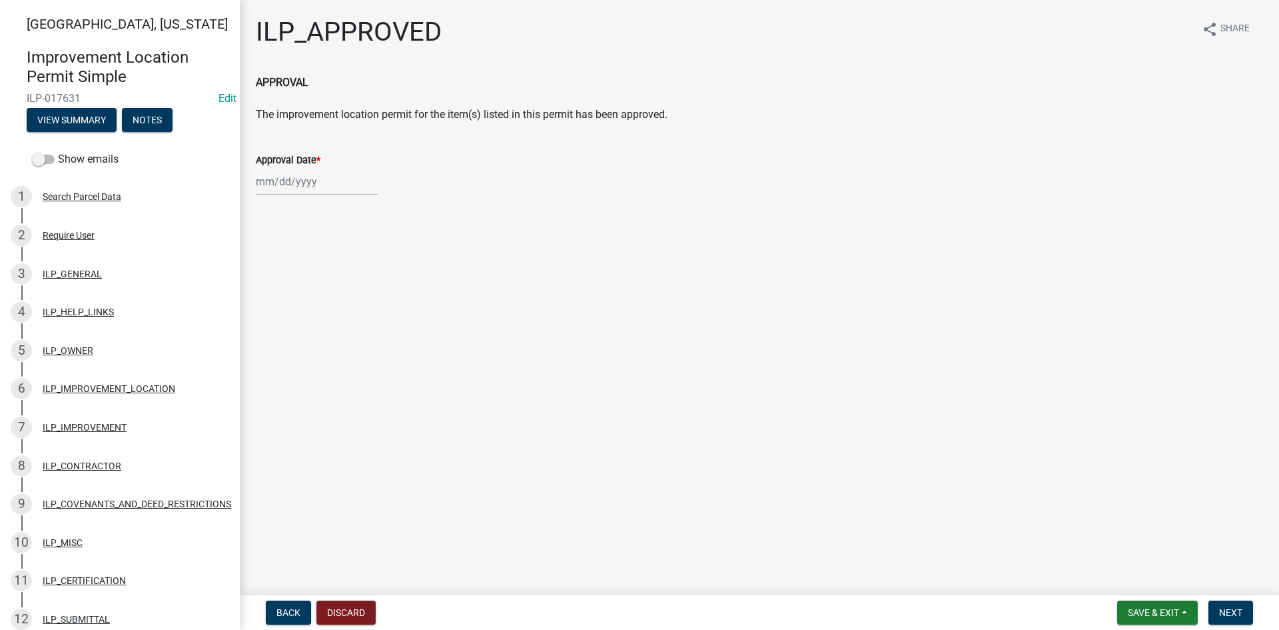
click at [309, 181] on div at bounding box center [317, 181] width 122 height 27
select select "8"
select select "2025"
click at [289, 297] on div "12" at bounding box center [290, 294] width 21 height 21
type input "[DATE]"
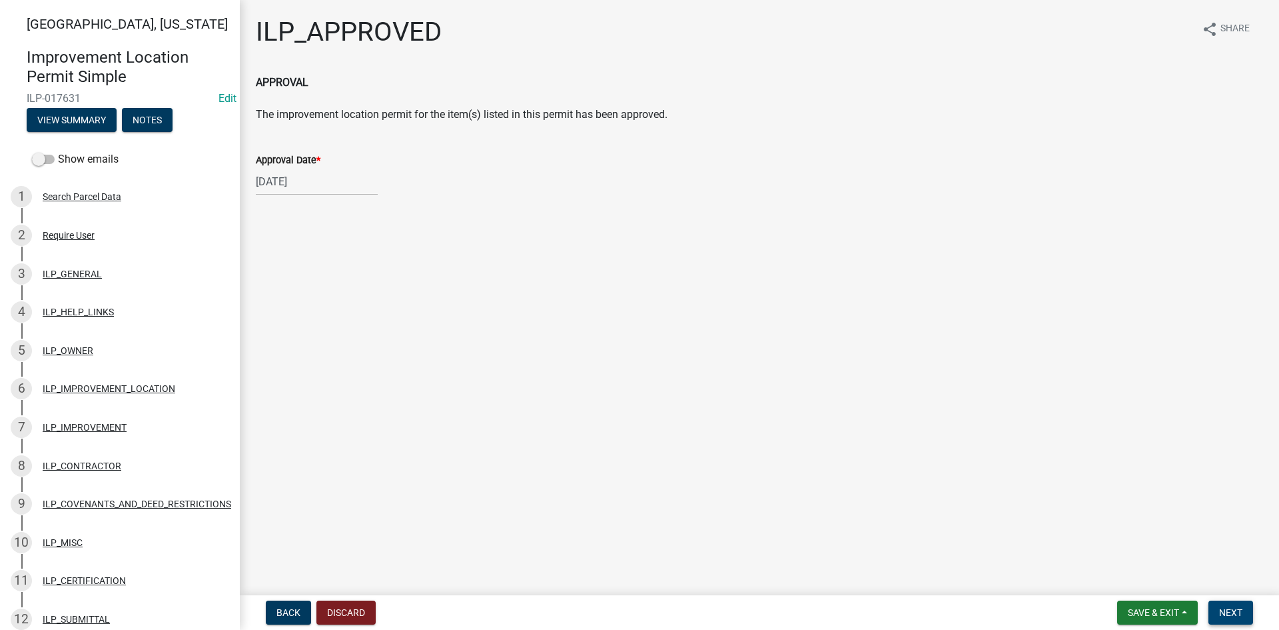
click at [1227, 608] on span "Next" at bounding box center [1230, 612] width 23 height 11
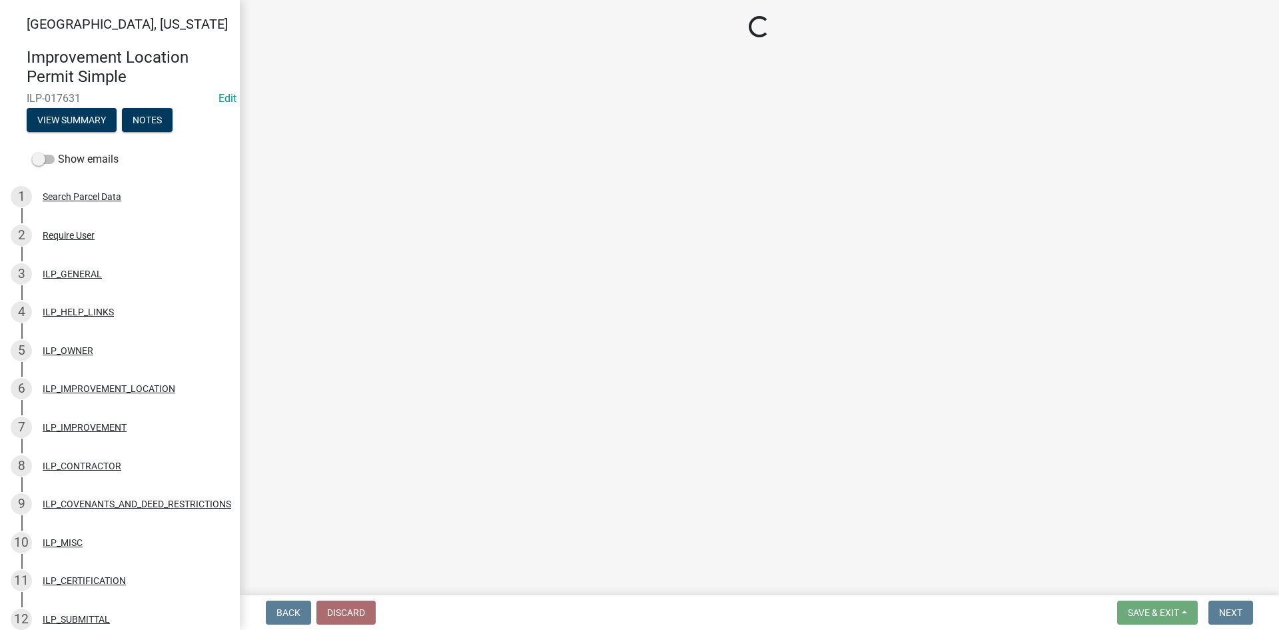
select select "3: 3"
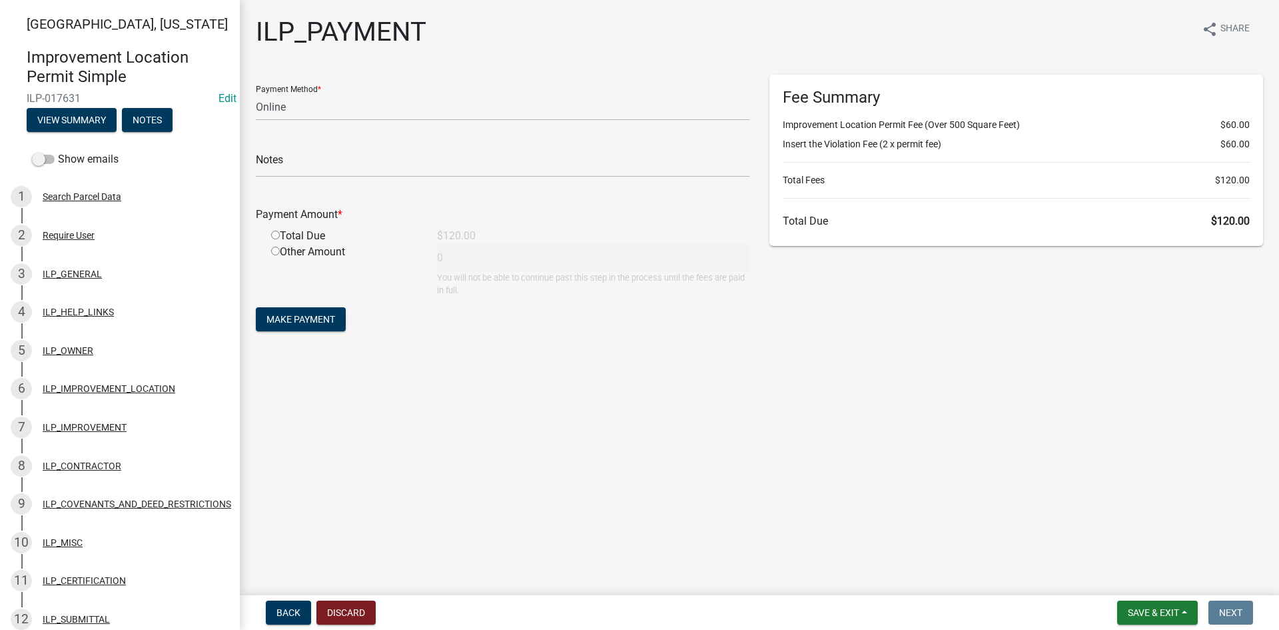
click at [273, 238] on input "radio" at bounding box center [275, 235] width 9 height 9
radio input "true"
type input "120"
click at [299, 325] on button "Make Payment" at bounding box center [301, 319] width 90 height 24
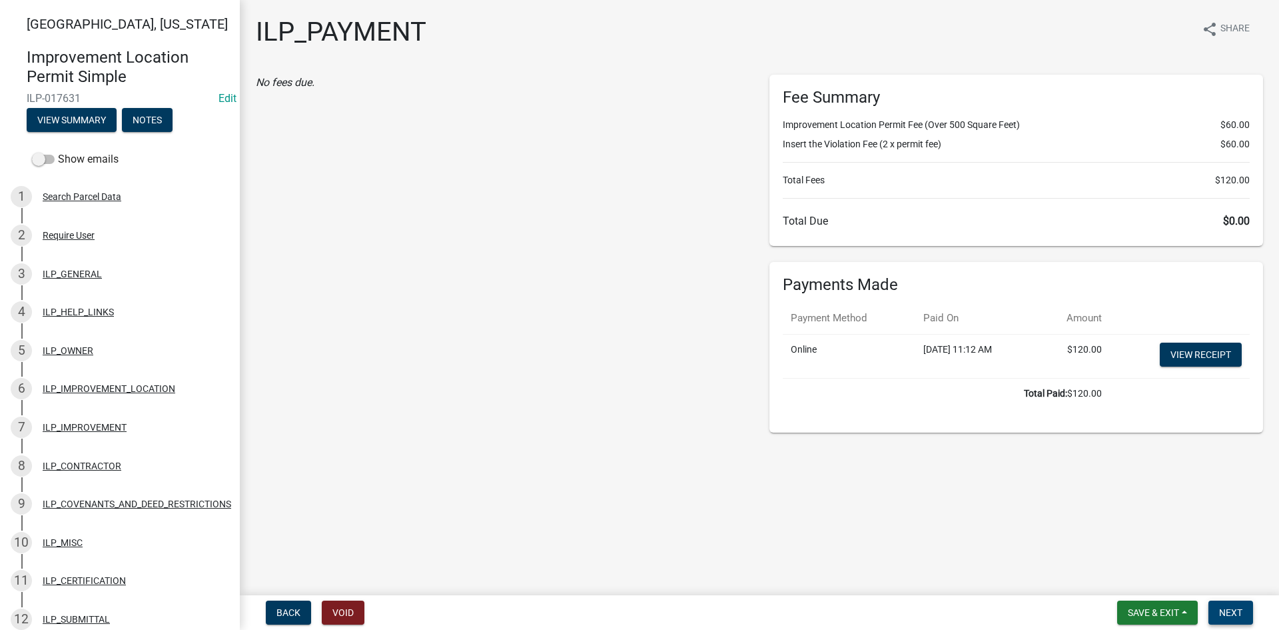
click at [1233, 608] on span "Next" at bounding box center [1230, 612] width 23 height 11
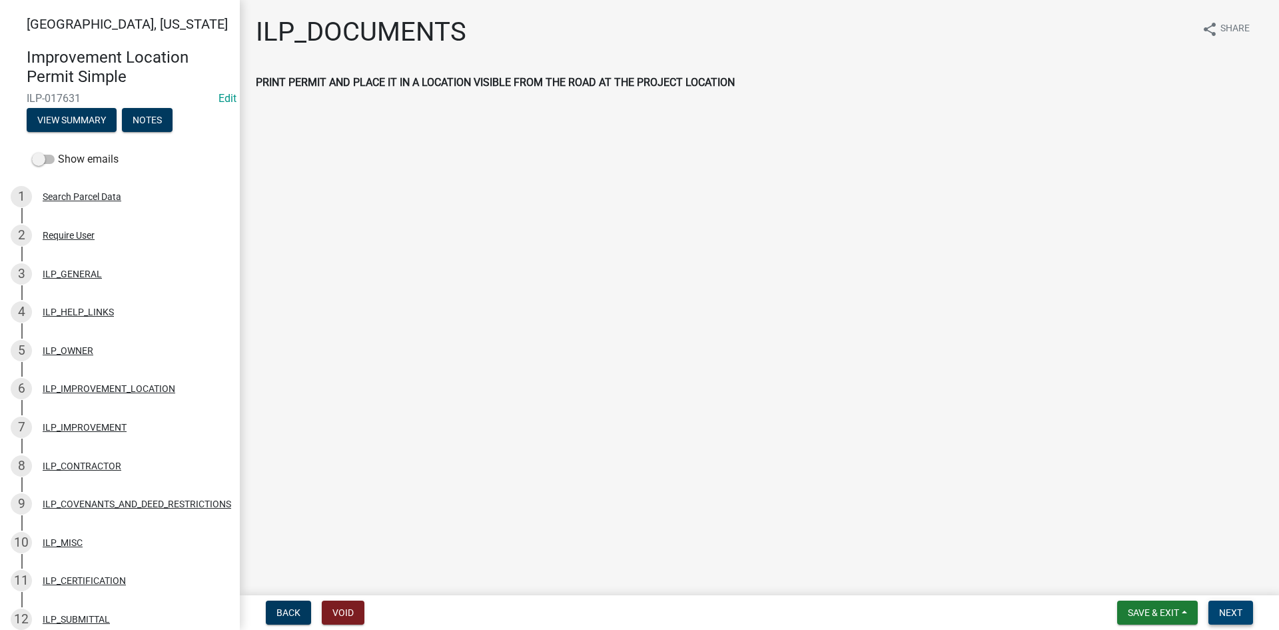
click at [1230, 607] on span "Next" at bounding box center [1230, 612] width 23 height 11
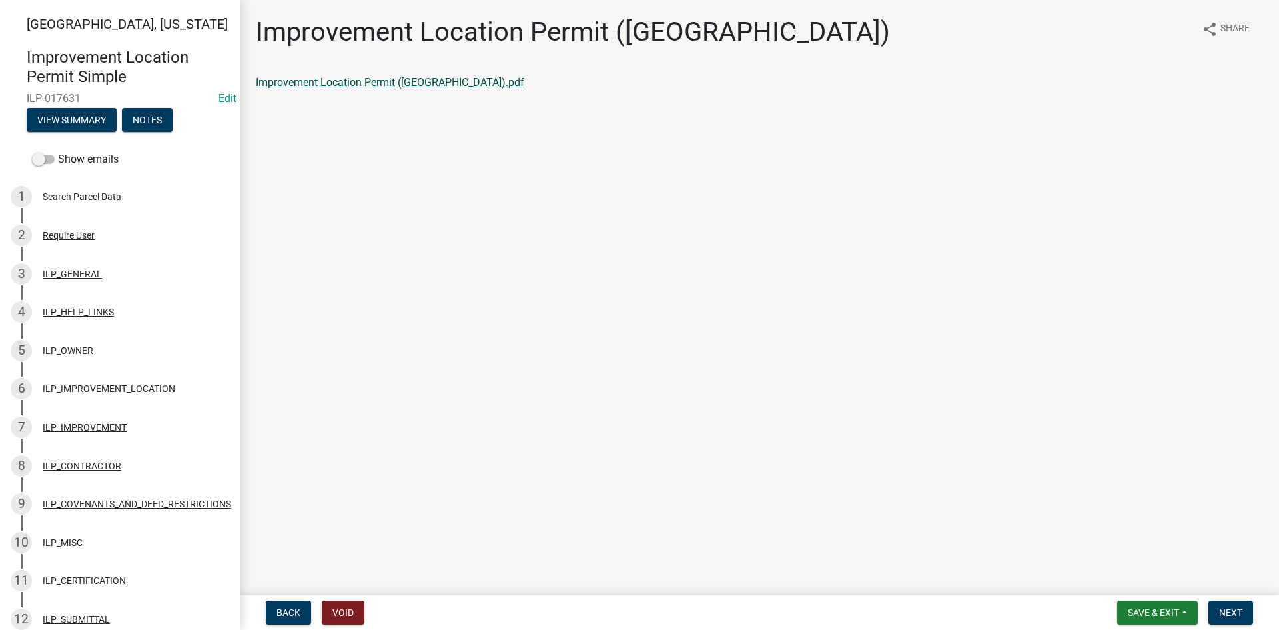
click at [355, 77] on link "Improvement Location Permit ([GEOGRAPHIC_DATA]).pdf" at bounding box center [390, 82] width 268 height 13
click at [115, 424] on div "ILP_IMPROVEMENT" at bounding box center [85, 426] width 84 height 9
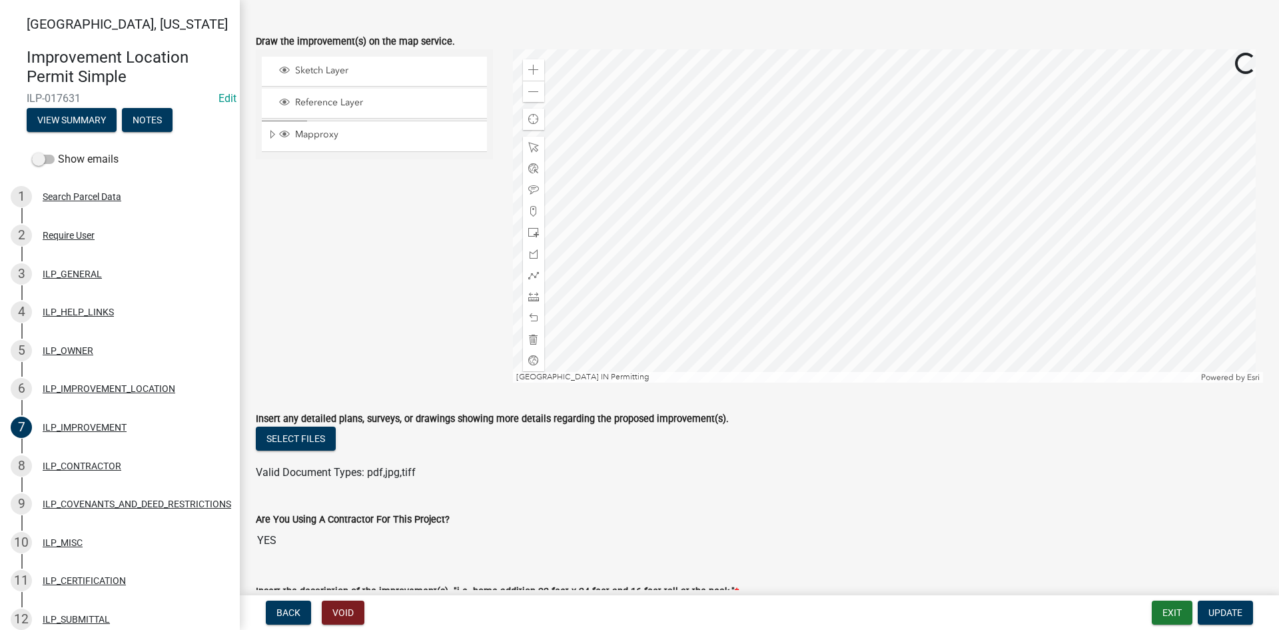
scroll to position [266, 0]
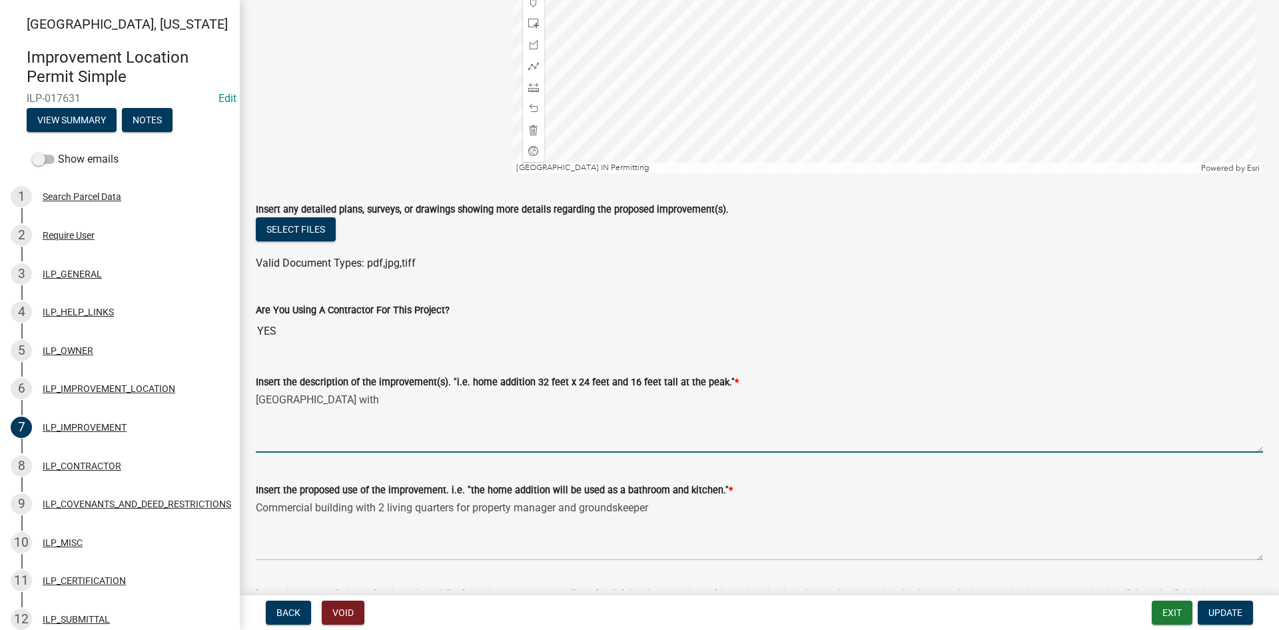
click at [443, 404] on textarea "[GEOGRAPHIC_DATA] with" at bounding box center [759, 421] width 1007 height 63
type textarea "[STREET_ADDRESS][GEOGRAPHIC_DATA]"
click at [280, 235] on button "Select files" at bounding box center [296, 229] width 80 height 24
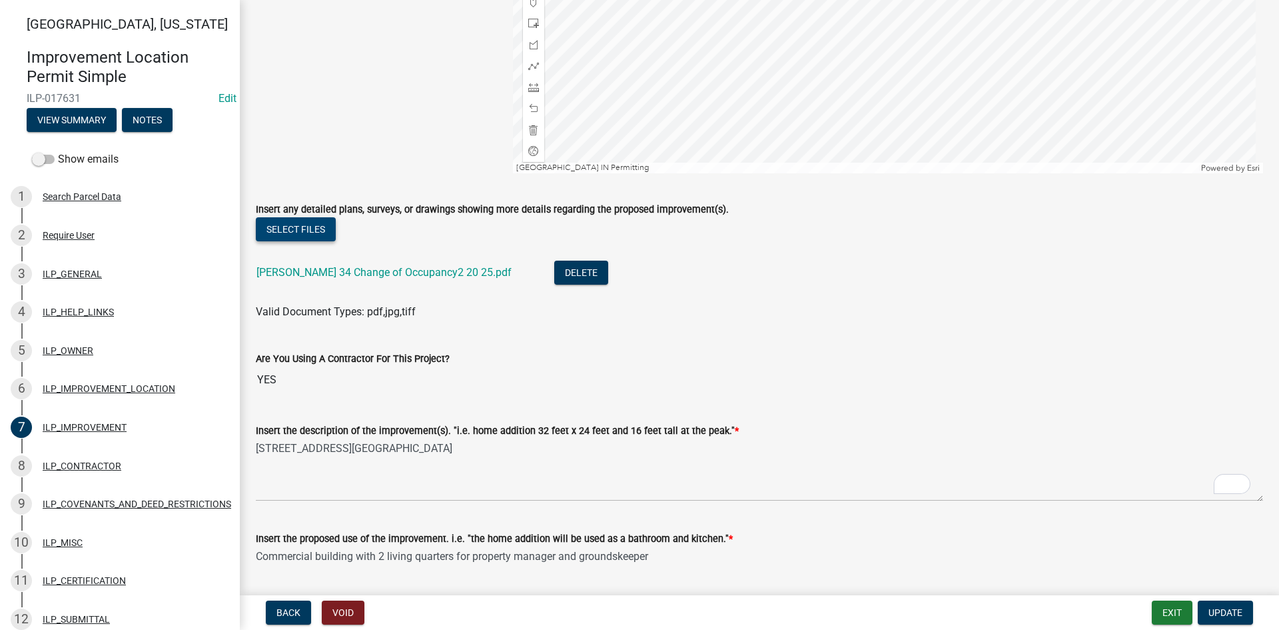
click at [310, 226] on button "Select files" at bounding box center [296, 229] width 80 height 24
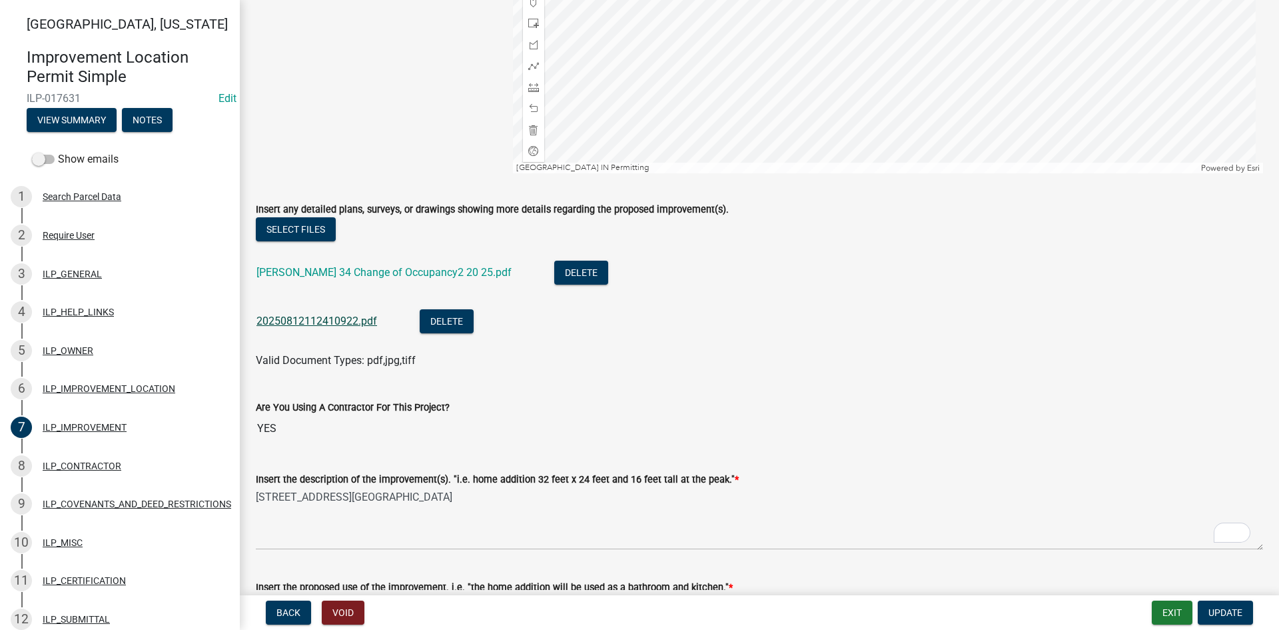
click at [322, 318] on link "20250812112410922.pdf" at bounding box center [317, 320] width 121 height 13
click at [1238, 619] on button "Update" at bounding box center [1225, 612] width 55 height 24
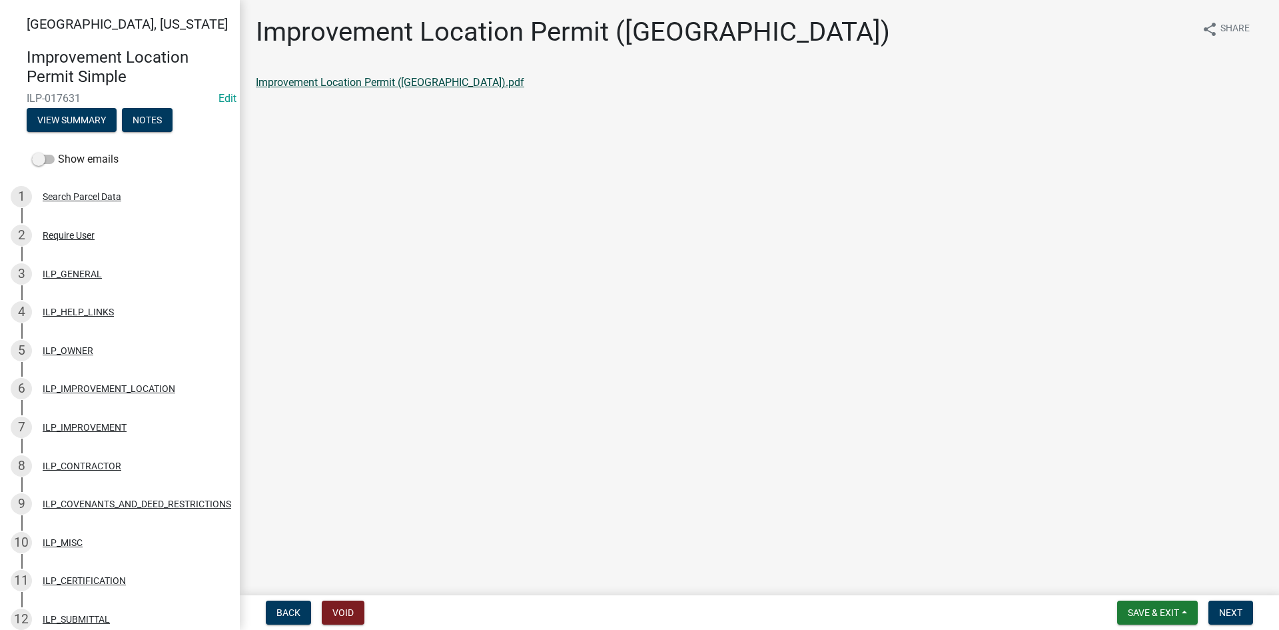
click at [318, 79] on link "Improvement Location Permit (ILP).pdf" at bounding box center [390, 82] width 268 height 13
click at [1244, 606] on button "Next" at bounding box center [1231, 612] width 45 height 24
click at [354, 83] on link "Improvement Location Permit (ILP)(Form).pdf" at bounding box center [363, 82] width 215 height 13
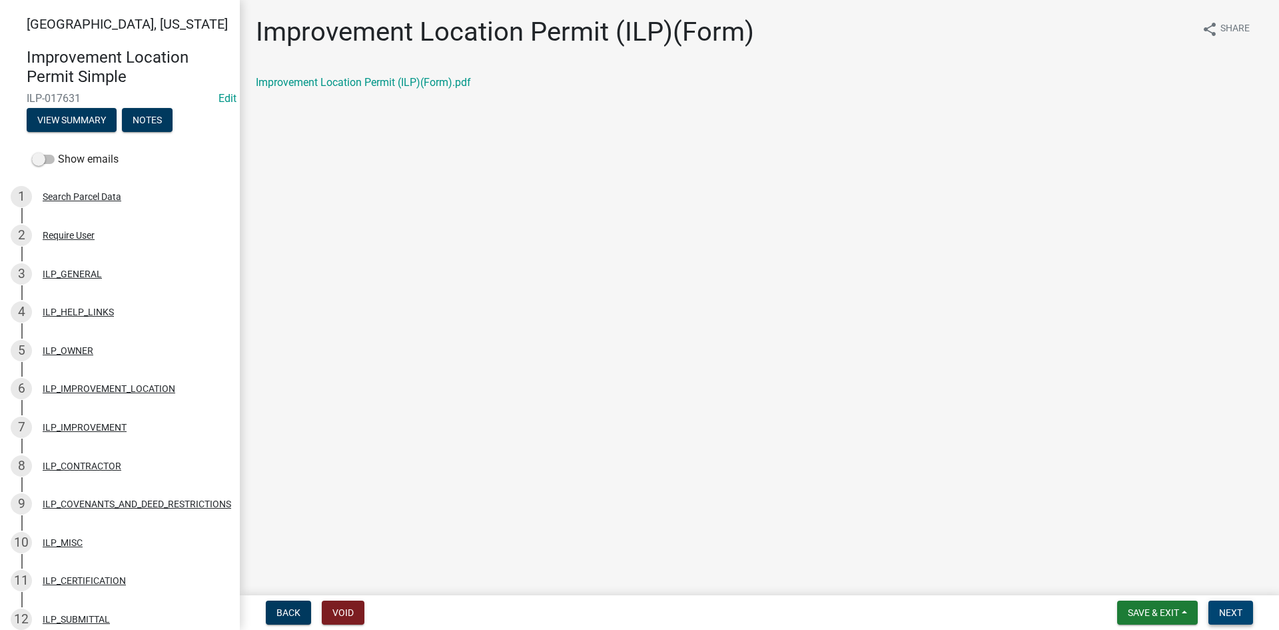
click at [1219, 604] on button "Next" at bounding box center [1231, 612] width 45 height 24
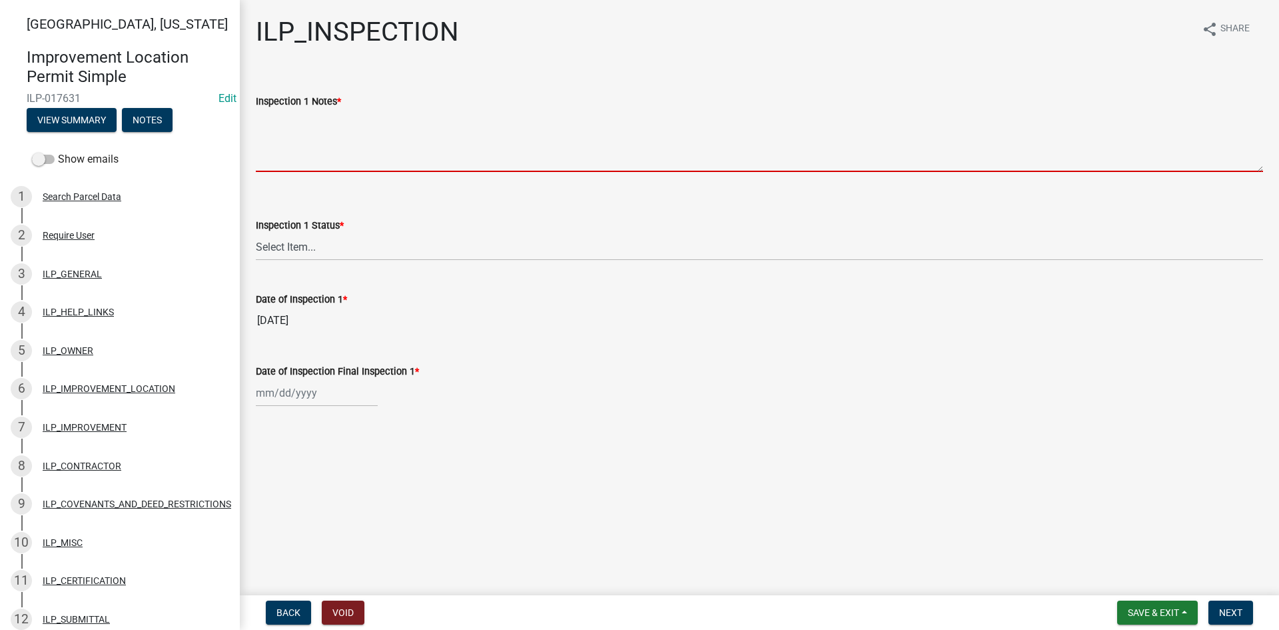
click at [280, 159] on textarea "Inspection 1 Notes *" at bounding box center [759, 140] width 1007 height 63
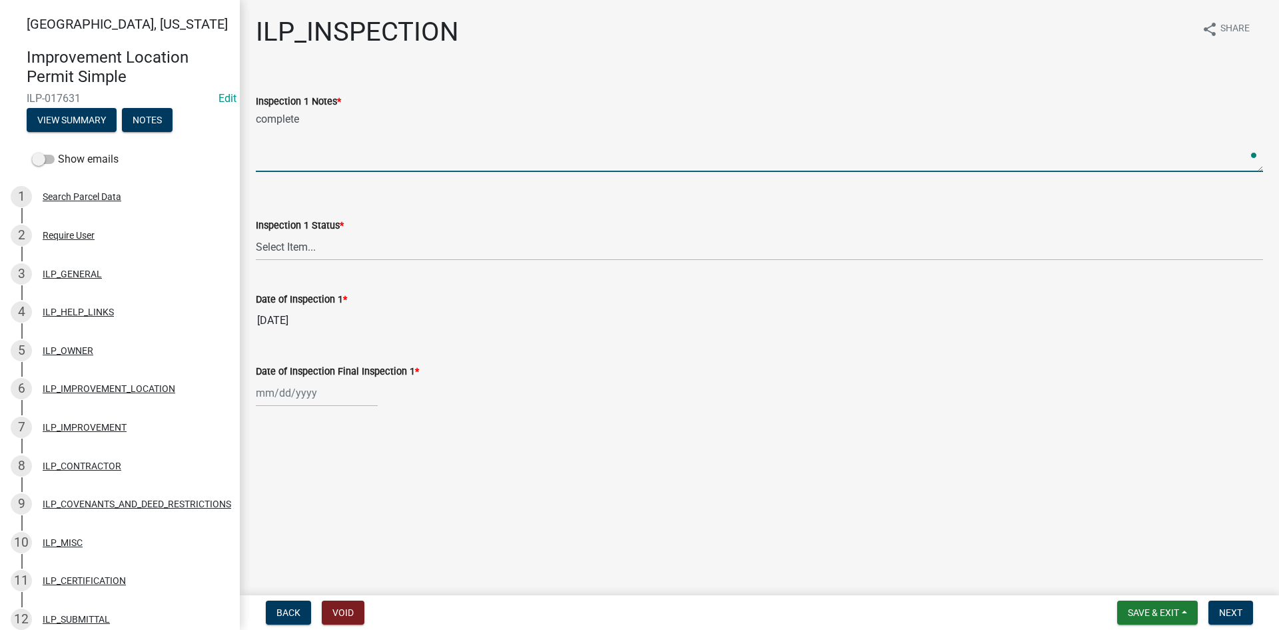
type textarea "complete"
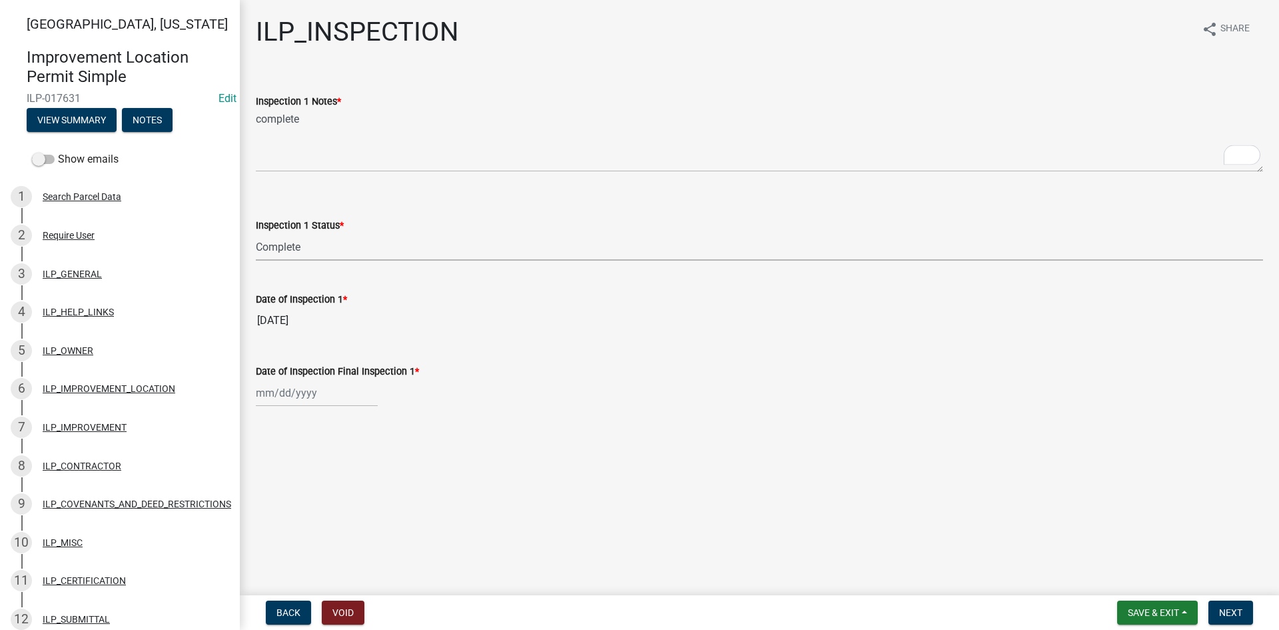
select select "c8e0900f-4965-4a2e-9672-08371caab001"
select select "8"
select select "2025"
type input "[DATE]"
click at [1225, 606] on button "Next" at bounding box center [1231, 612] width 45 height 24
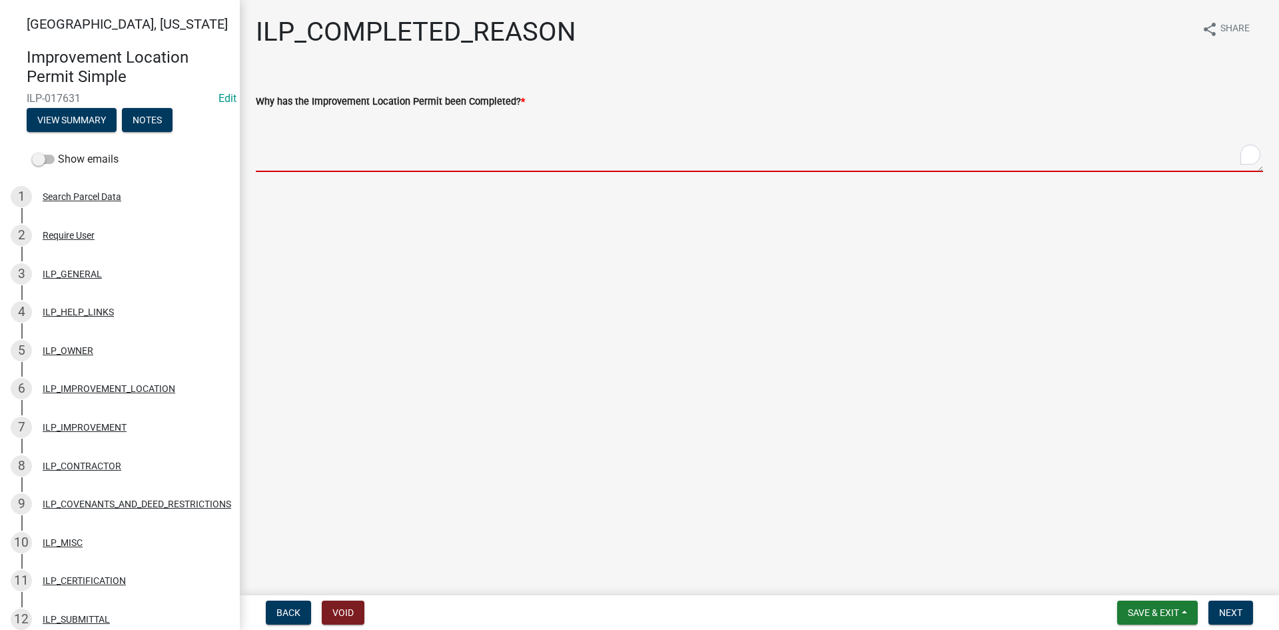
click at [537, 127] on textarea "Why has the Improvement Location Permit been Completed? *" at bounding box center [759, 140] width 1007 height 63
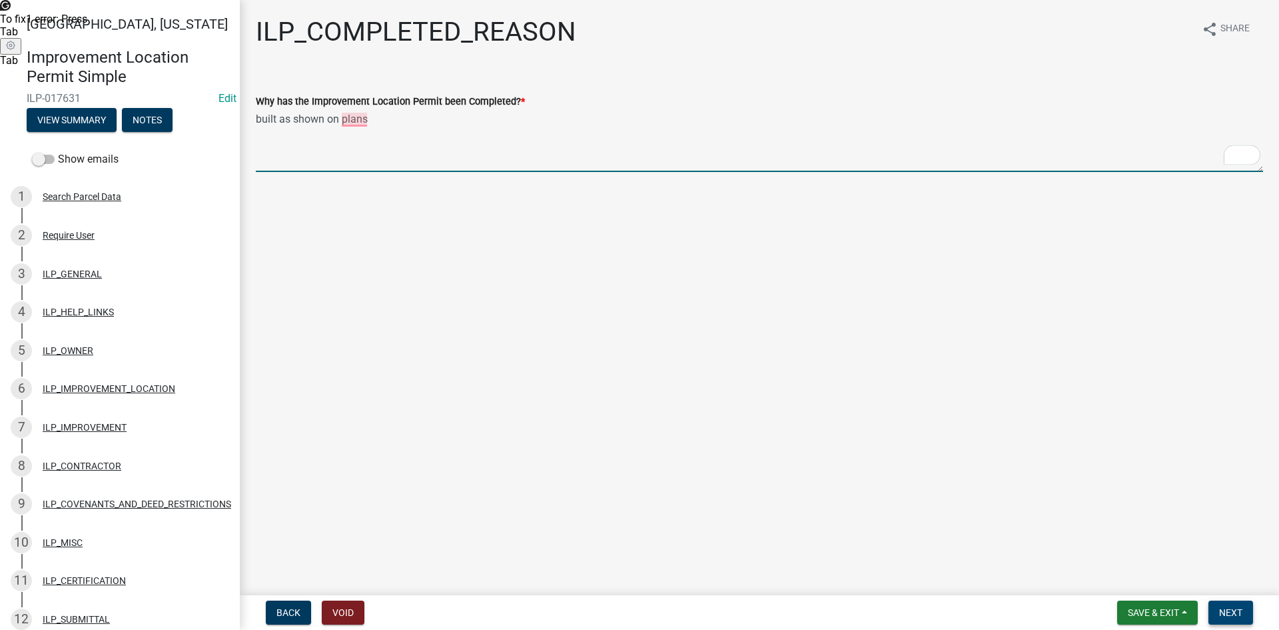
type textarea "built as shown on plans"
click at [1234, 610] on span "Next" at bounding box center [1230, 612] width 23 height 11
